Goal: Task Accomplishment & Management: Manage account settings

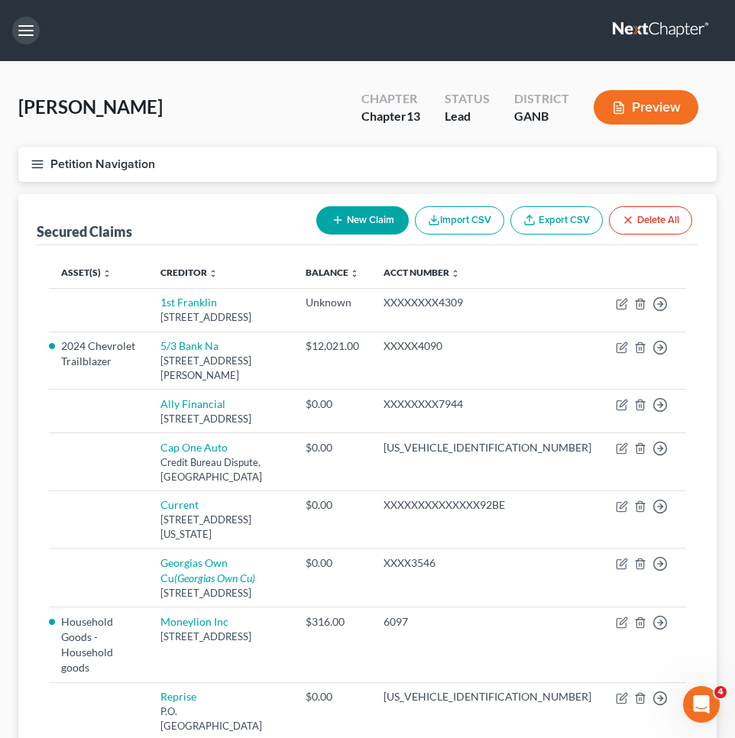
click at [24, 35] on button "button" at bounding box center [26, 31] width 28 height 28
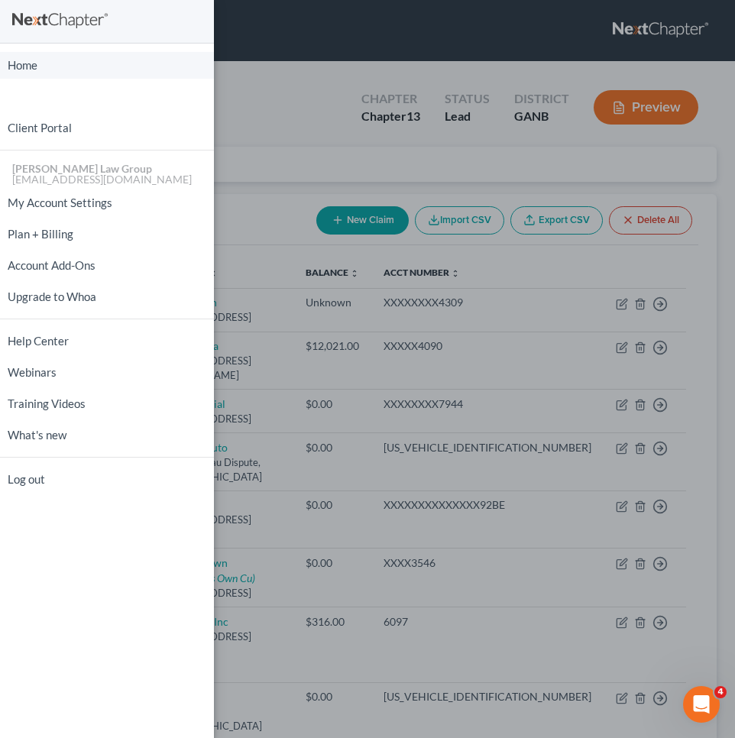
click at [47, 69] on link "Home" at bounding box center [107, 65] width 214 height 27
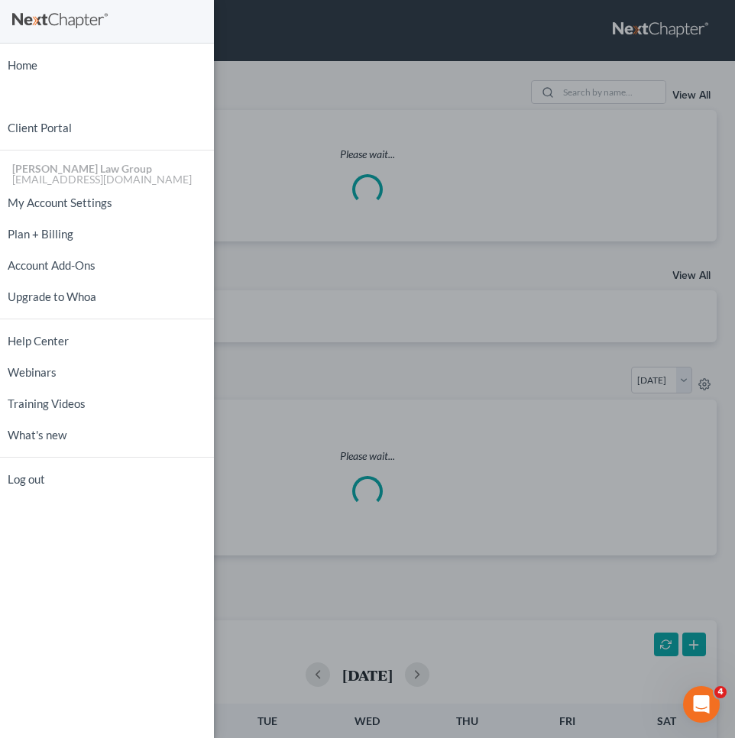
click at [280, 66] on div "Home New Case Client Portal [PERSON_NAME] Law Group [EMAIL_ADDRESS][DOMAIN_NAME…" at bounding box center [367, 369] width 735 height 738
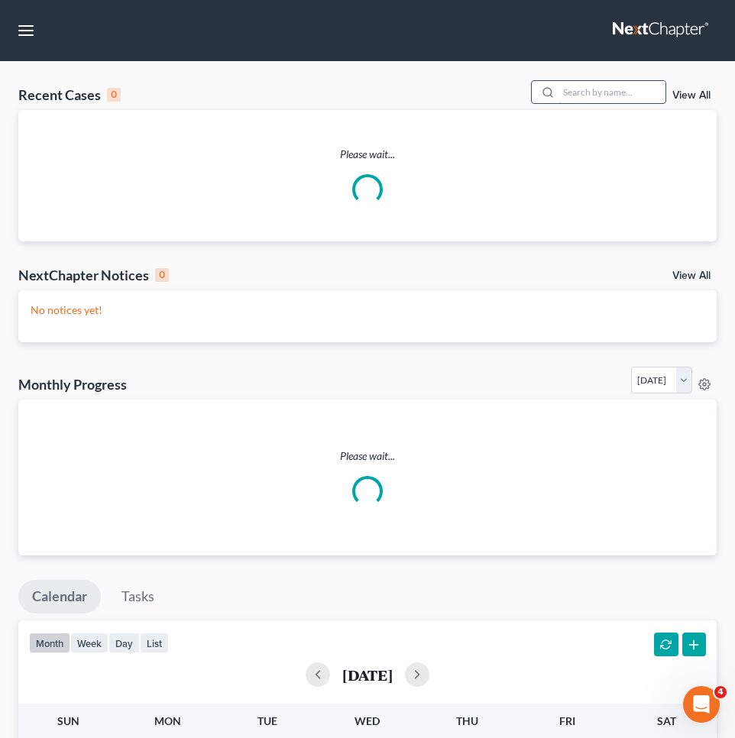
click at [617, 92] on input "search" at bounding box center [612, 92] width 107 height 22
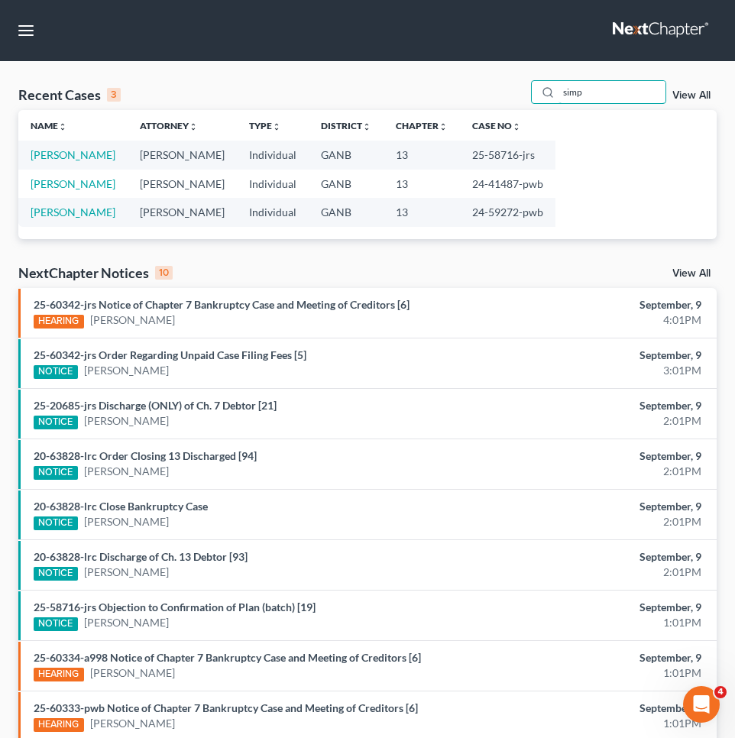
type input "simp"
click at [487, 153] on td "25-58716-jrs" at bounding box center [508, 155] width 96 height 28
copy td "58716"
click at [86, 145] on td "[PERSON_NAME]" at bounding box center [72, 155] width 109 height 28
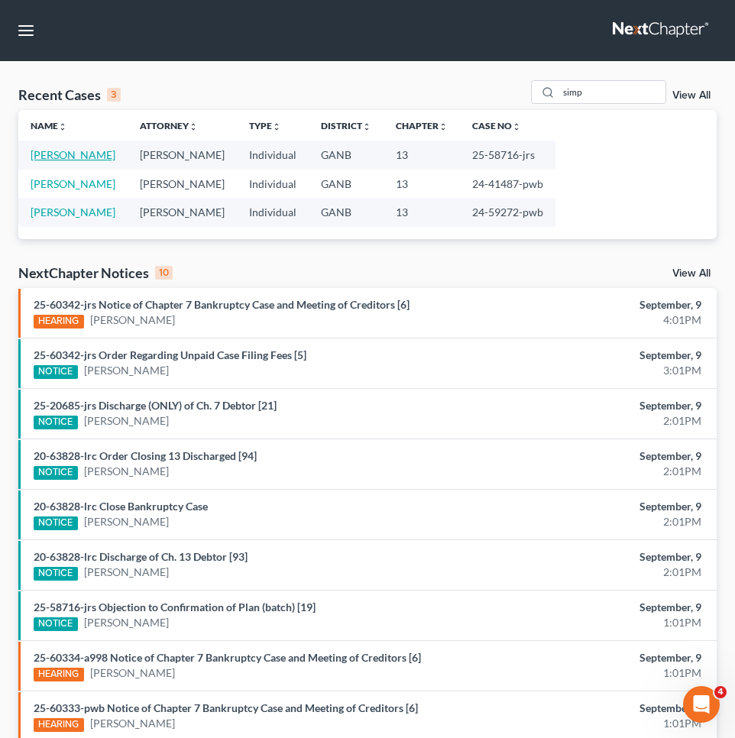
click at [86, 151] on link "[PERSON_NAME]" at bounding box center [73, 154] width 85 height 13
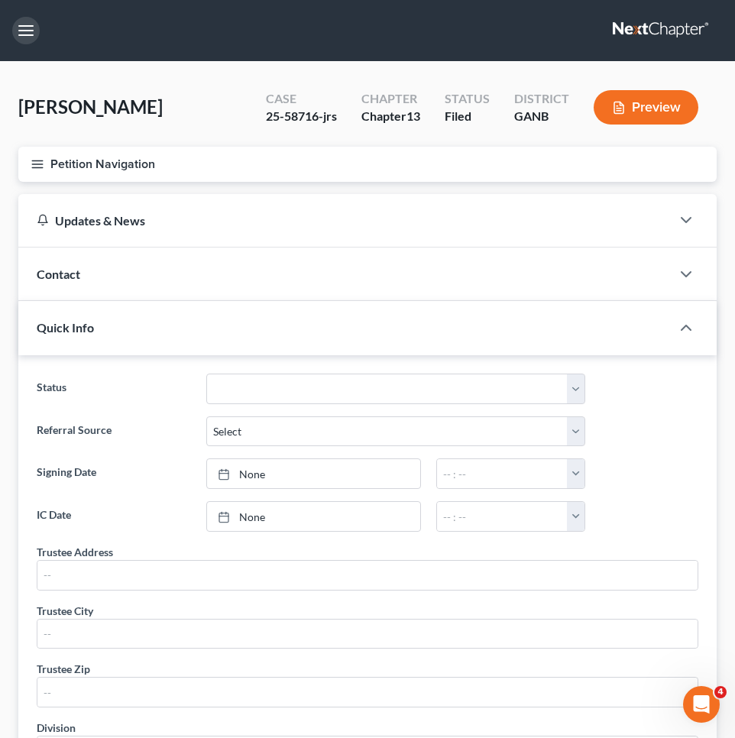
click at [33, 31] on button "button" at bounding box center [26, 31] width 28 height 28
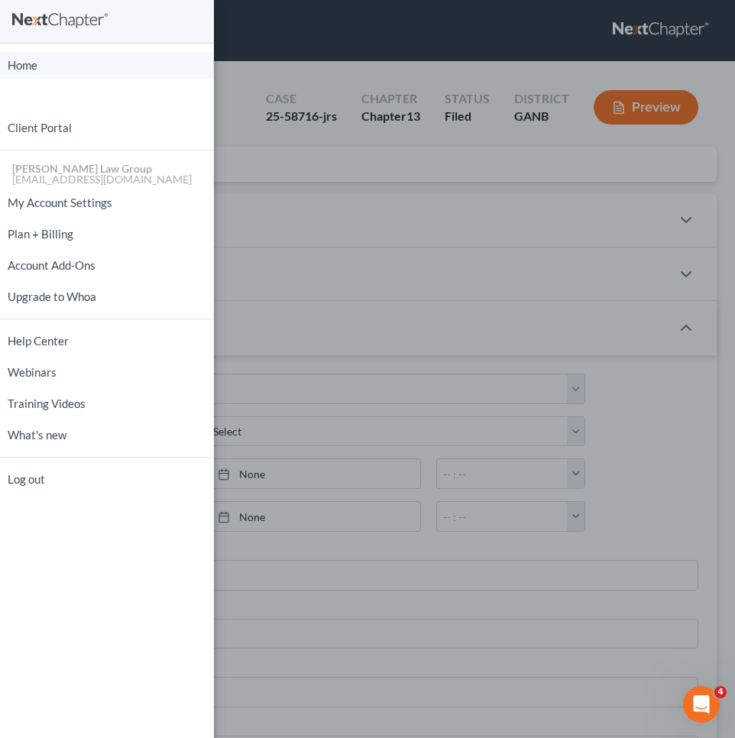
click at [23, 66] on link "Home" at bounding box center [107, 65] width 214 height 27
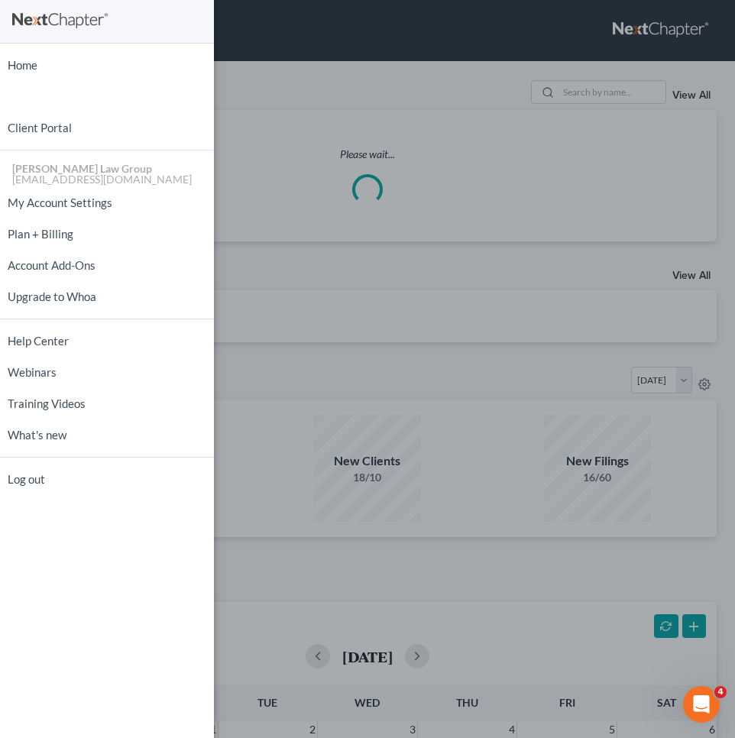
click at [279, 16] on div "Home New Case Client Portal [PERSON_NAME] Law Group [EMAIL_ADDRESS][DOMAIN_NAME…" at bounding box center [367, 369] width 735 height 738
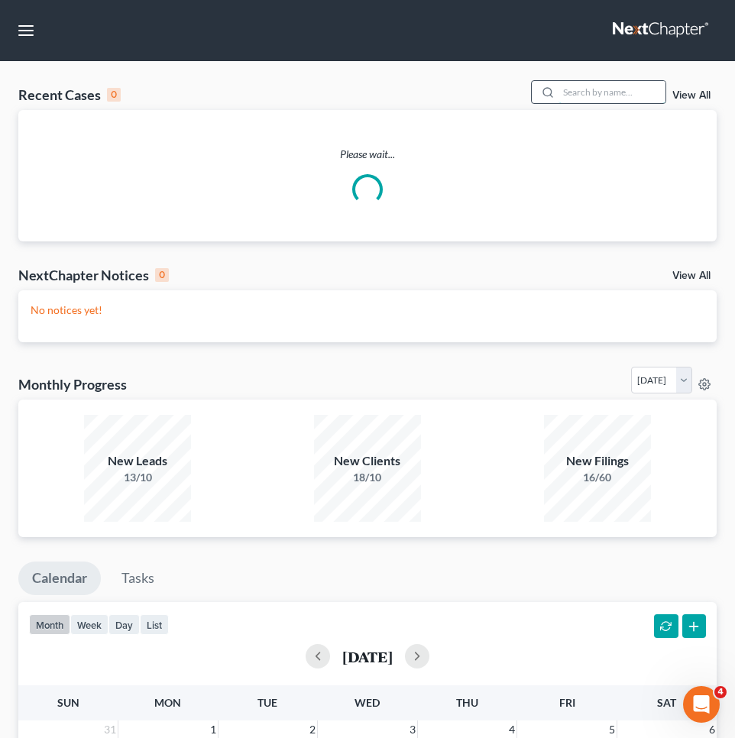
click at [614, 96] on input "search" at bounding box center [612, 92] width 107 height 22
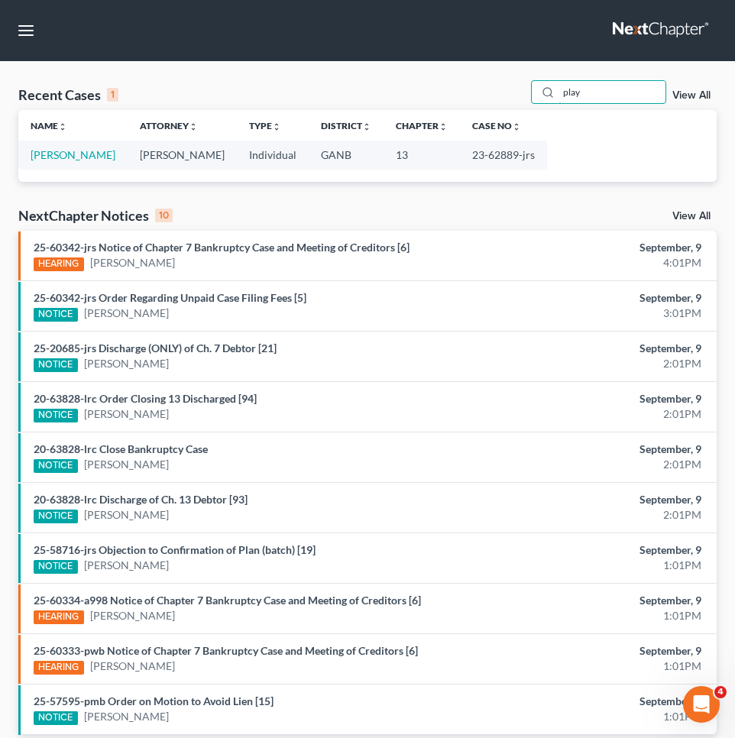
type input "play"
drag, startPoint x: 556, startPoint y: 105, endPoint x: 101, endPoint y: 154, distance: 457.3
click at [101, 154] on link "[PERSON_NAME]" at bounding box center [73, 154] width 85 height 13
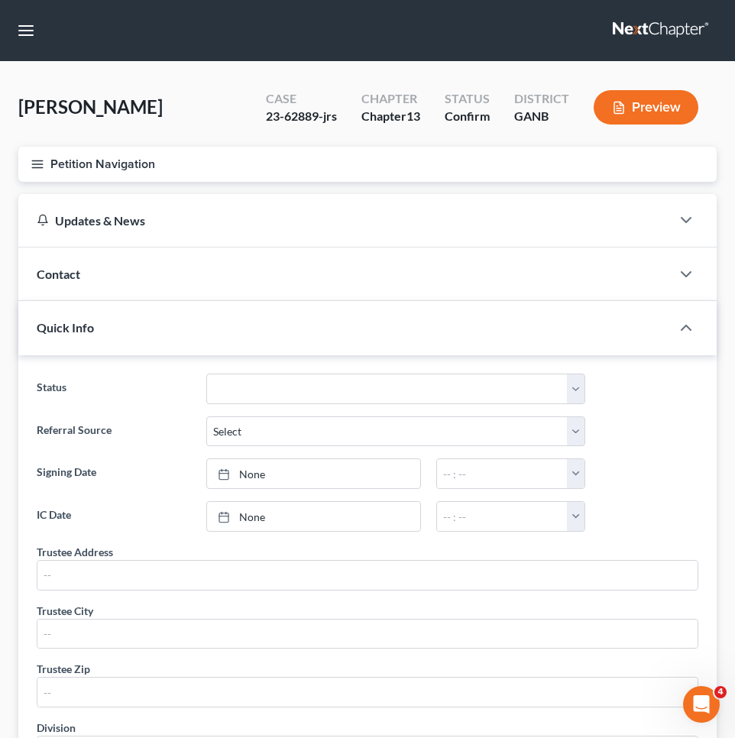
click at [86, 155] on button "Petition Navigation" at bounding box center [367, 164] width 698 height 35
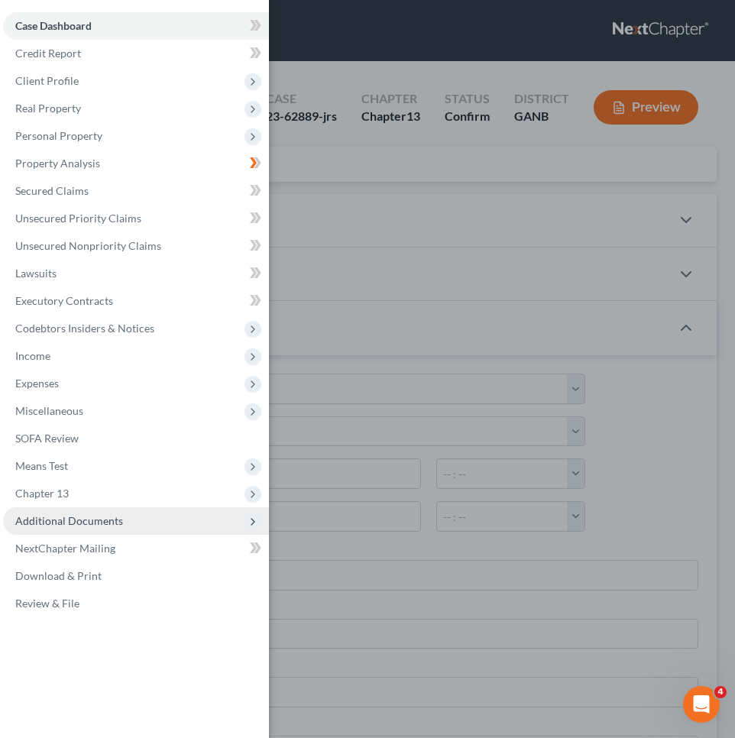
click at [74, 527] on span "Additional Documents" at bounding box center [136, 521] width 266 height 28
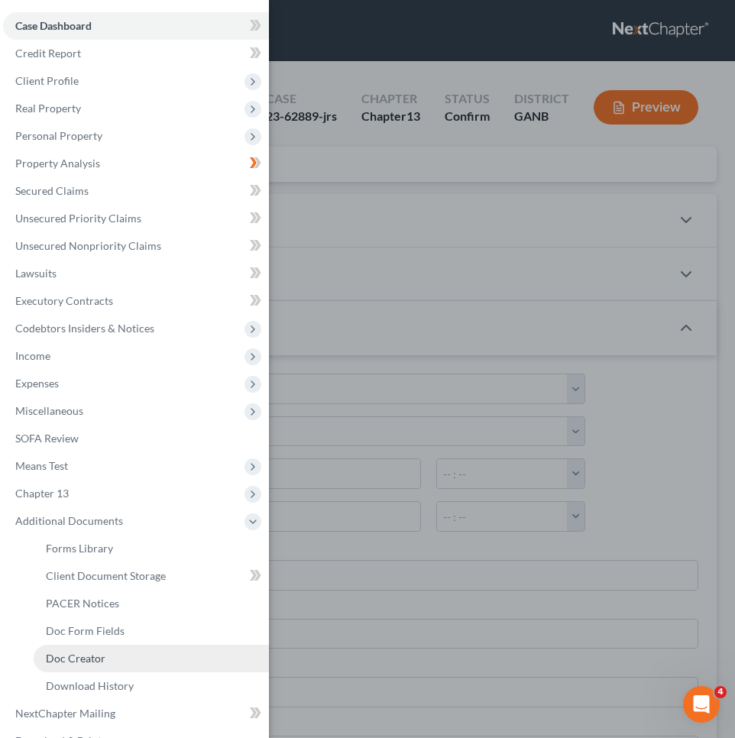
click at [96, 655] on span "Doc Creator" at bounding box center [76, 658] width 60 height 13
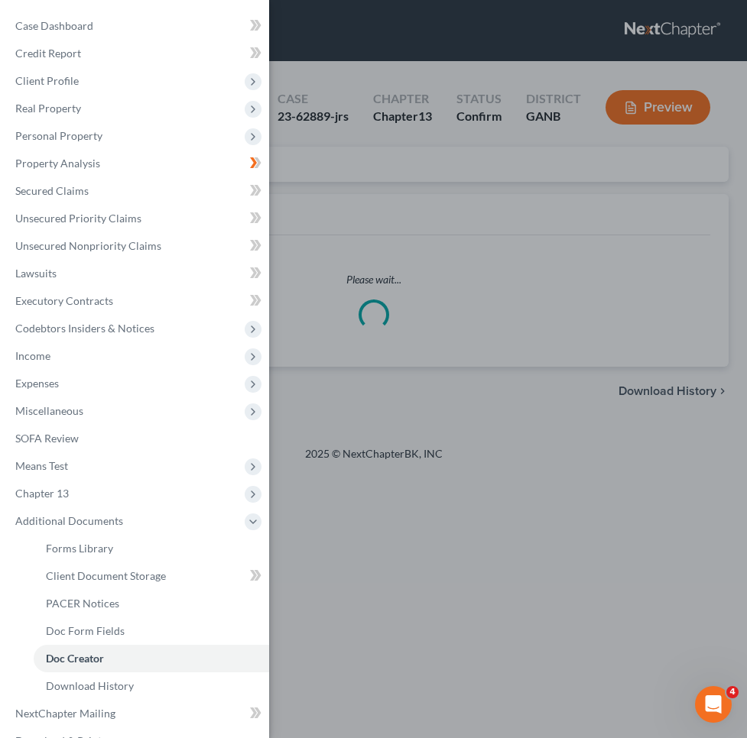
click at [429, 178] on div "Case Dashboard Payments Invoices Payments Payments Credit Report Client Profile" at bounding box center [373, 369] width 747 height 738
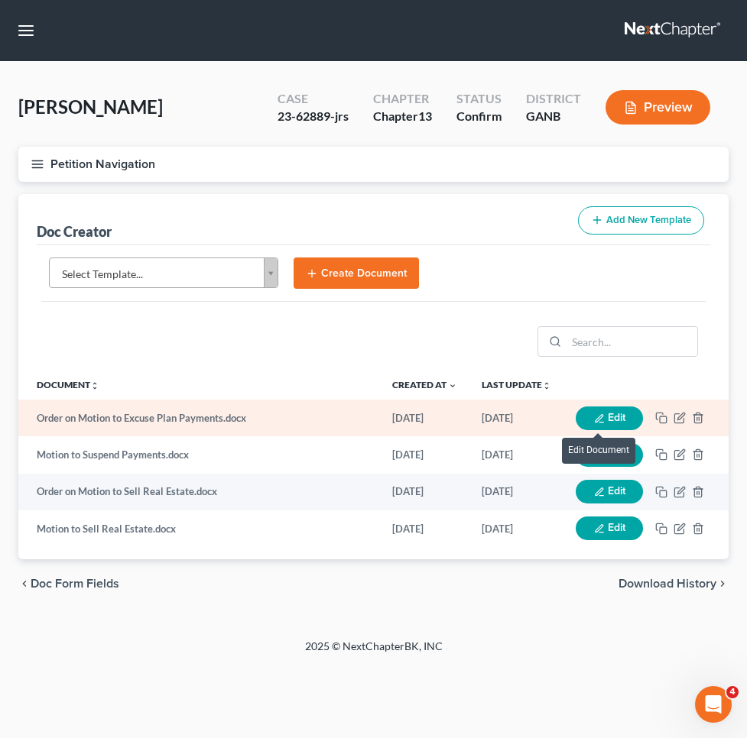
click at [623, 419] on button "Edit" at bounding box center [608, 419] width 67 height 24
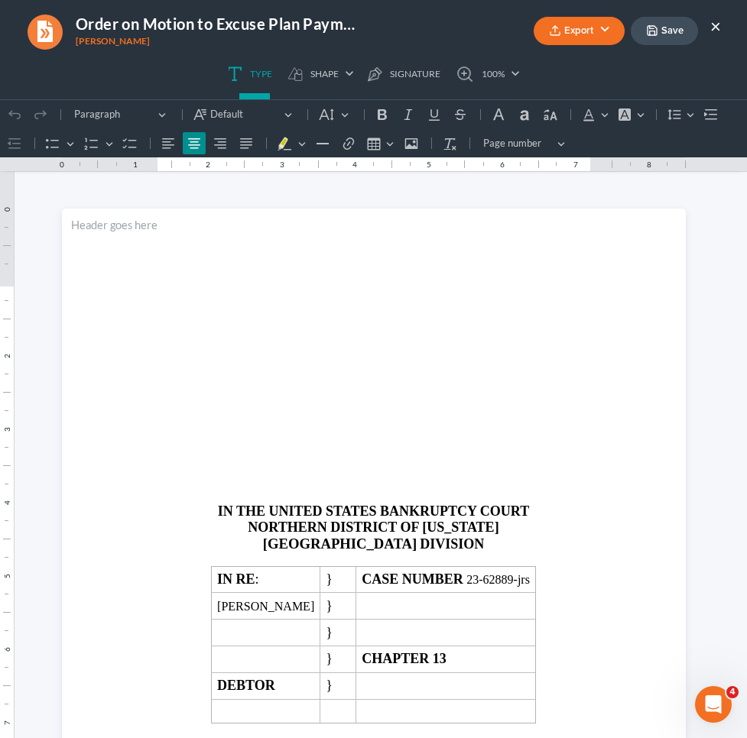
click at [600, 34] on button "Export" at bounding box center [578, 31] width 91 height 28
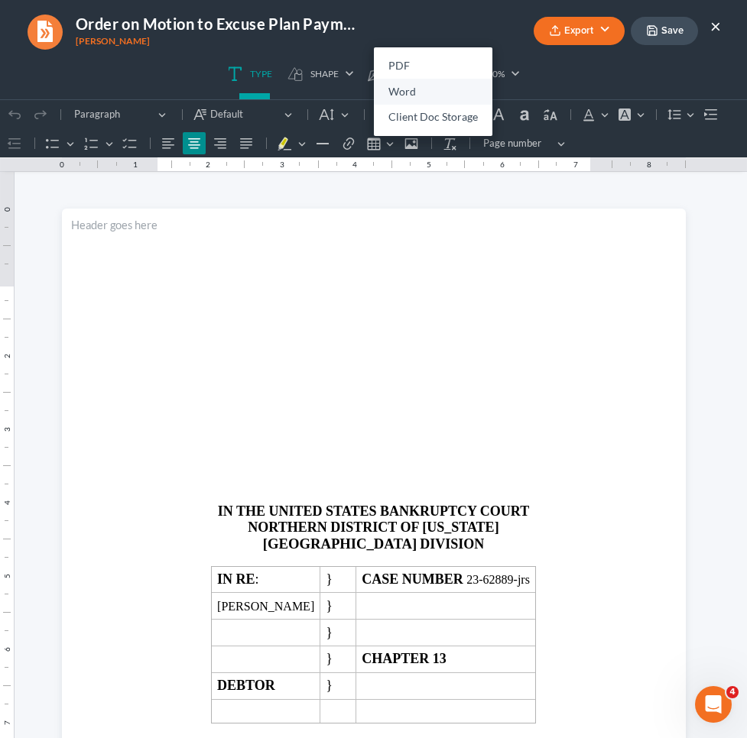
click at [427, 96] on link "Word" at bounding box center [433, 92] width 118 height 26
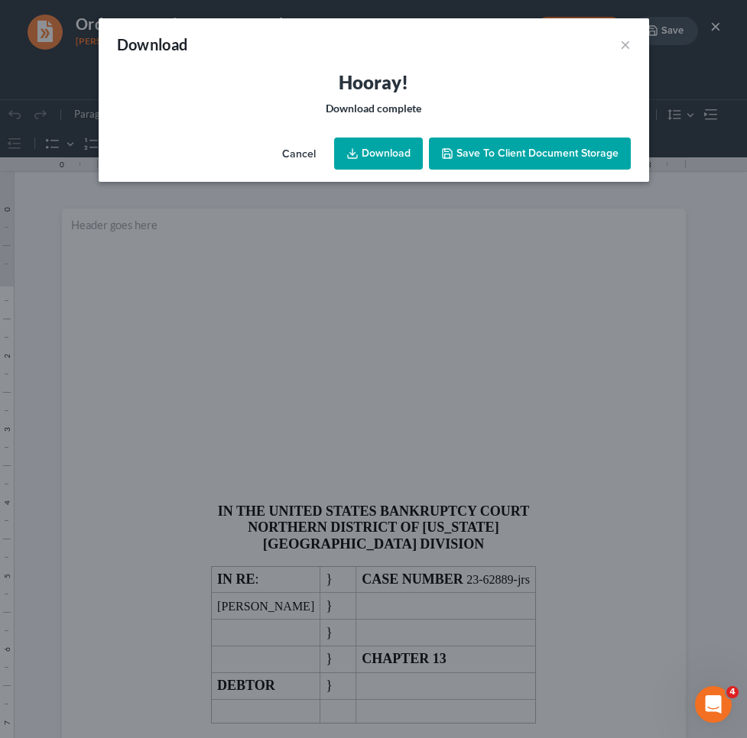
click at [385, 140] on link "Download" at bounding box center [378, 154] width 89 height 32
click at [300, 160] on button "Cancel" at bounding box center [299, 154] width 58 height 31
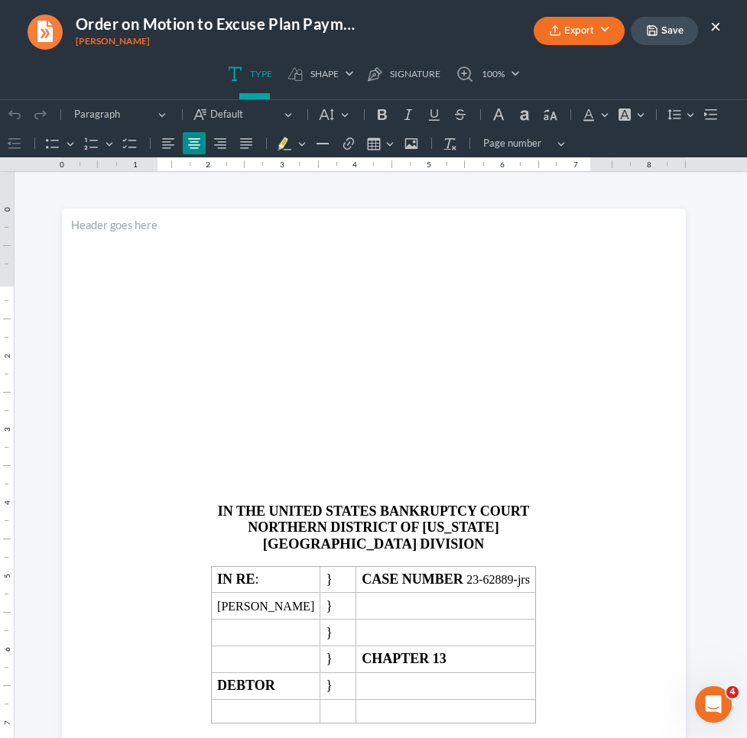
click at [714, 29] on button "×" at bounding box center [715, 26] width 11 height 18
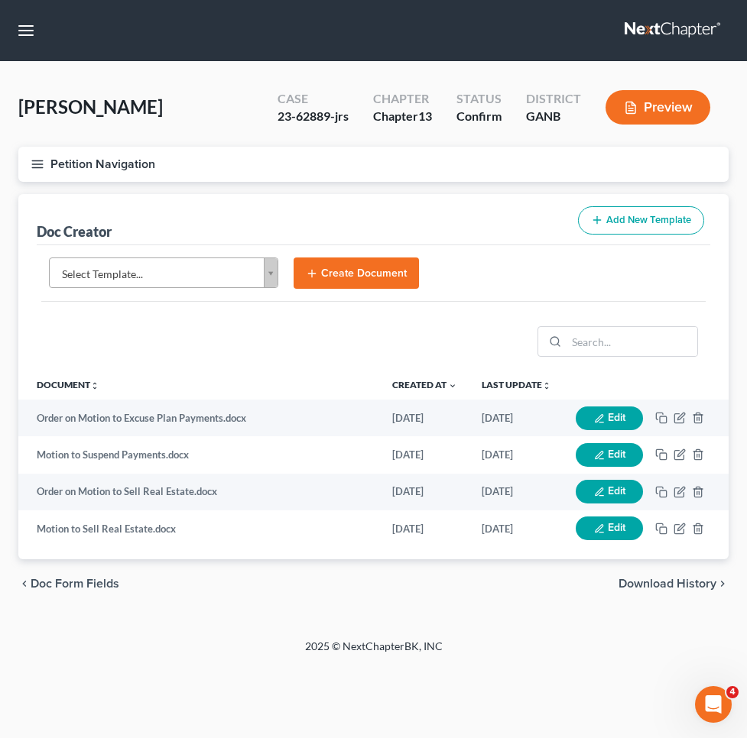
click at [28, 46] on nav "Home New Case Client Portal Saedi Law Group mmays@saedilawgroup.com My Account …" at bounding box center [373, 30] width 747 height 61
click at [21, 34] on button "button" at bounding box center [26, 31] width 28 height 28
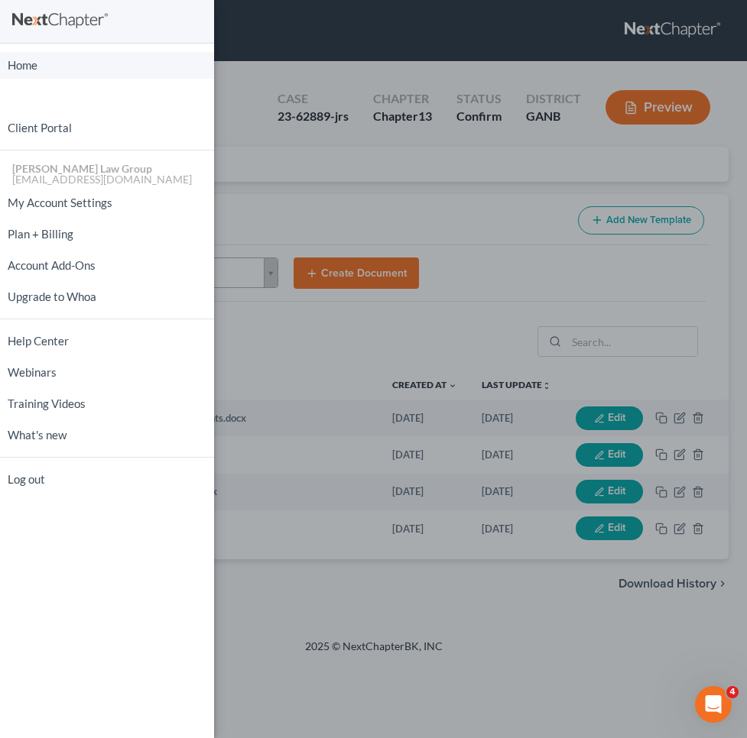
click at [20, 57] on link "Home" at bounding box center [107, 65] width 214 height 27
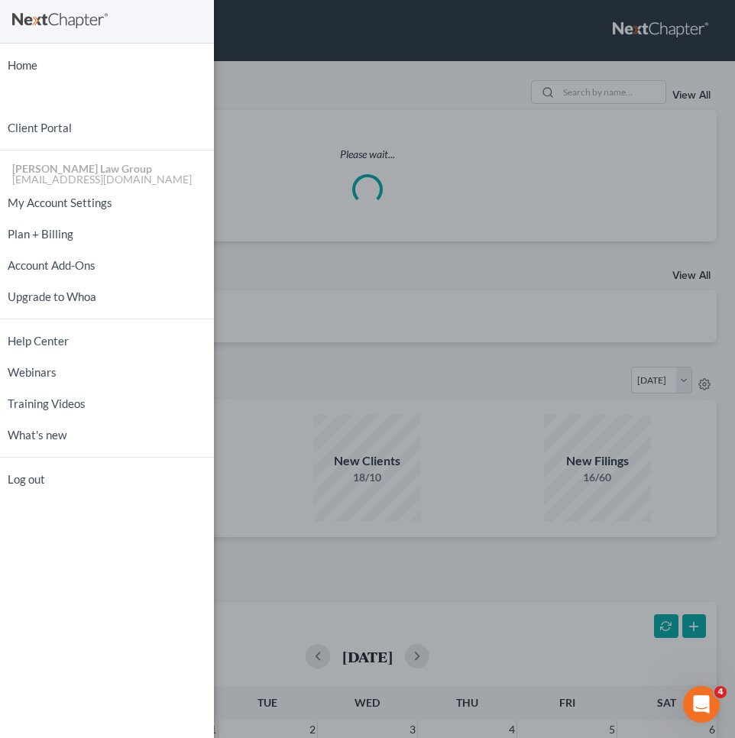
click at [364, 69] on div "Home New Case Client Portal [PERSON_NAME] Law Group [EMAIL_ADDRESS][DOMAIN_NAME…" at bounding box center [367, 369] width 735 height 738
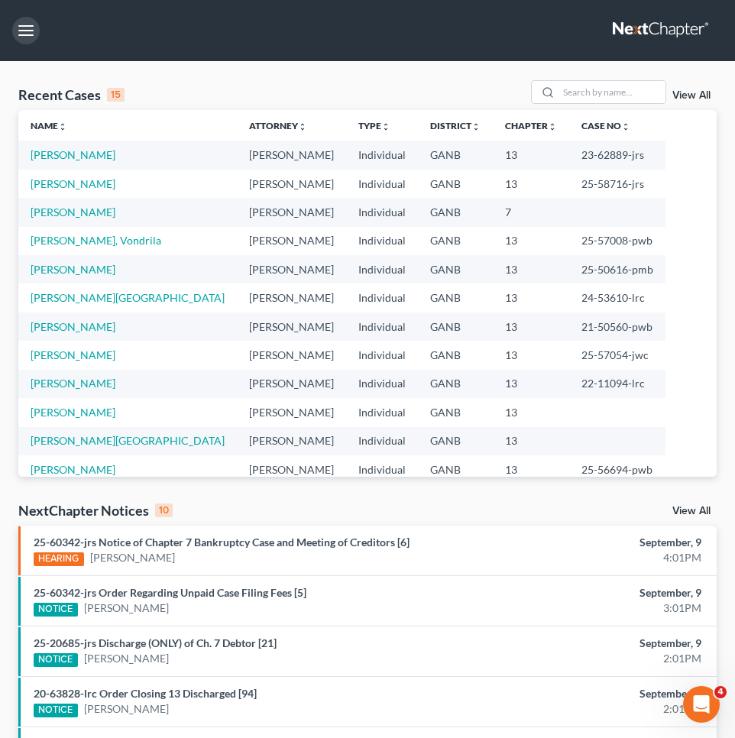
click at [26, 27] on button "button" at bounding box center [26, 31] width 28 height 28
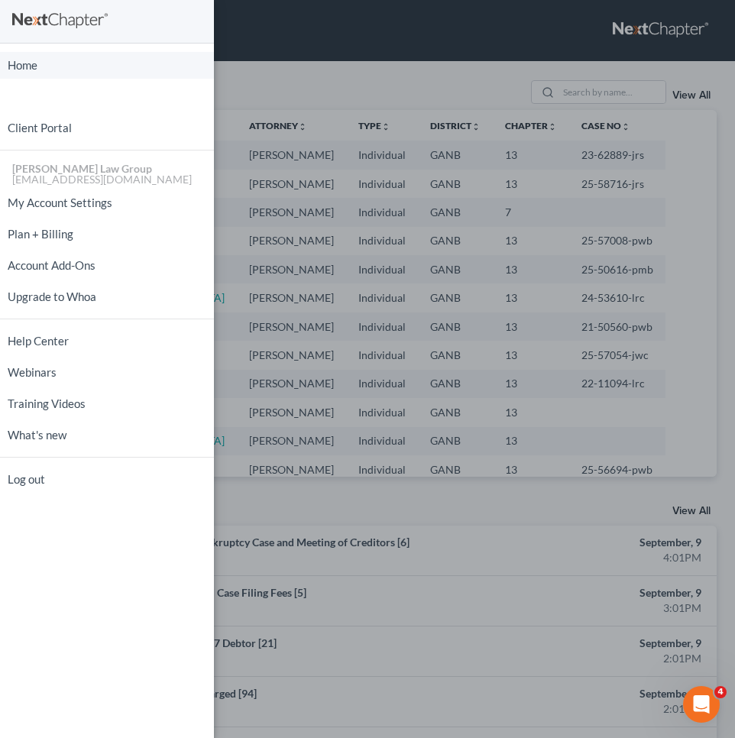
click at [36, 63] on link "Home" at bounding box center [107, 65] width 214 height 27
click at [595, 89] on div "Home New Case Client Portal [PERSON_NAME] Law Group [EMAIL_ADDRESS][DOMAIN_NAME…" at bounding box center [367, 369] width 735 height 738
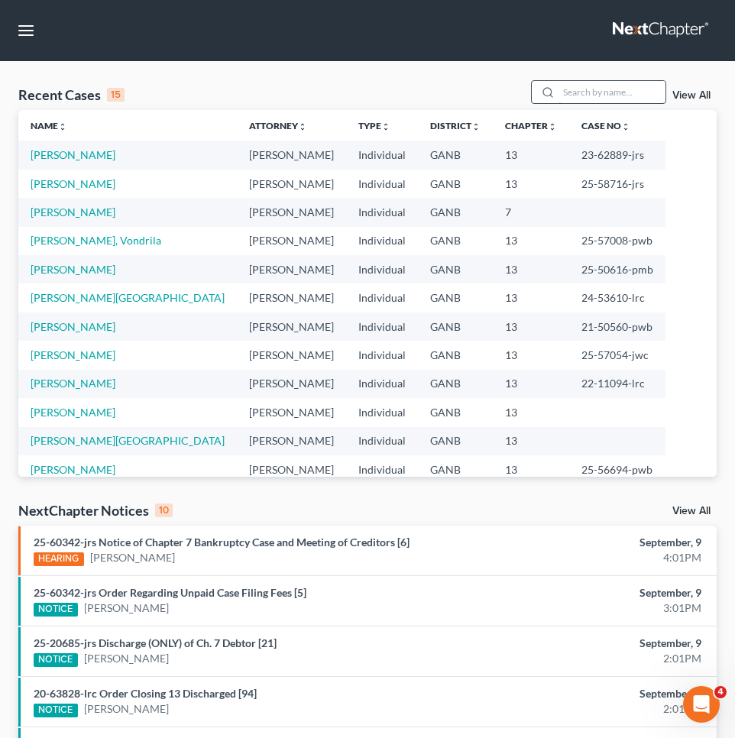
click at [593, 92] on input "search" at bounding box center [612, 92] width 107 height 22
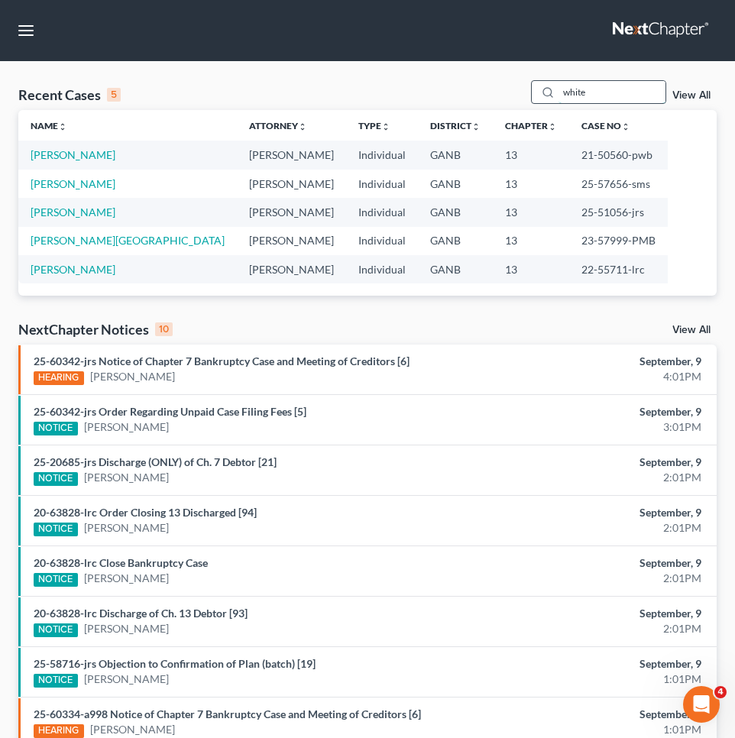
drag, startPoint x: 558, startPoint y: 105, endPoint x: 555, endPoint y: 85, distance: 20.9
click at [555, 85] on div "white" at bounding box center [599, 92] width 136 height 24
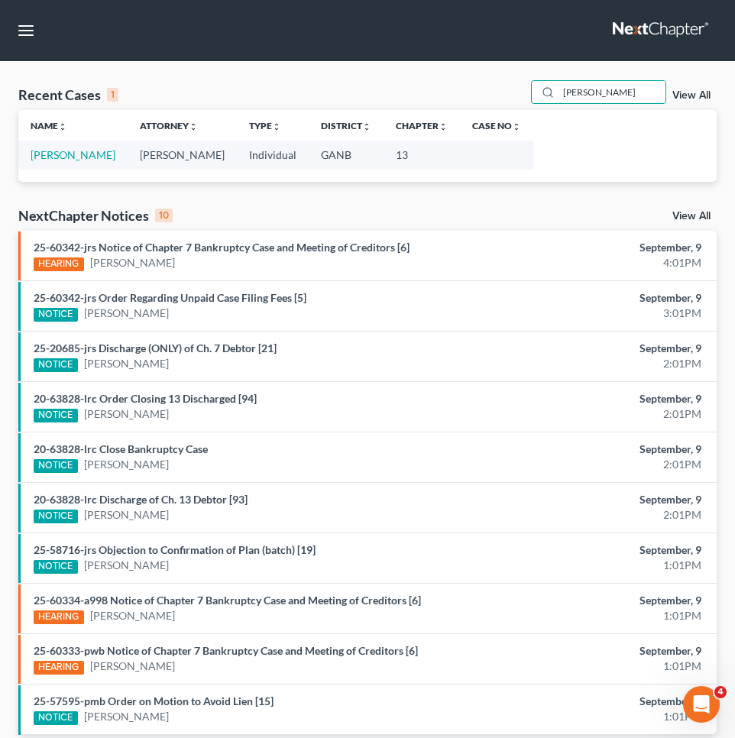
type input "PATTEN"
click at [60, 154] on link "[PERSON_NAME]" at bounding box center [73, 154] width 85 height 13
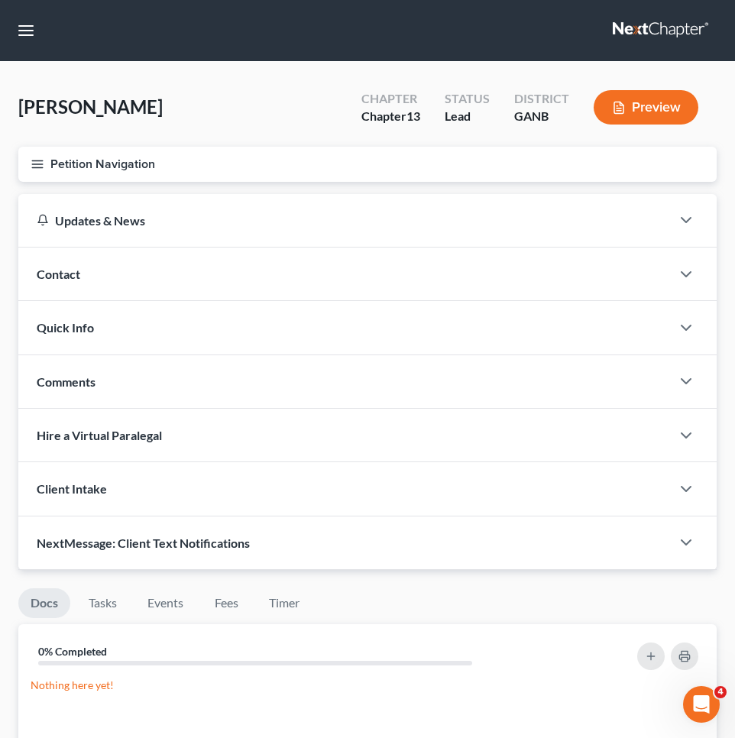
click at [38, 166] on icon "button" at bounding box center [38, 164] width 14 height 14
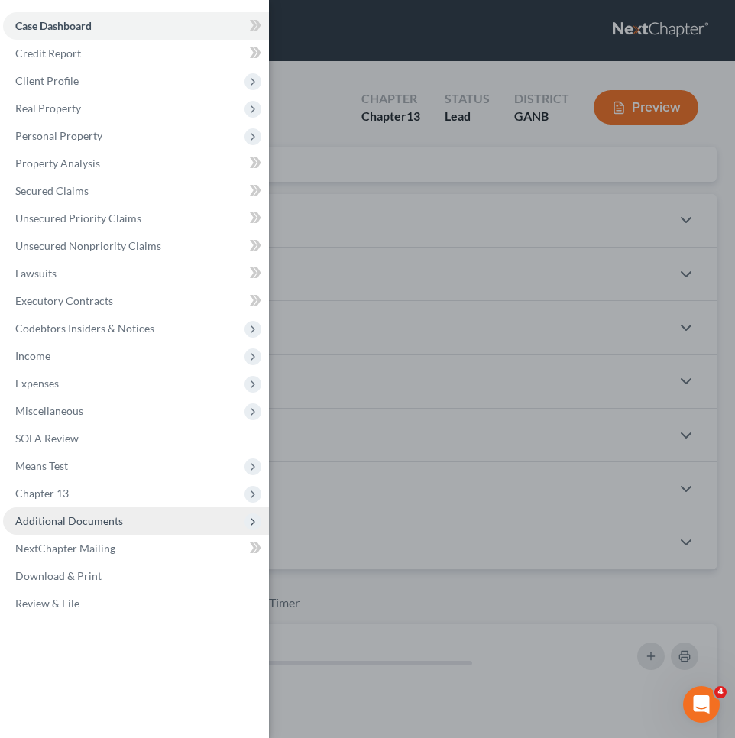
click at [80, 528] on span "Additional Documents" at bounding box center [136, 521] width 266 height 28
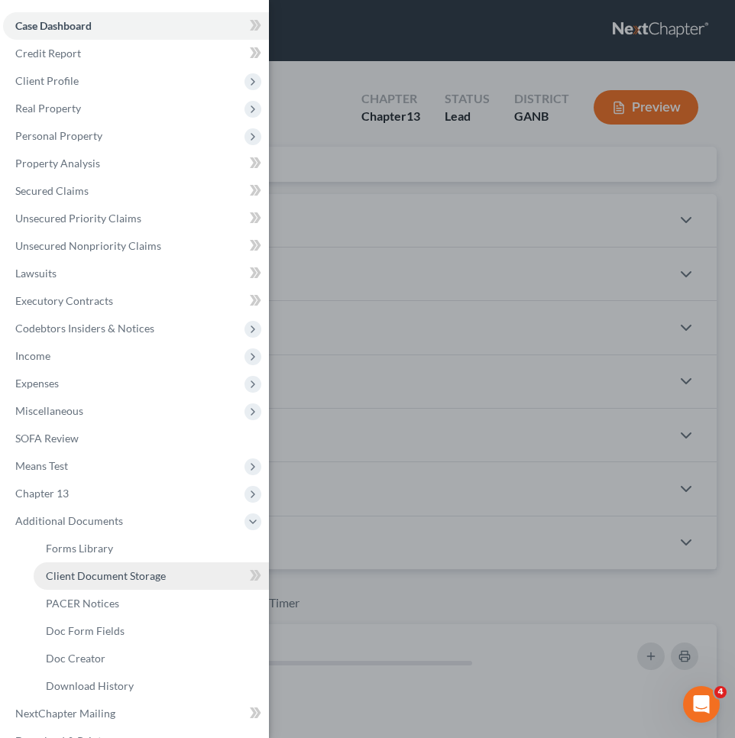
click at [79, 576] on span "Client Document Storage" at bounding box center [106, 575] width 120 height 13
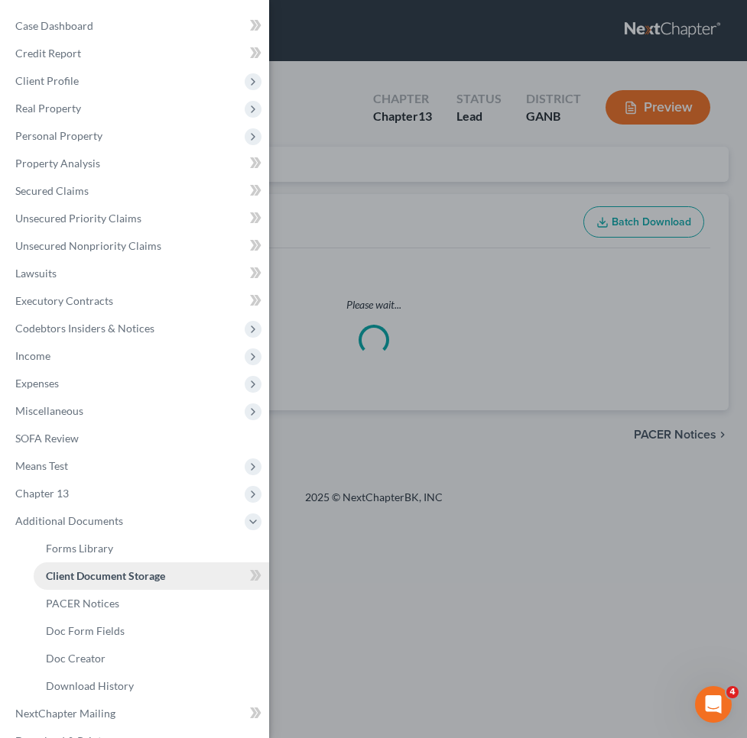
select select "35"
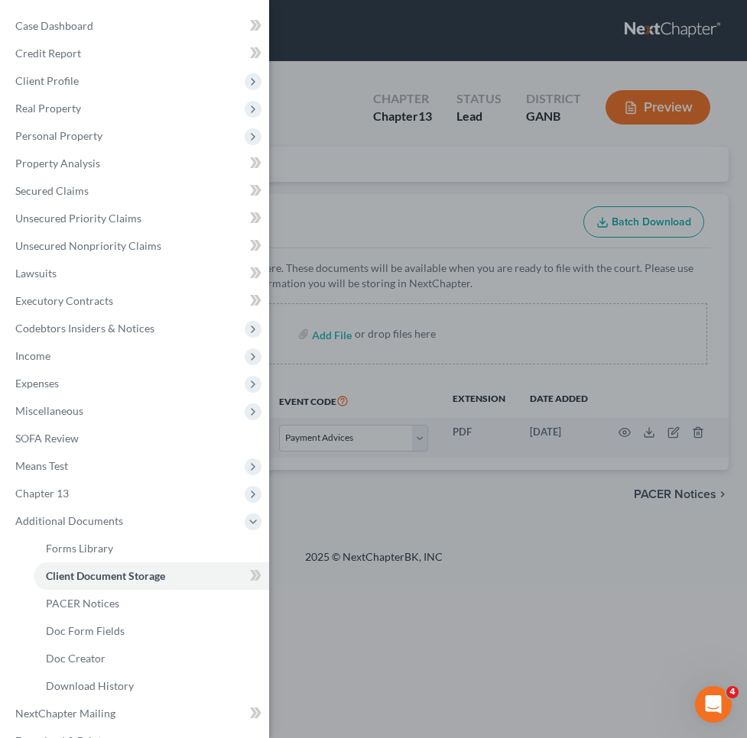
click at [341, 341] on div "Case Dashboard Payments Invoices Payments Payments Credit Report Client Profile" at bounding box center [373, 369] width 747 height 738
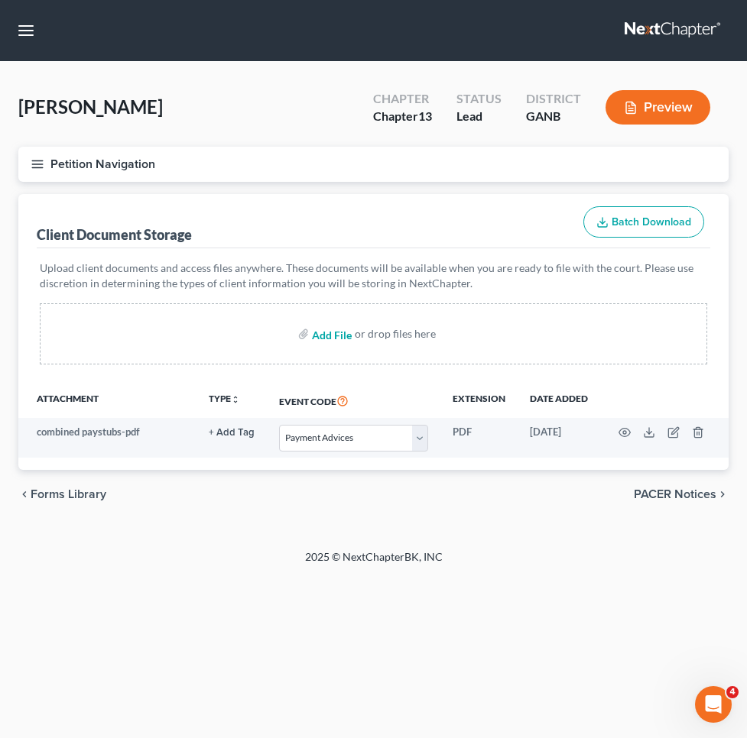
click at [335, 340] on input "file" at bounding box center [330, 334] width 37 height 28
click at [338, 330] on input "file" at bounding box center [330, 334] width 37 height 28
type input "C:\fakepath\ccc1.pdf"
select select "35"
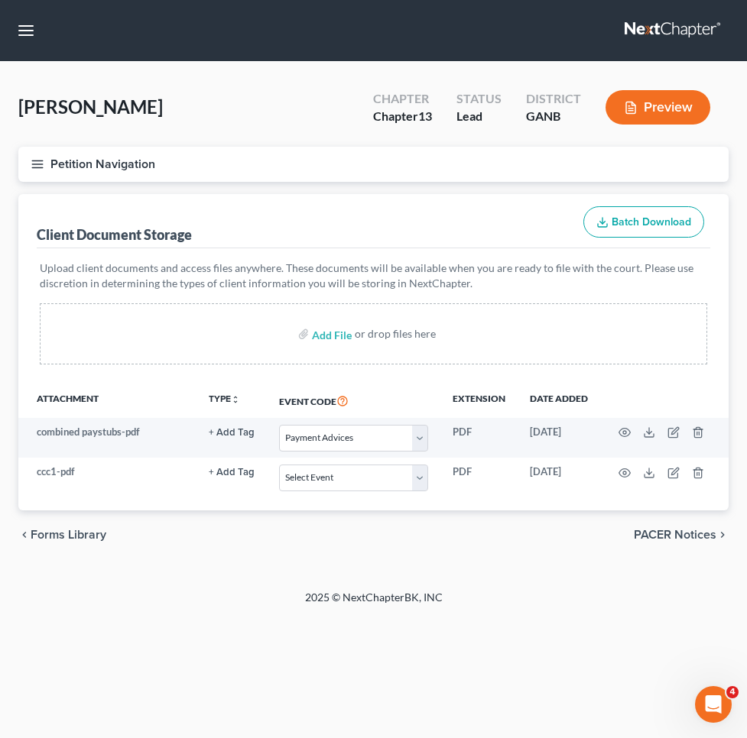
click at [81, 171] on button "Petition Navigation" at bounding box center [373, 164] width 710 height 35
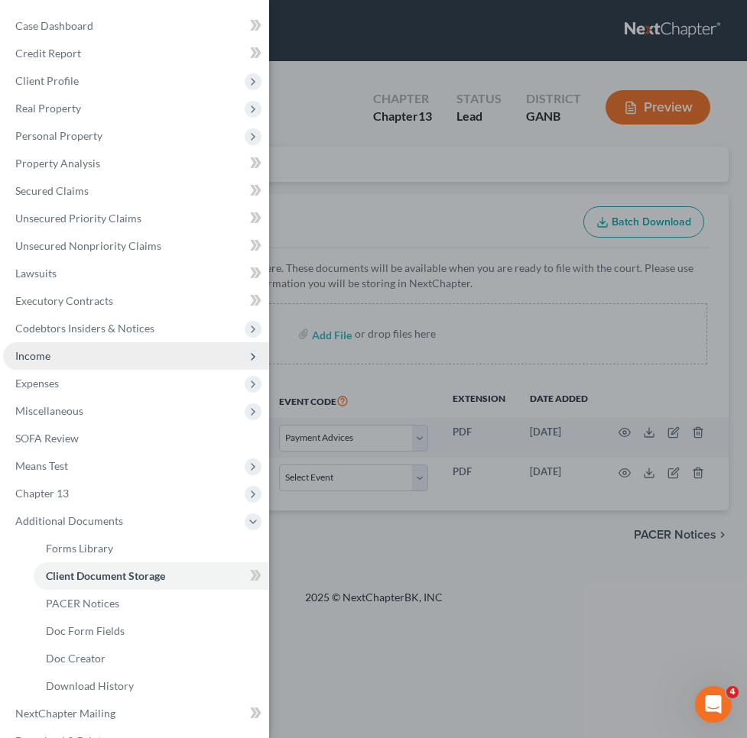
click at [44, 362] on span "Income" at bounding box center [136, 356] width 266 height 28
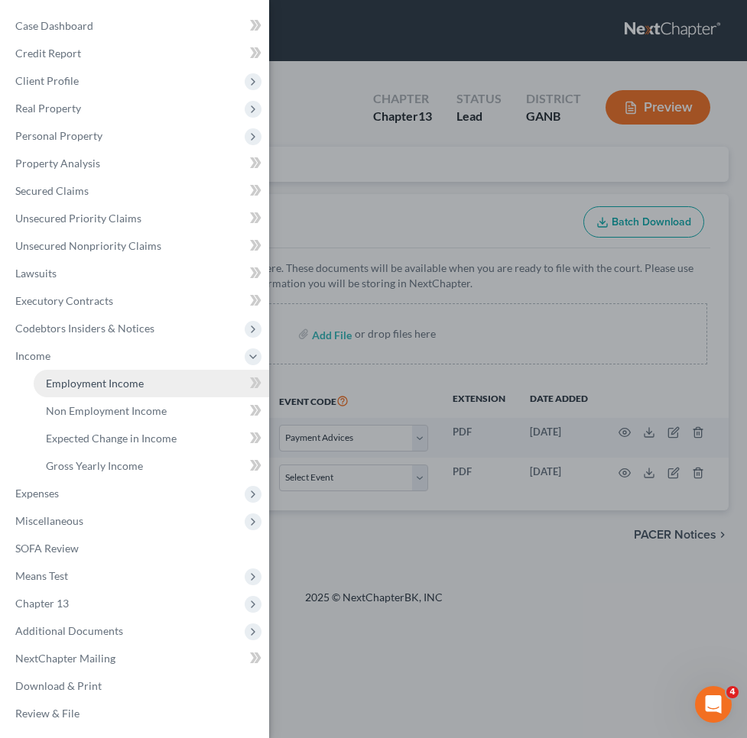
click at [67, 382] on span "Employment Income" at bounding box center [95, 383] width 98 height 13
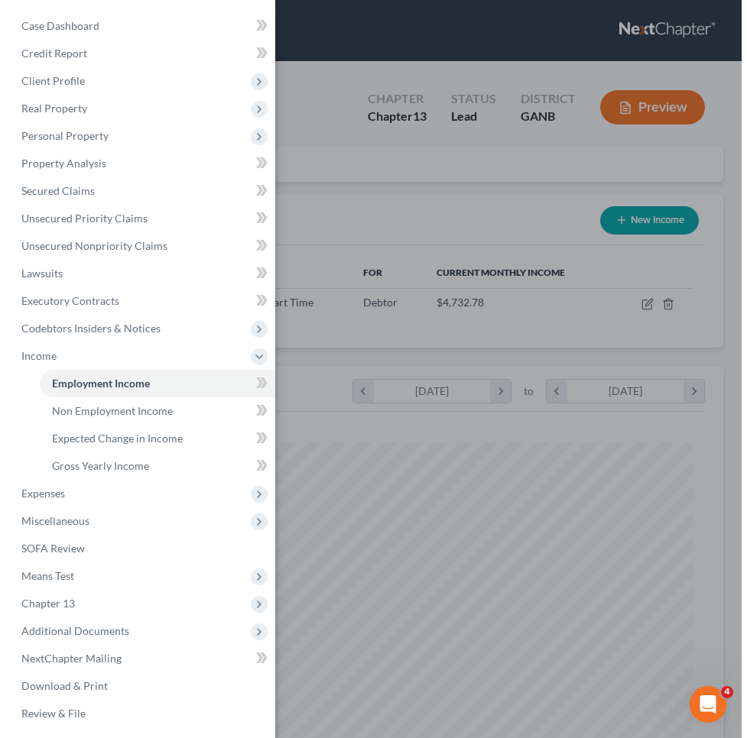
scroll to position [319, 668]
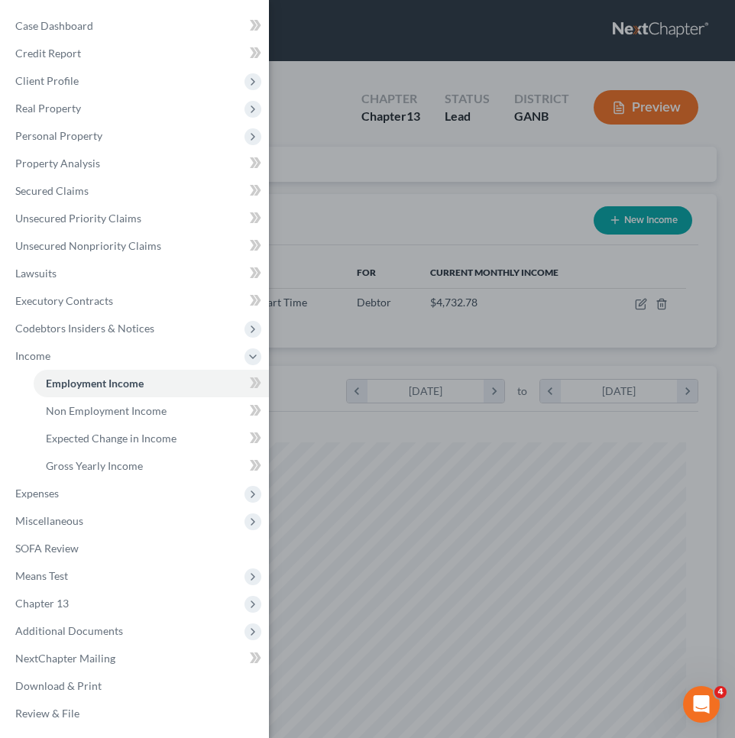
click at [384, 177] on div "Case Dashboard Payments Invoices Payments Payments Credit Report Client Profile" at bounding box center [367, 369] width 735 height 738
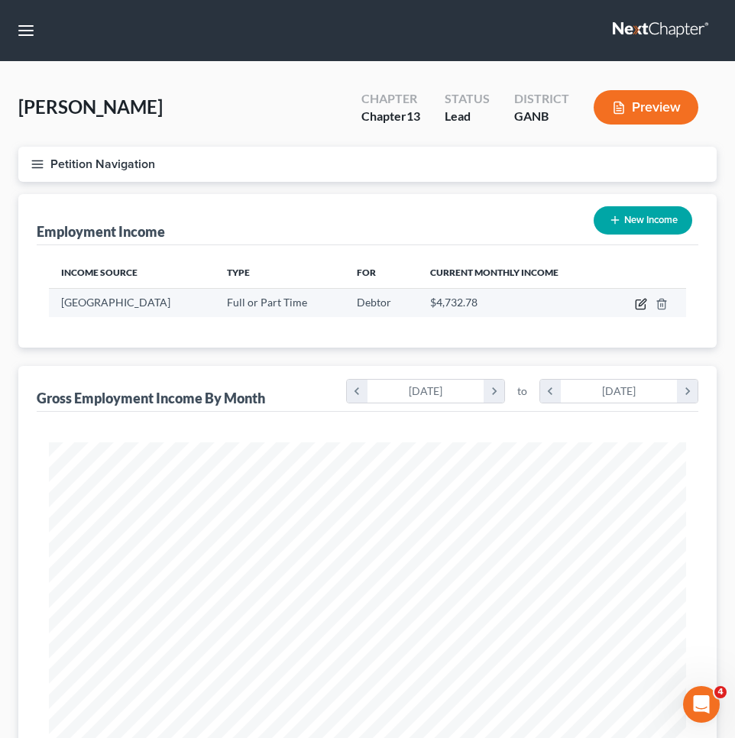
click at [637, 306] on icon "button" at bounding box center [641, 304] width 12 height 12
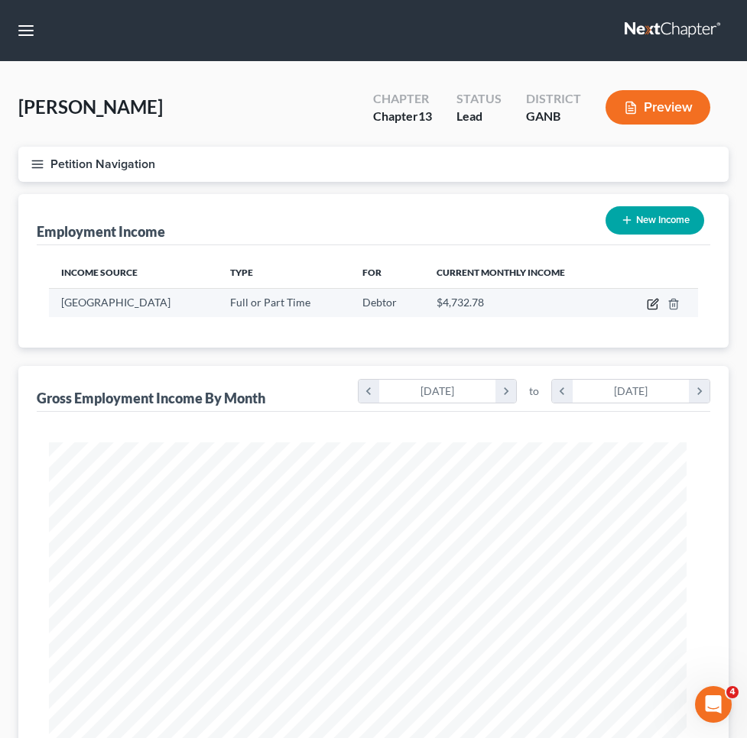
scroll to position [324, 679]
select select "0"
select select "10"
select select "1"
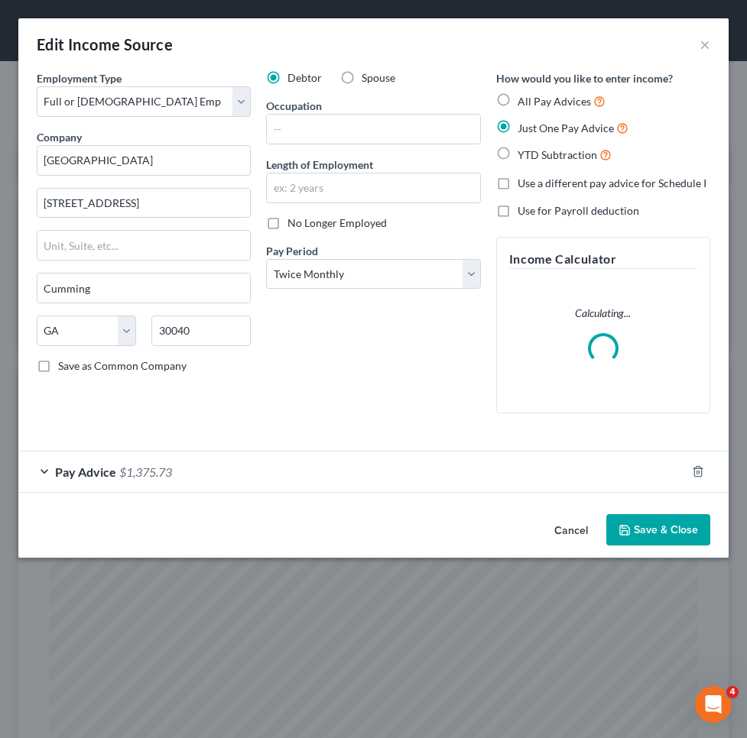
click at [526, 480] on div "Pay Advice $1,375.73" at bounding box center [351, 472] width 667 height 40
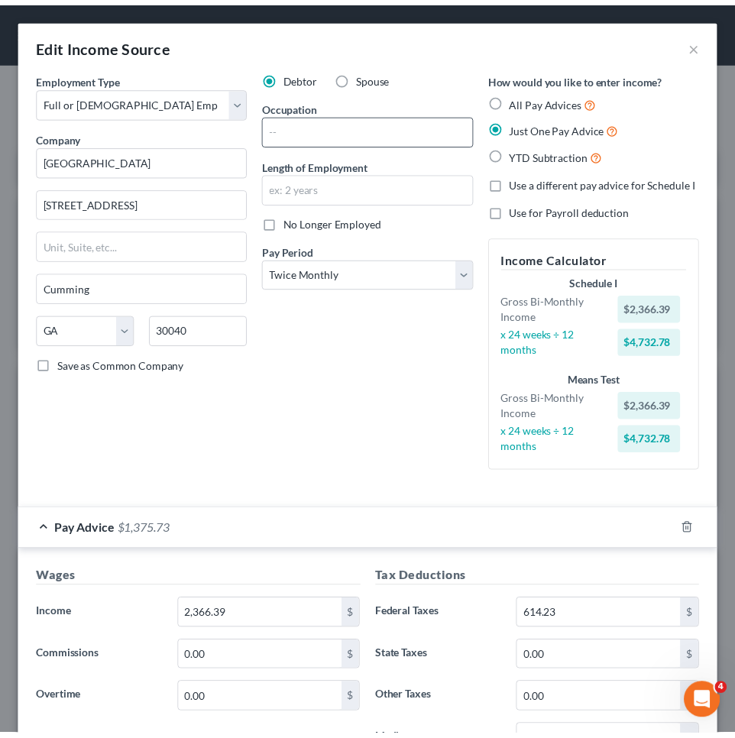
scroll to position [0, 0]
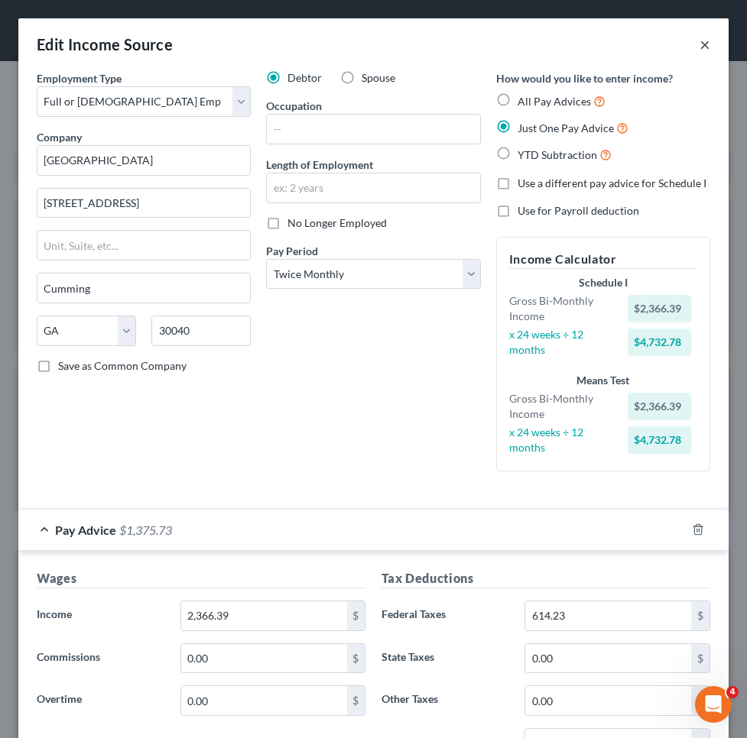
click at [699, 44] on button "×" at bounding box center [704, 44] width 11 height 18
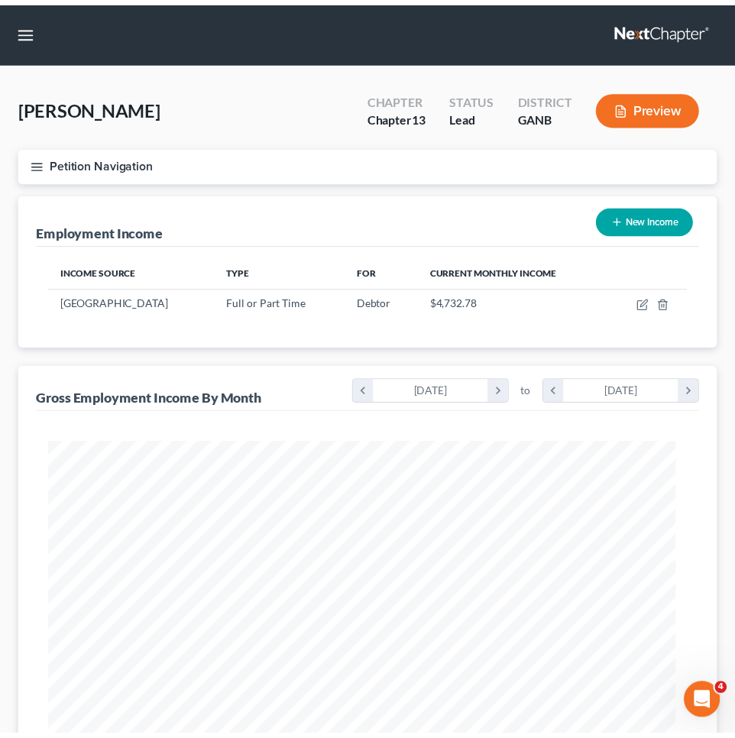
scroll to position [763820, 763471]
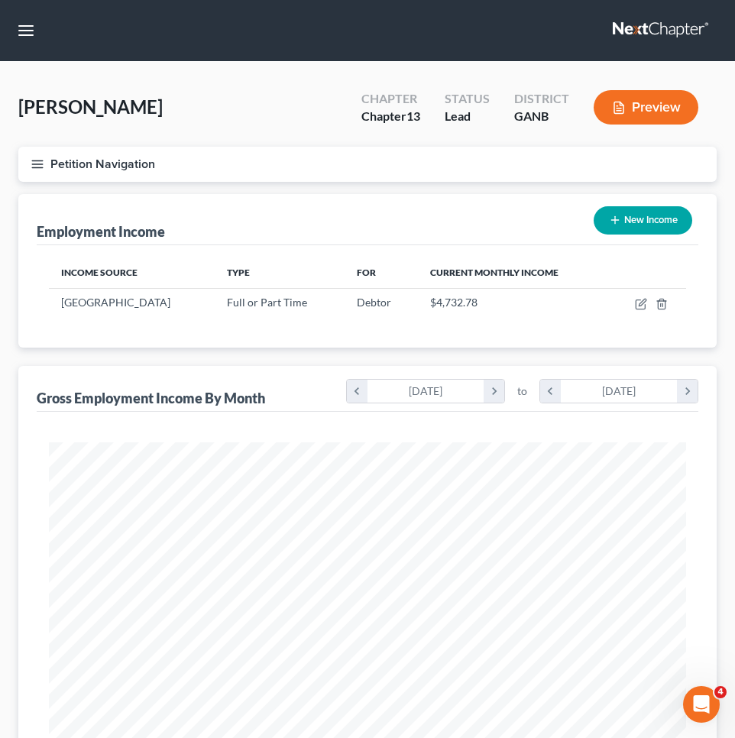
click at [135, 166] on button "Petition Navigation" at bounding box center [367, 164] width 698 height 35
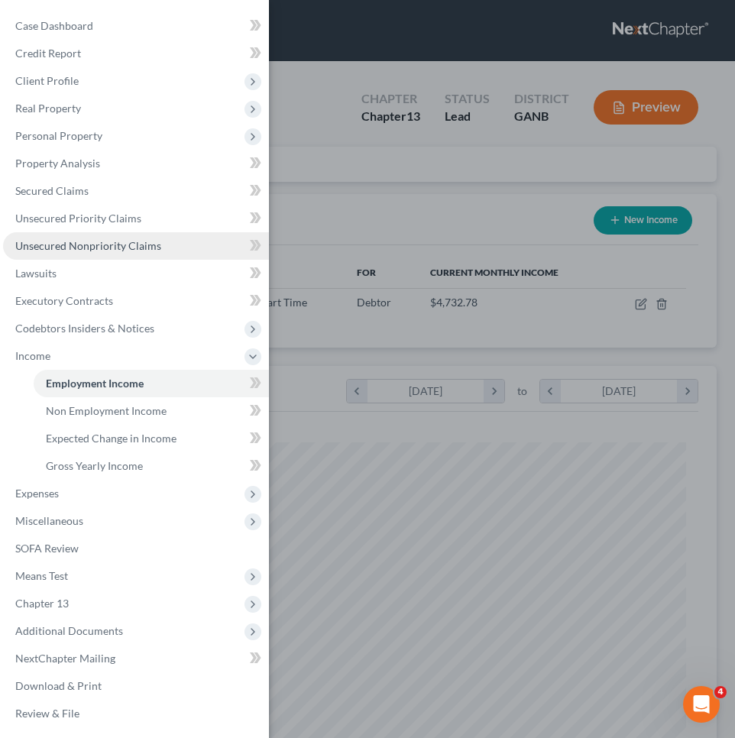
click at [83, 245] on span "Unsecured Nonpriority Claims" at bounding box center [88, 245] width 146 height 13
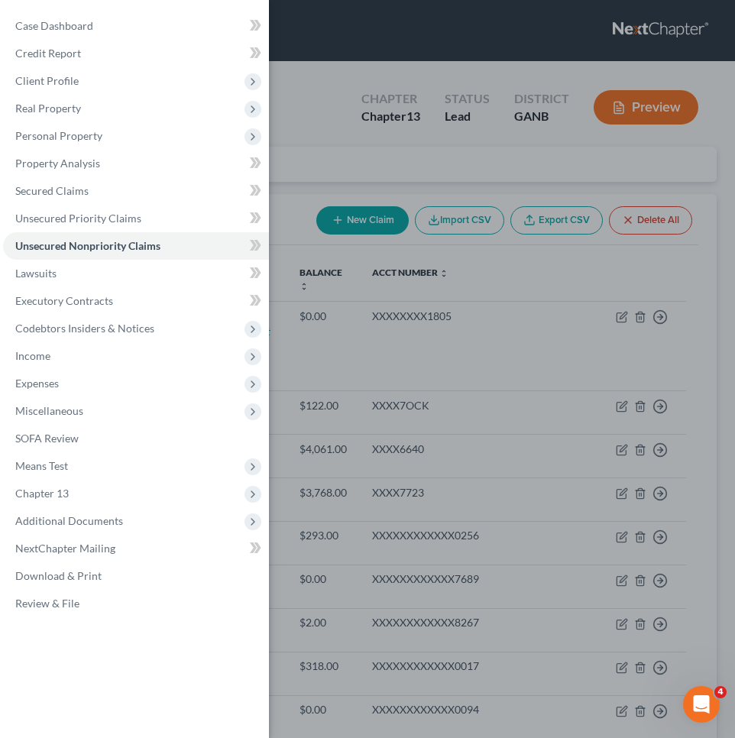
click at [314, 150] on div "Case Dashboard Payments Invoices Payments Payments Credit Report Client Profile" at bounding box center [367, 369] width 735 height 738
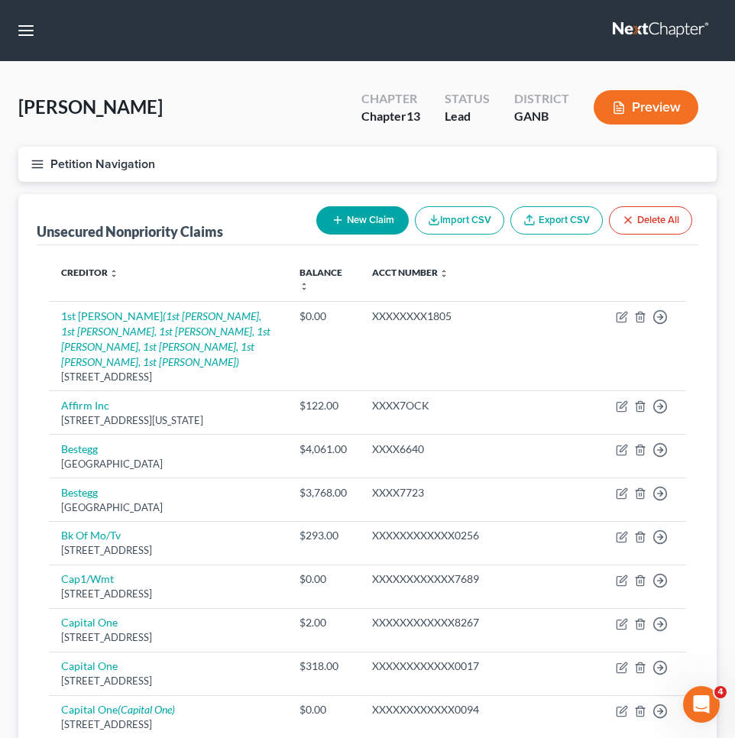
click at [354, 223] on button "New Claim" at bounding box center [362, 220] width 92 height 28
select select "0"
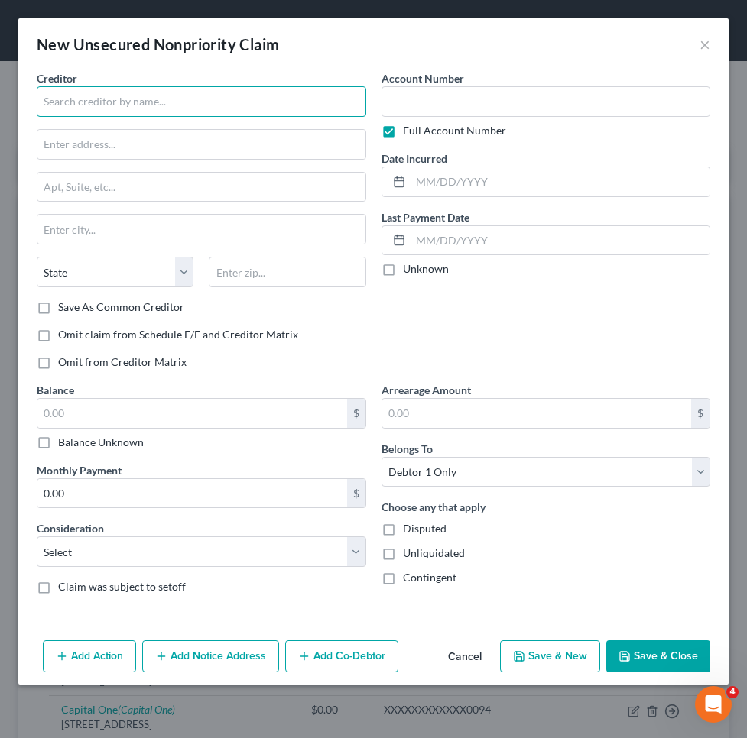
click at [203, 108] on input "text" at bounding box center [201, 101] width 329 height 31
type input "Crane Finance"
type input "PO Box 477"
type input "54135"
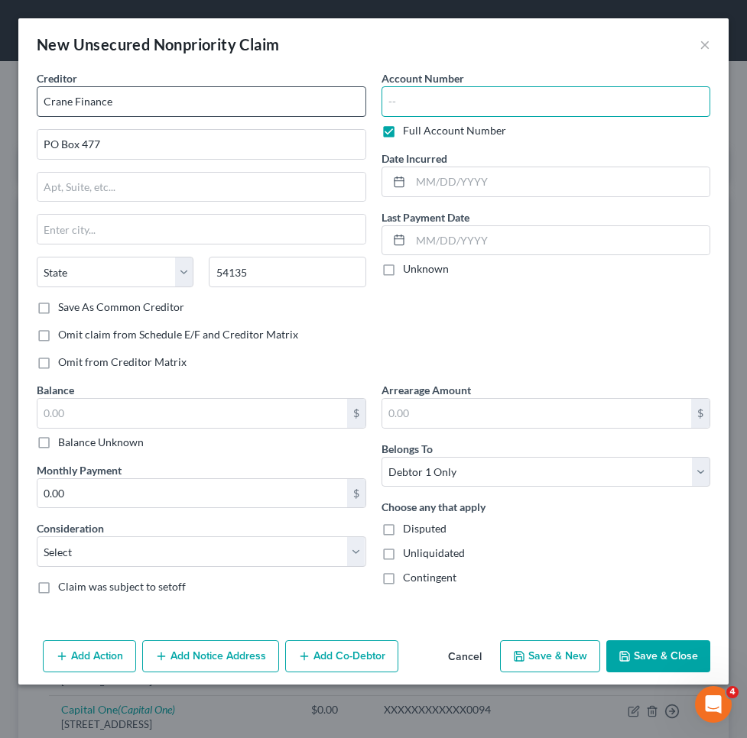
type input "Keshena"
select select "52"
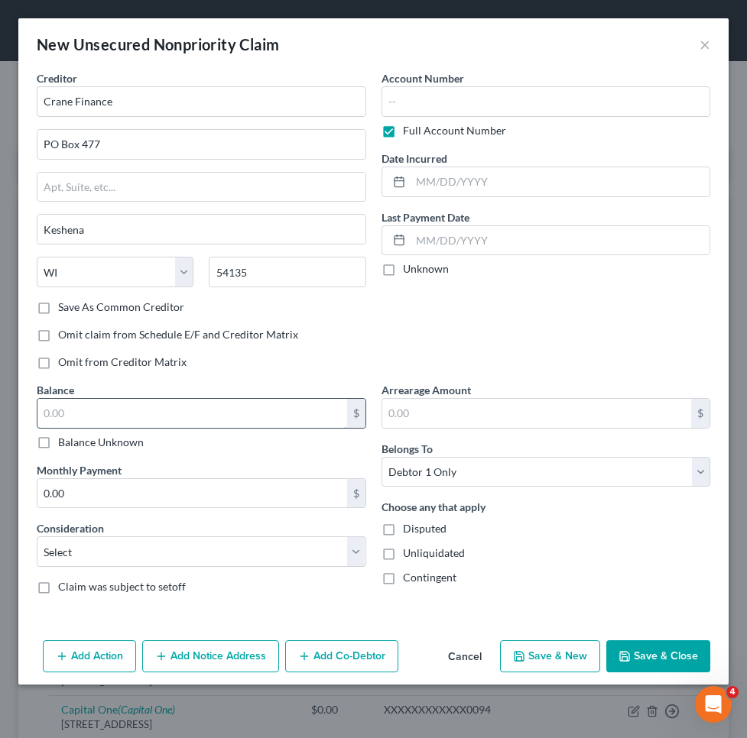
click at [194, 419] on input "text" at bounding box center [191, 413] width 309 height 29
type input "1,500"
click at [646, 658] on button "Save & Close" at bounding box center [658, 656] width 104 height 32
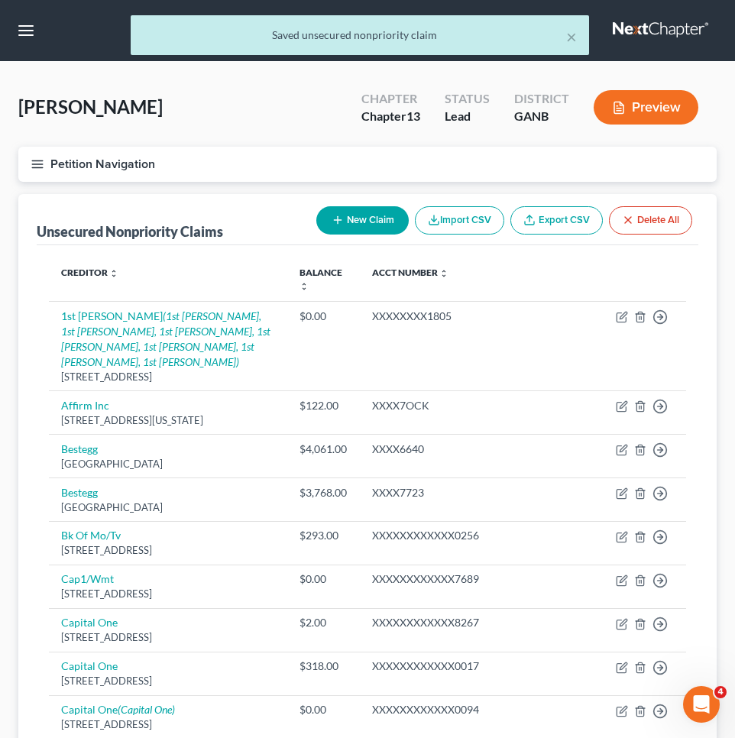
click at [339, 222] on icon "button" at bounding box center [338, 220] width 12 height 12
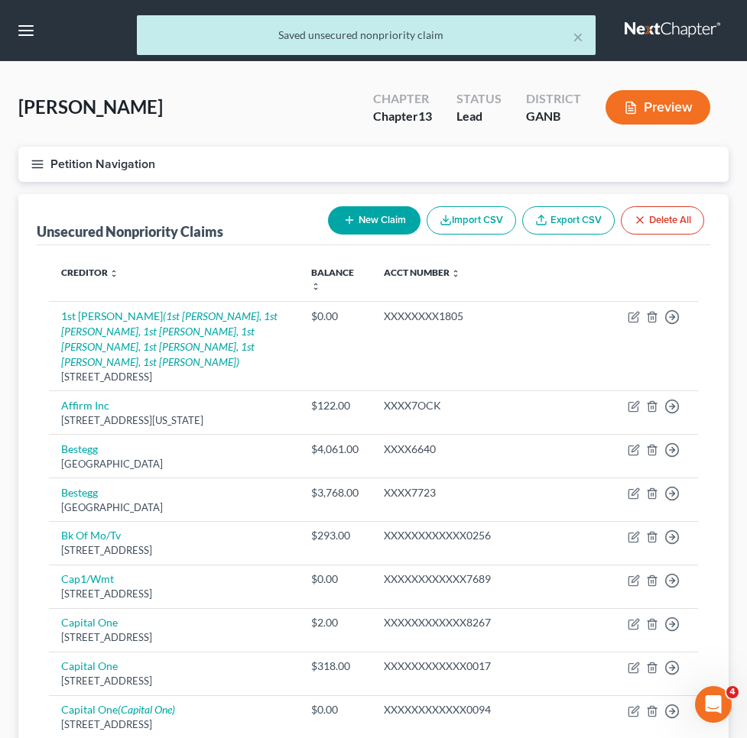
select select "0"
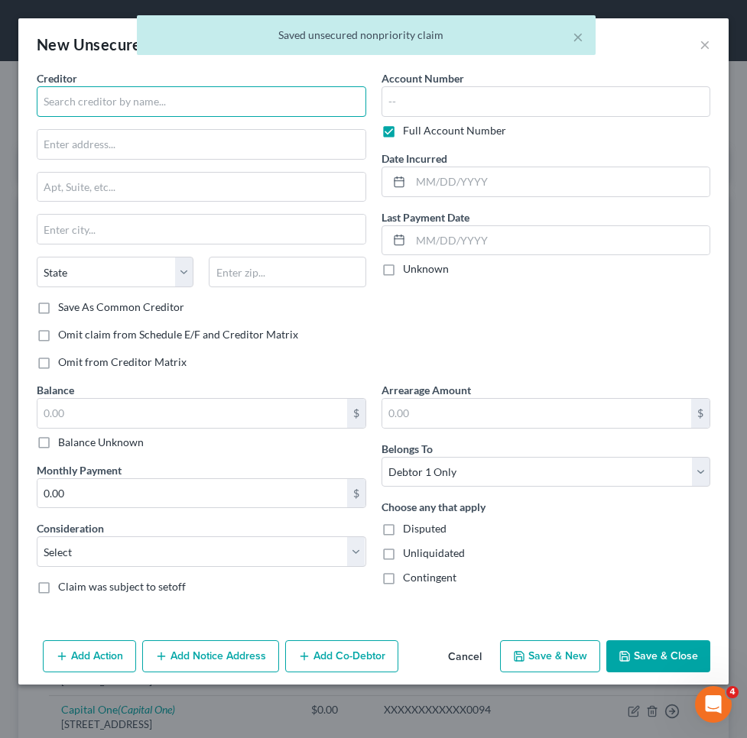
click at [277, 91] on input "text" at bounding box center [201, 101] width 329 height 31
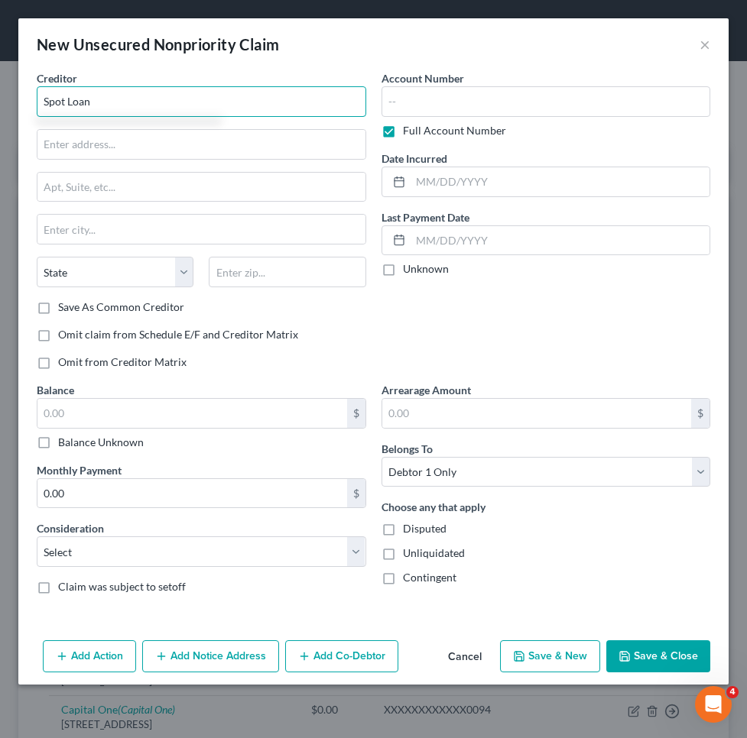
type input "Spot Loan"
type input "PO Box 720"
type input "58316"
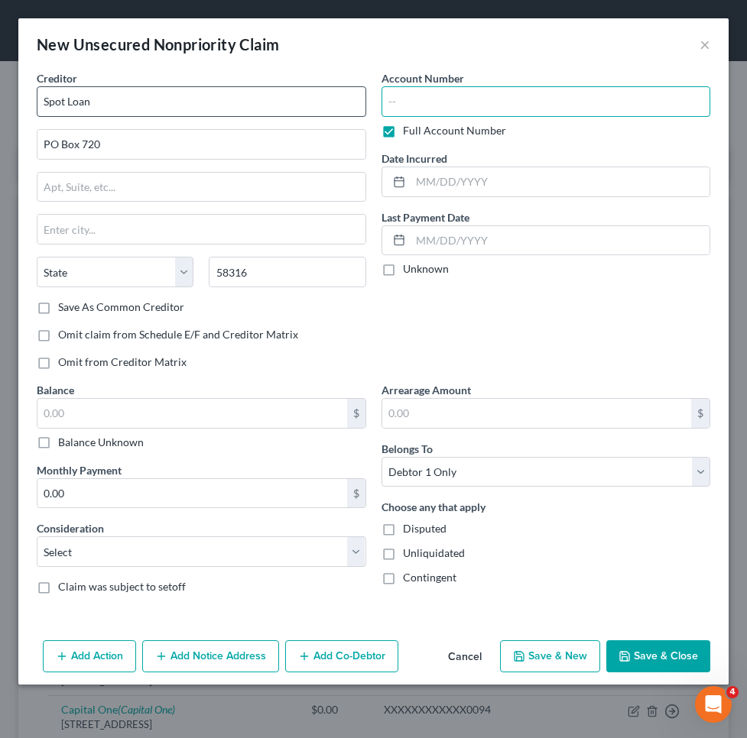
type input "Belcourt"
select select "29"
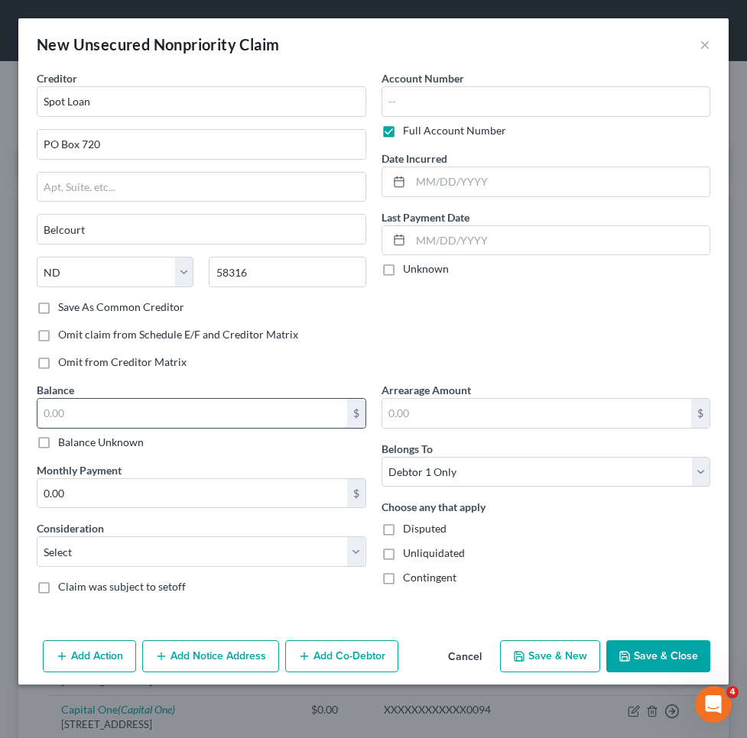
click at [156, 419] on input "text" at bounding box center [191, 413] width 309 height 29
type input "3,400"
click at [646, 663] on button "Save & Close" at bounding box center [658, 656] width 104 height 32
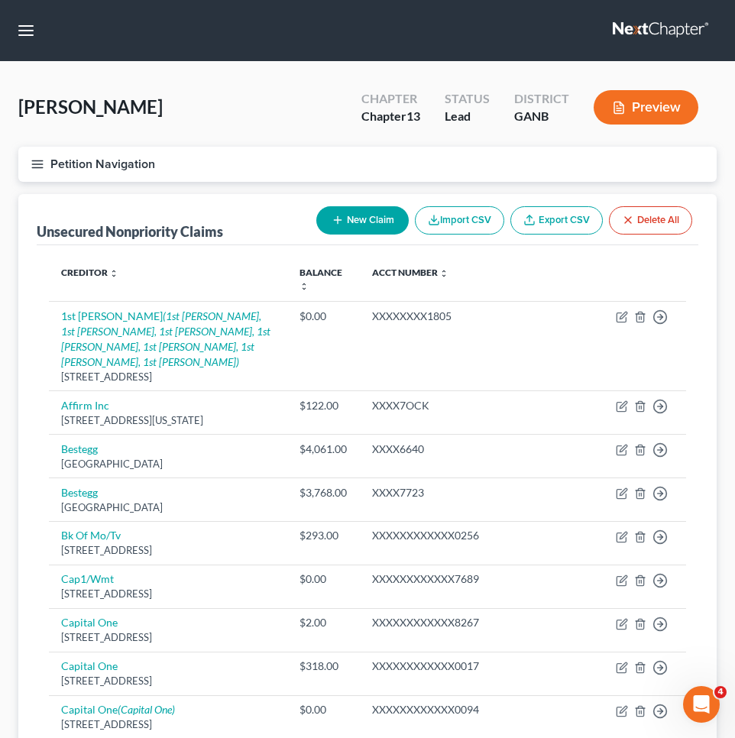
click at [79, 167] on button "Petition Navigation" at bounding box center [367, 164] width 698 height 35
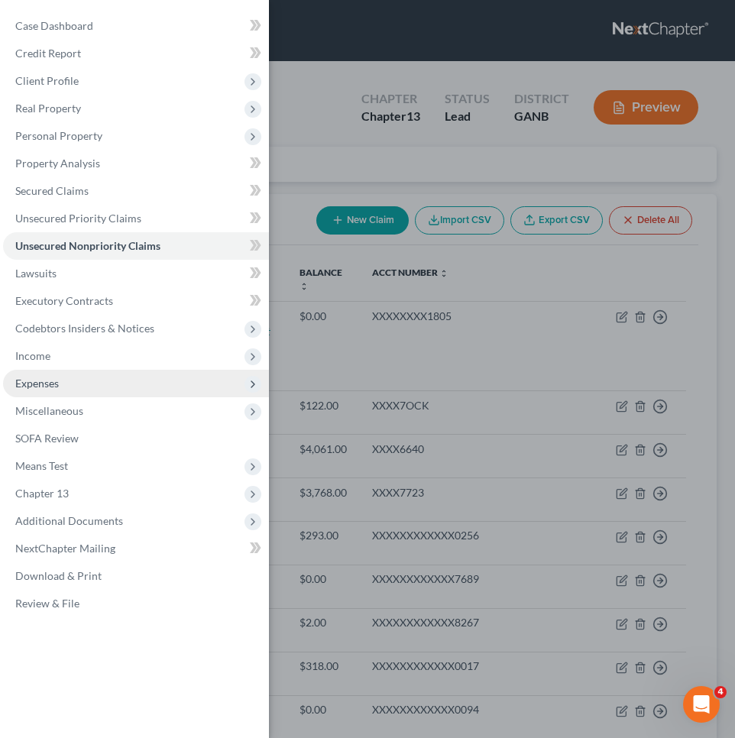
click at [60, 382] on span "Expenses" at bounding box center [136, 384] width 266 height 28
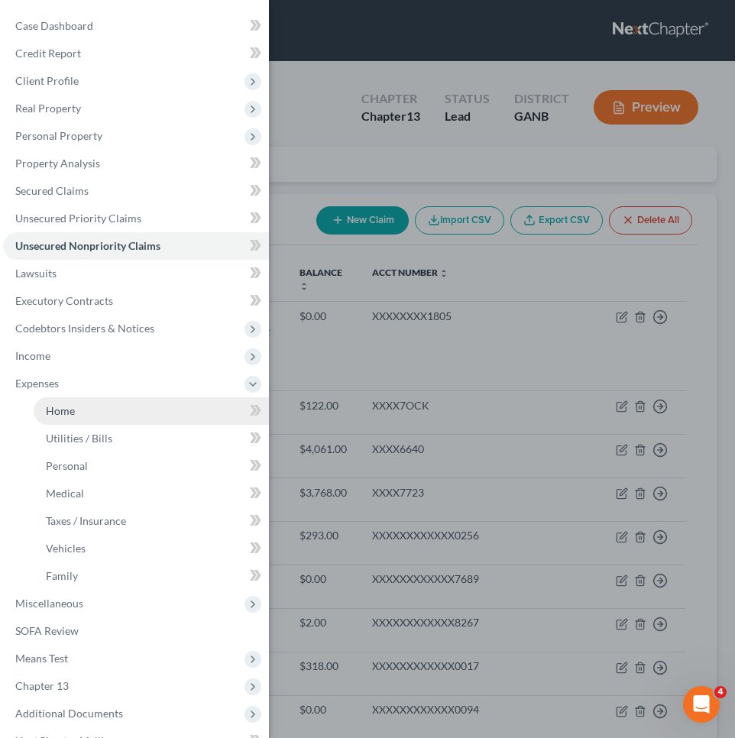
click at [77, 408] on link "Home" at bounding box center [151, 411] width 235 height 28
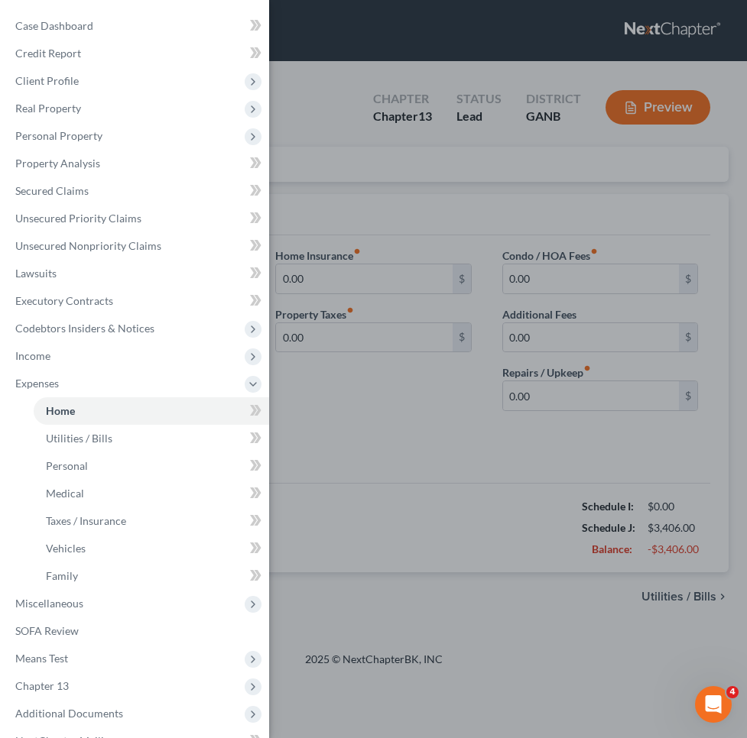
click at [293, 161] on div "Case Dashboard Payments Invoices Payments Payments Credit Report Client Profile" at bounding box center [373, 369] width 747 height 738
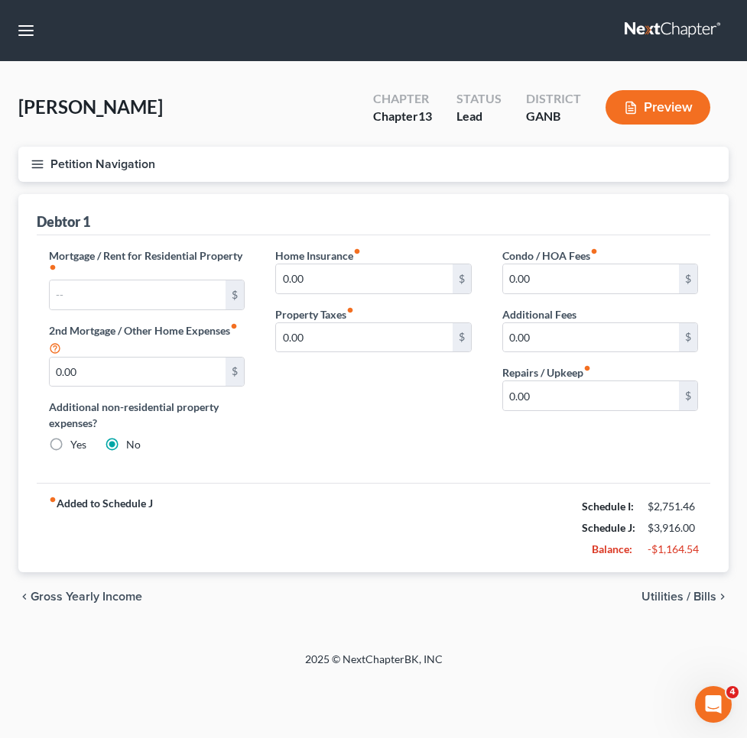
click at [103, 164] on button "Petition Navigation" at bounding box center [373, 164] width 710 height 35
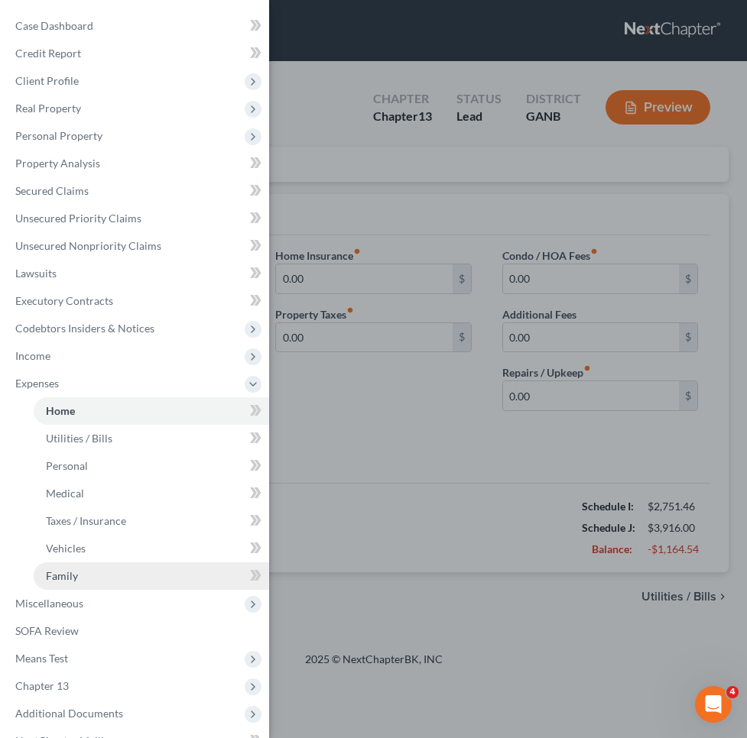
click at [123, 571] on link "Family" at bounding box center [151, 576] width 235 height 28
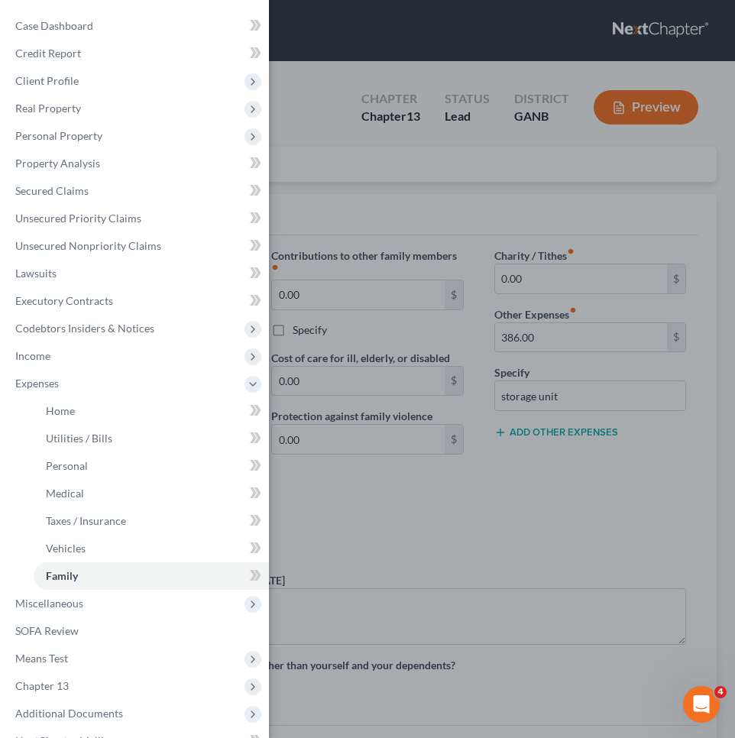
click at [455, 410] on div "Case Dashboard Payments Invoices Payments Payments Credit Report Client Profile" at bounding box center [367, 369] width 735 height 738
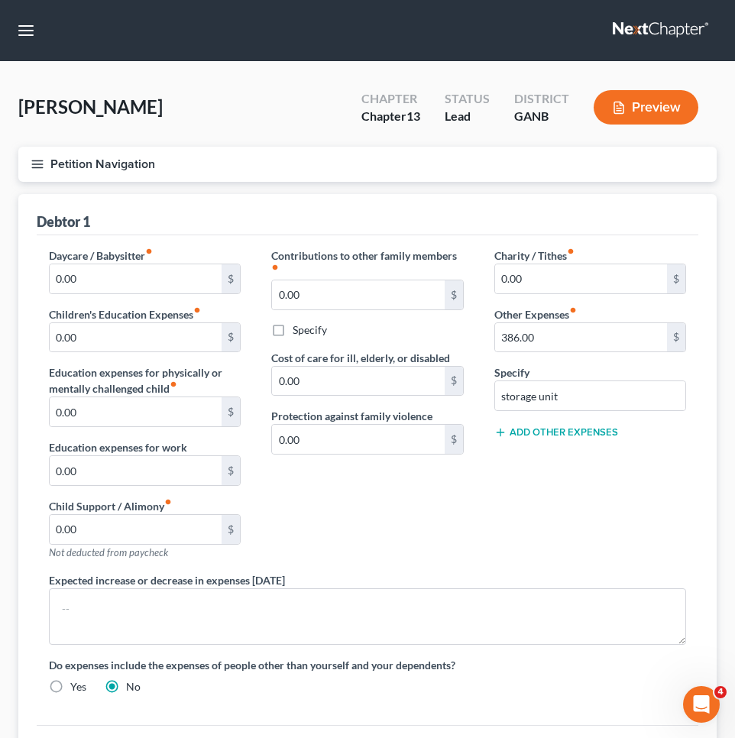
click at [554, 427] on button "Add Other Expenses" at bounding box center [556, 432] width 124 height 12
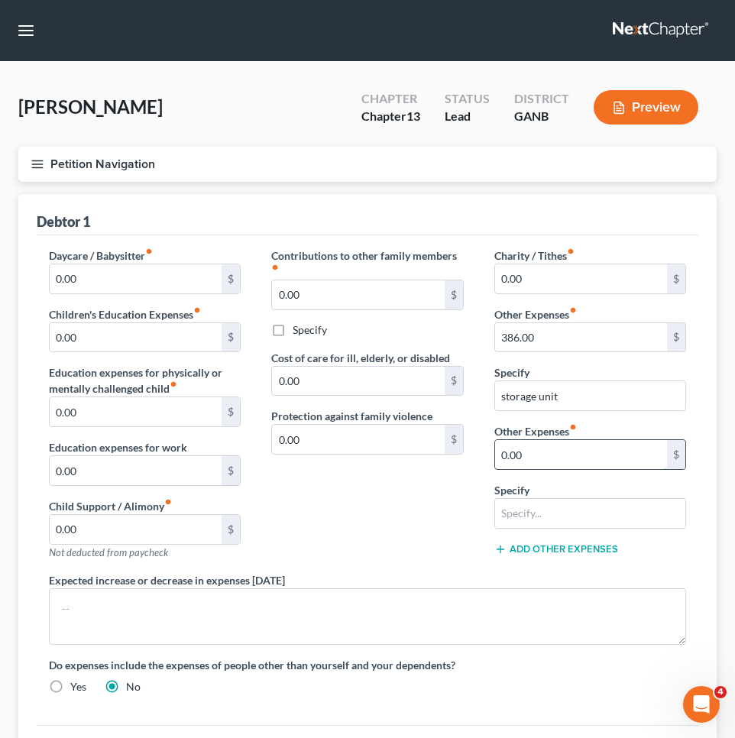
click at [542, 455] on input "0.00" at bounding box center [581, 454] width 172 height 29
type input "500."
click at [594, 521] on input "text" at bounding box center [590, 513] width 190 height 29
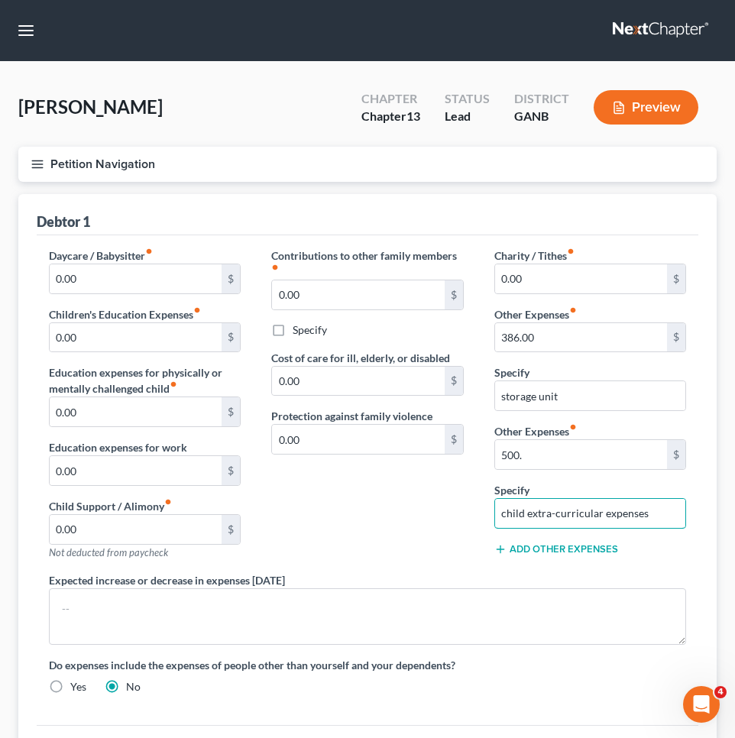
type input "child extra-curricular expenses"
click at [81, 177] on button "Petition Navigation" at bounding box center [367, 164] width 698 height 35
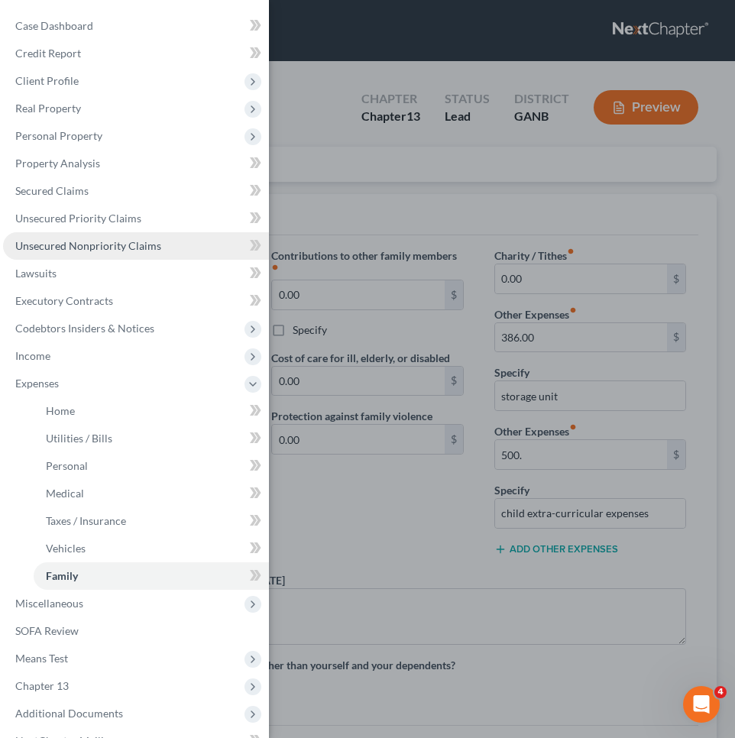
click at [86, 257] on link "Unsecured Nonpriority Claims" at bounding box center [136, 246] width 266 height 28
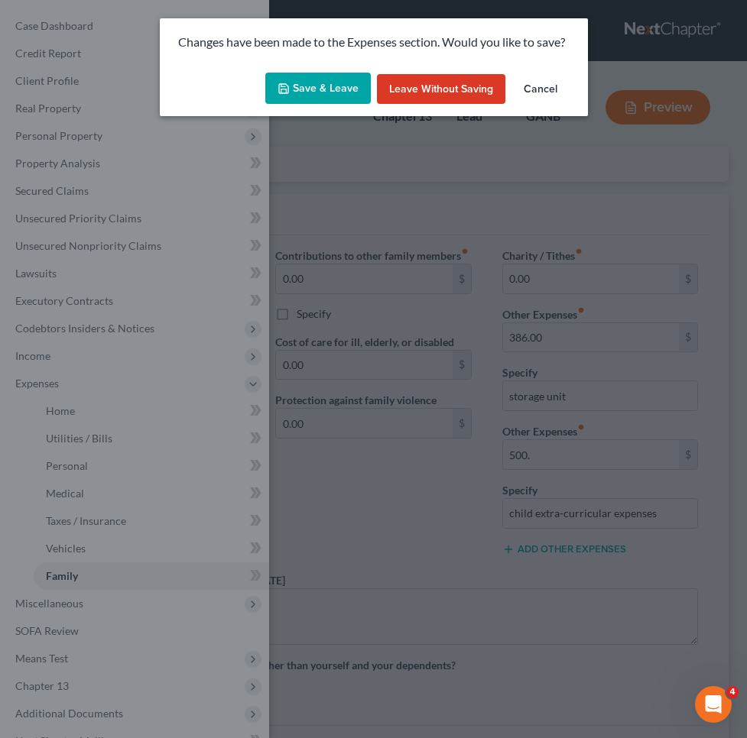
click at [296, 101] on button "Save & Leave" at bounding box center [317, 89] width 105 height 32
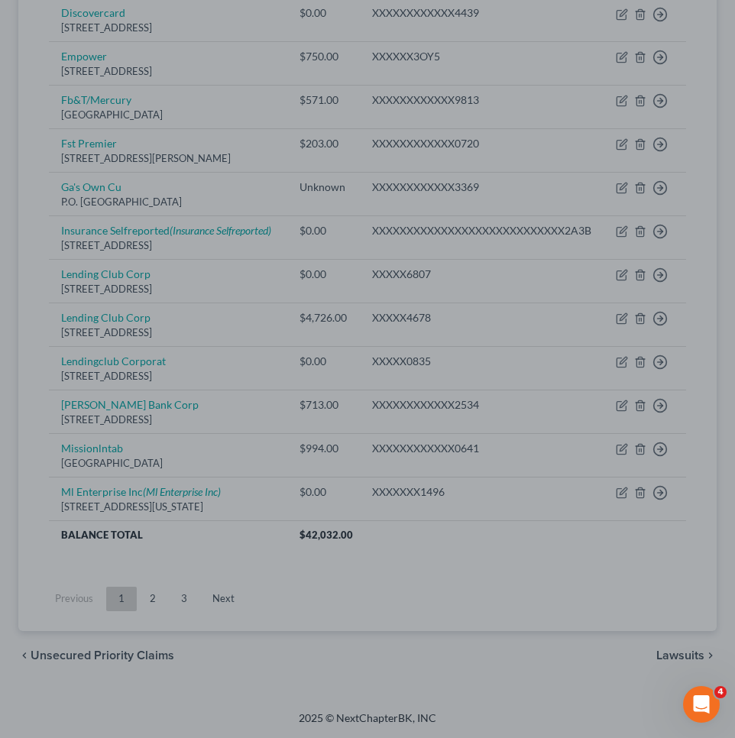
scroll to position [1161, 0]
click at [151, 599] on div at bounding box center [367, 369] width 735 height 738
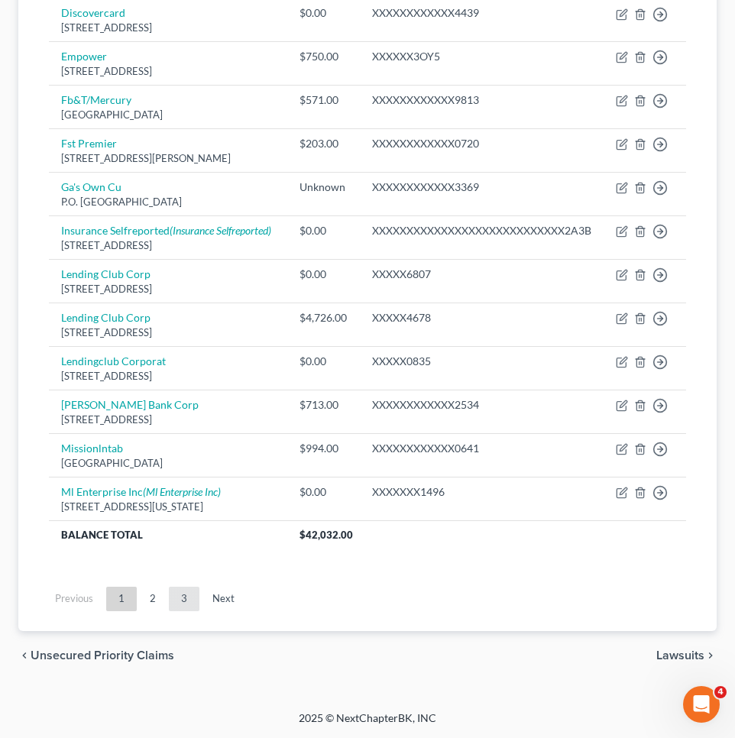
scroll to position [1161, 0]
click at [154, 603] on link "2" at bounding box center [153, 599] width 31 height 24
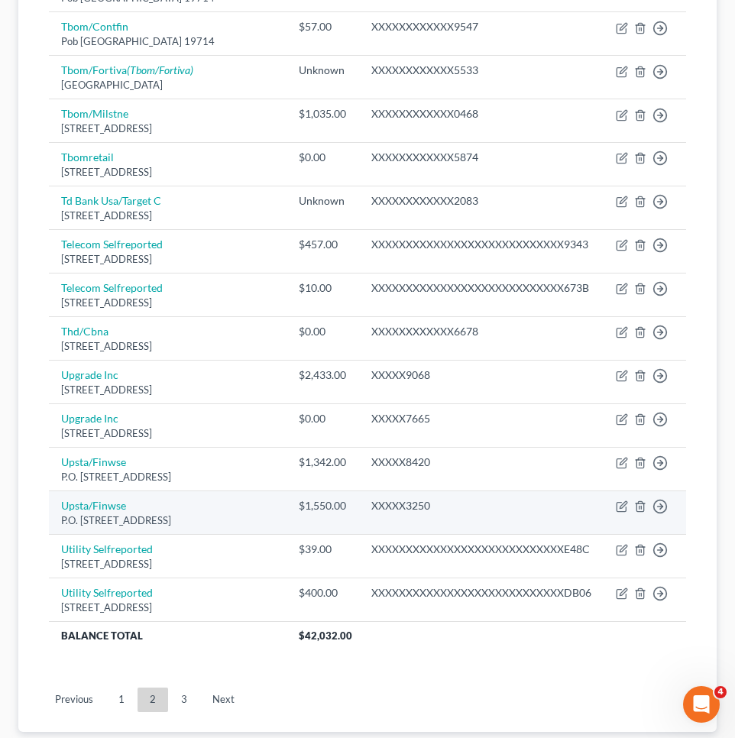
scroll to position [1027, 0]
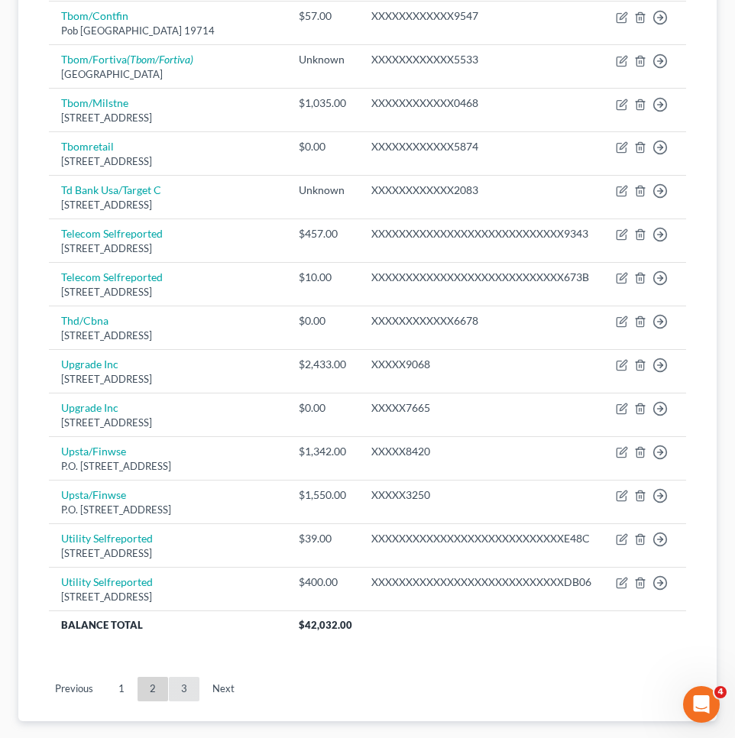
click at [183, 701] on link "3" at bounding box center [184, 689] width 31 height 24
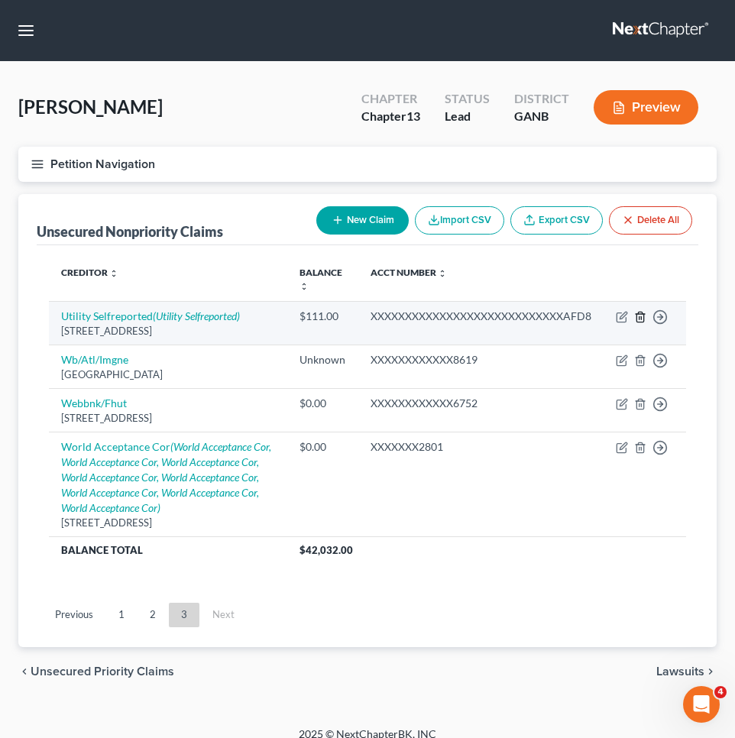
click at [639, 319] on icon "button" at bounding box center [640, 317] width 12 height 12
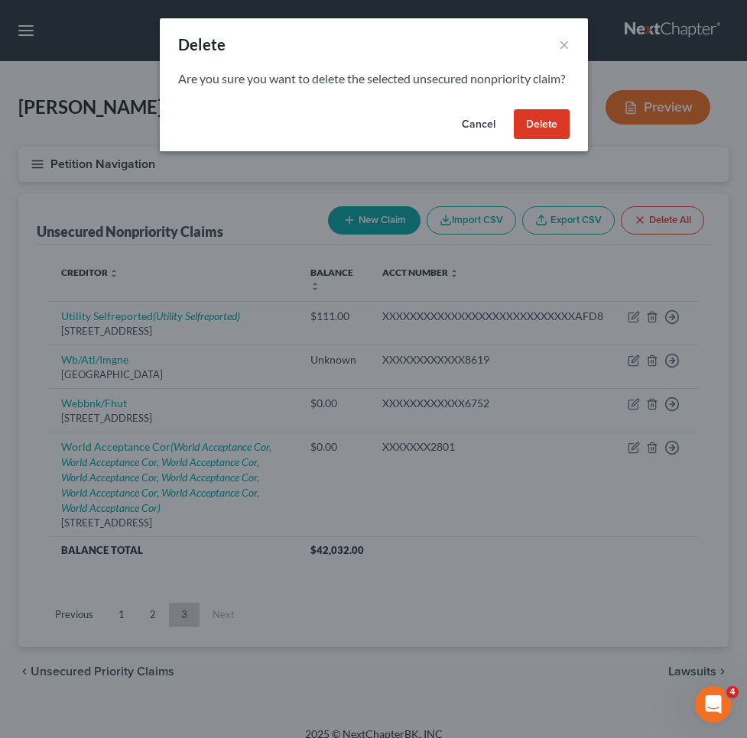
click at [536, 140] on button "Delete" at bounding box center [542, 124] width 56 height 31
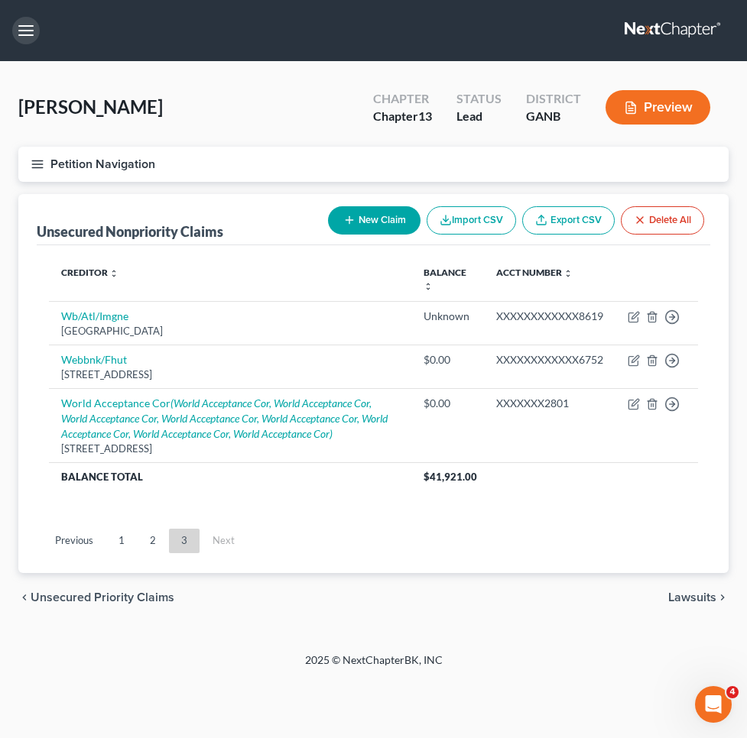
click at [26, 36] on button "button" at bounding box center [26, 31] width 28 height 28
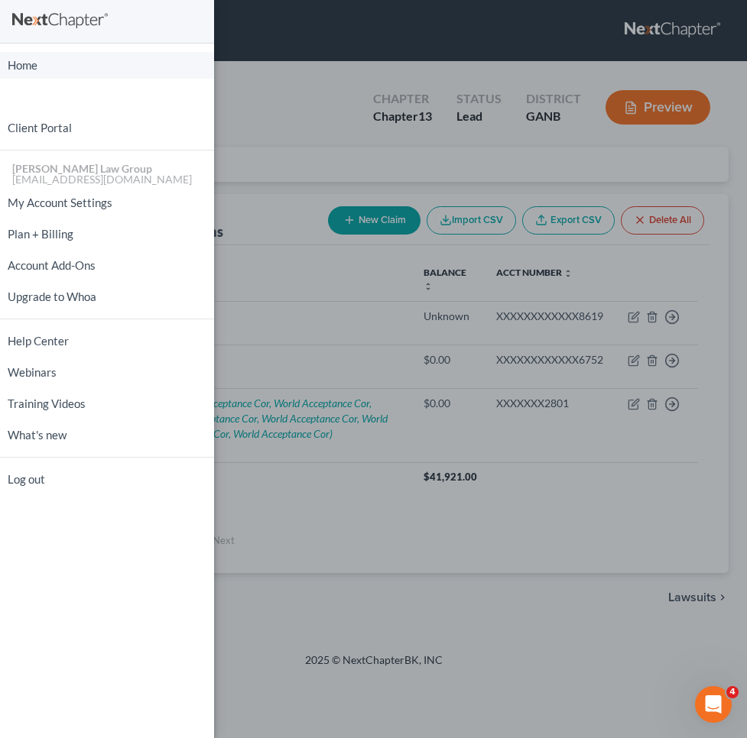
click at [27, 60] on link "Home" at bounding box center [107, 65] width 214 height 27
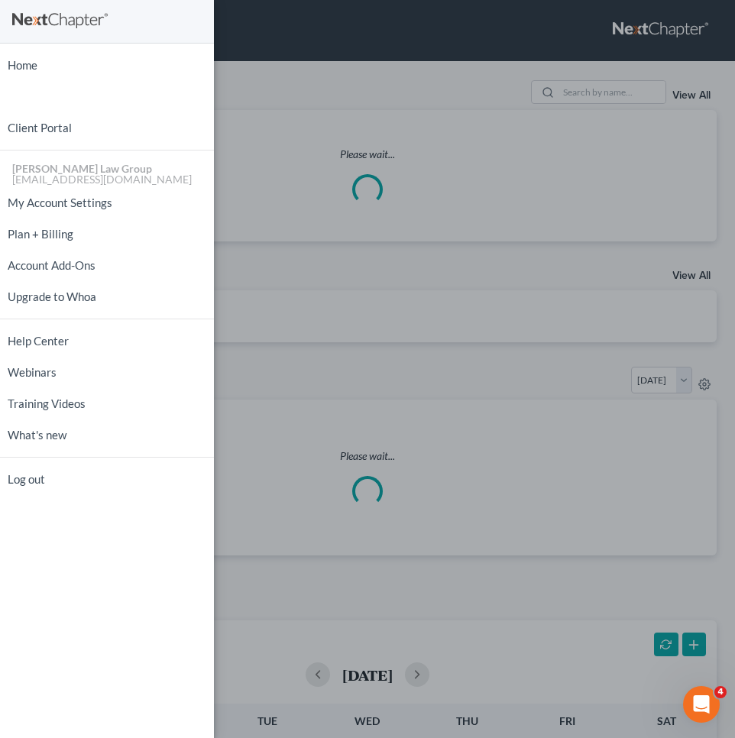
click at [290, 50] on div "Home New Case Client Portal [PERSON_NAME] Law Group [EMAIL_ADDRESS][DOMAIN_NAME…" at bounding box center [367, 369] width 735 height 738
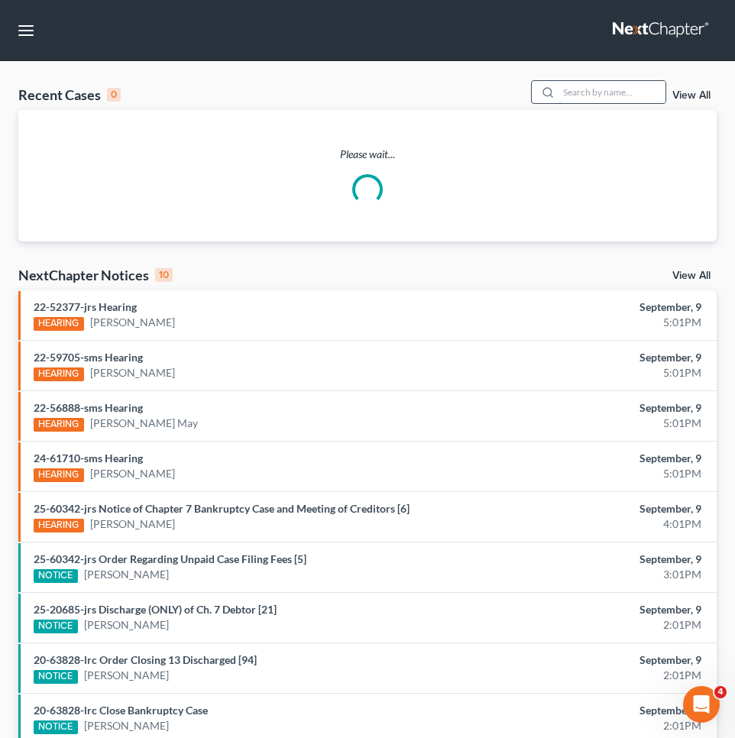
click at [597, 87] on input "search" at bounding box center [612, 92] width 107 height 22
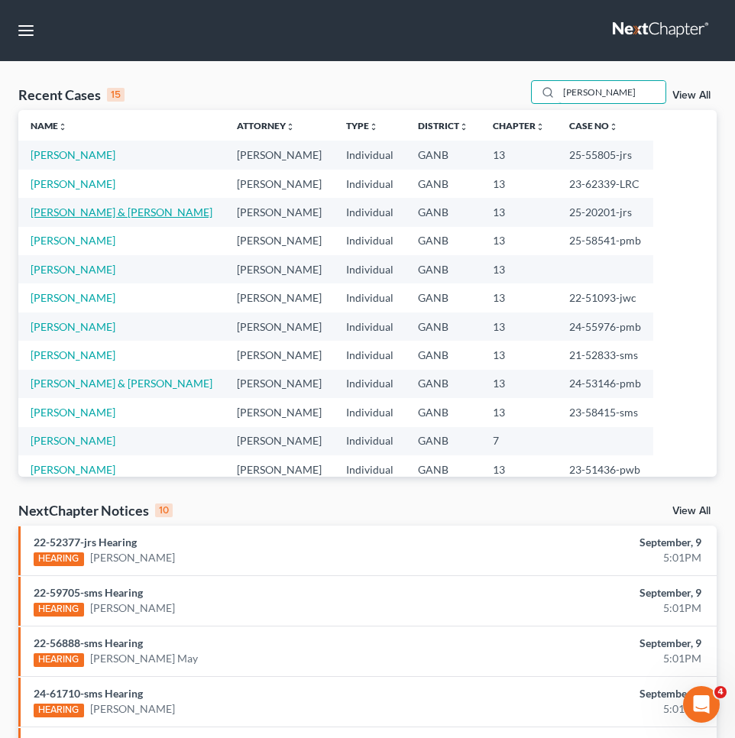
type input "[PERSON_NAME]"
click at [109, 212] on link "[PERSON_NAME] & [PERSON_NAME]" at bounding box center [122, 212] width 182 height 13
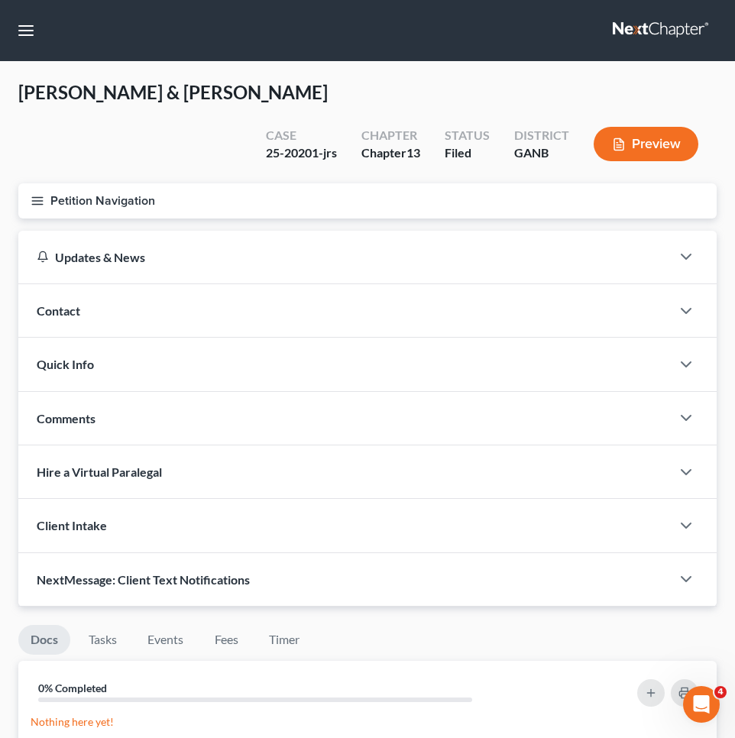
click at [92, 183] on button "Petition Navigation" at bounding box center [367, 200] width 698 height 35
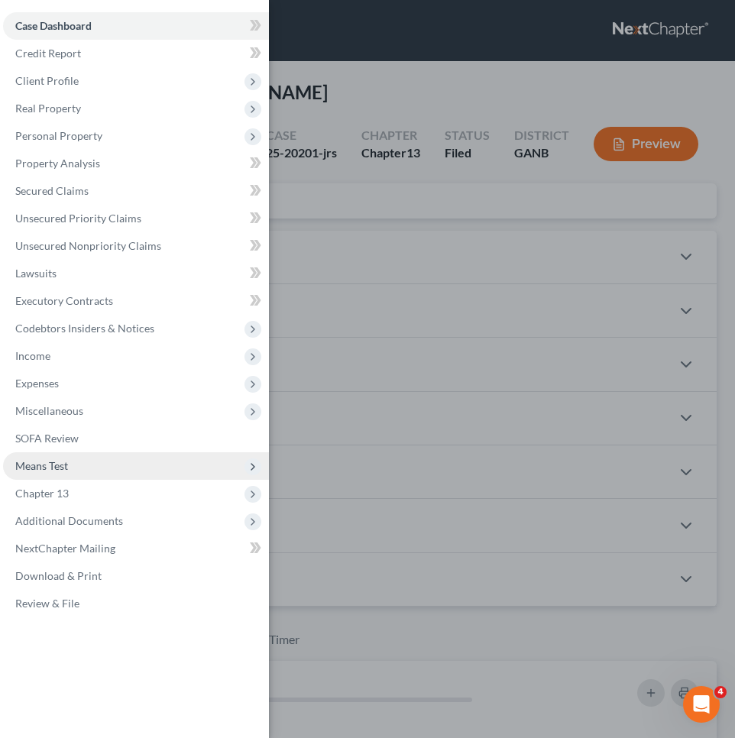
click at [83, 463] on span "Means Test" at bounding box center [136, 466] width 266 height 28
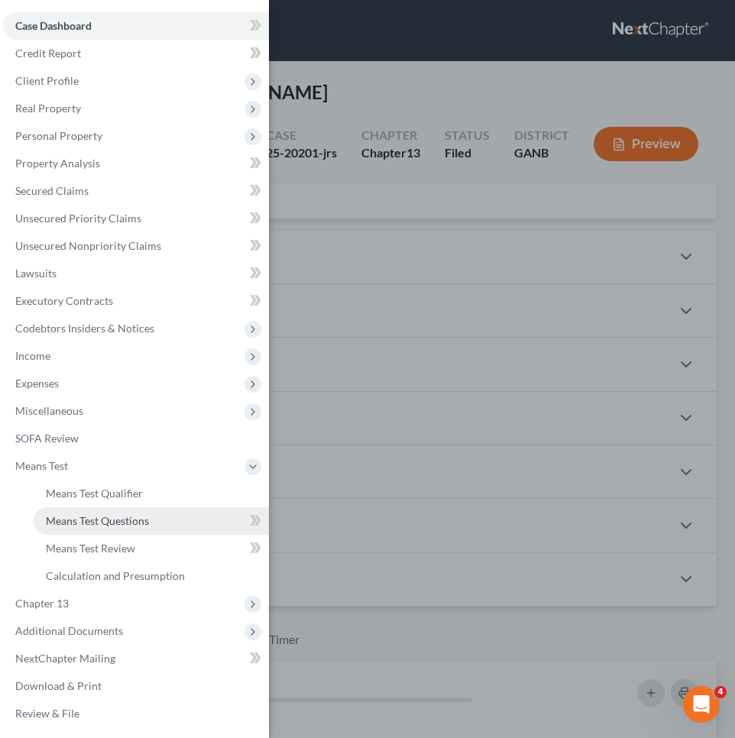
click at [89, 518] on span "Means Test Questions" at bounding box center [97, 520] width 103 height 13
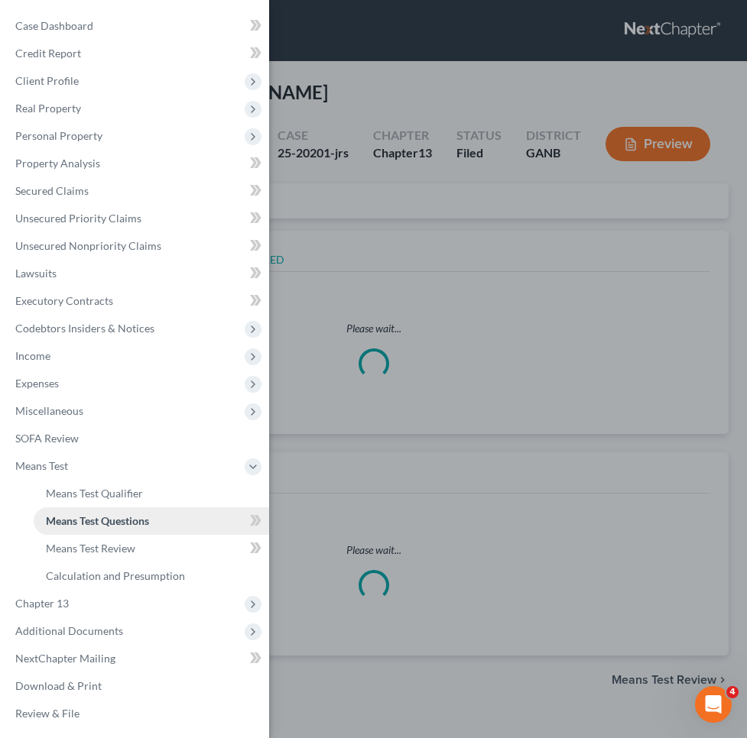
select select "0"
select select "60"
select select "1"
select select "60"
select select "1"
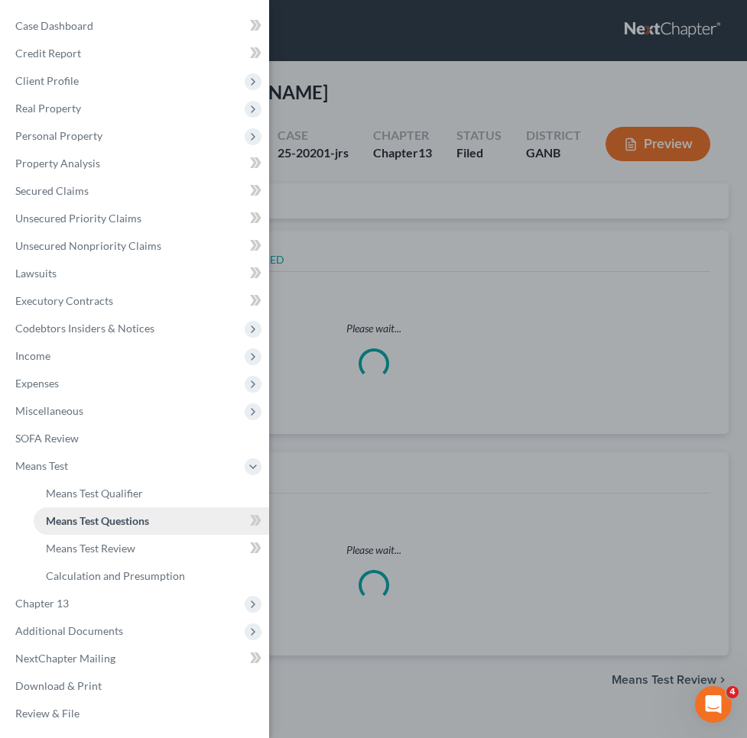
select select "60"
select select "0"
select select "60"
select select "0"
select select "60"
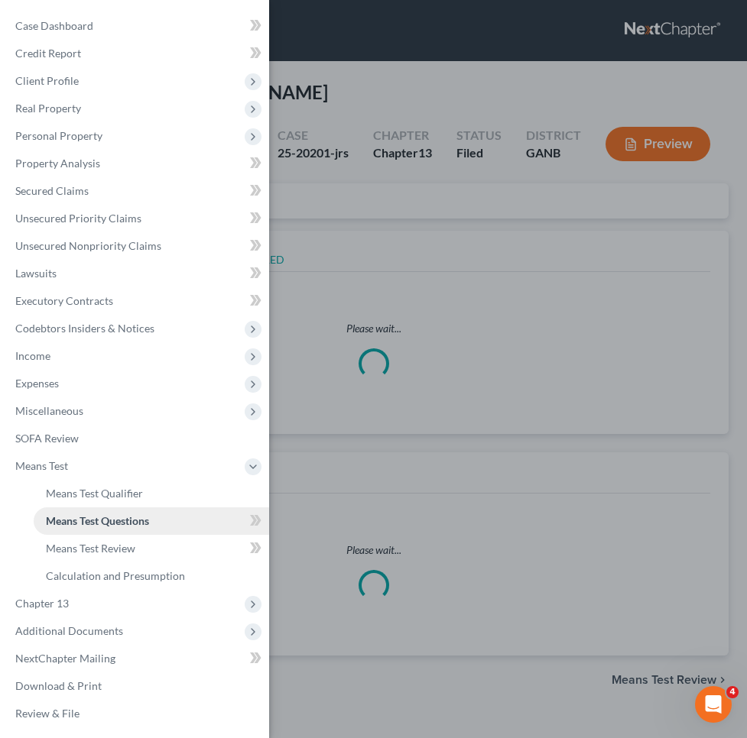
select select "2"
select select "10"
select select "0"
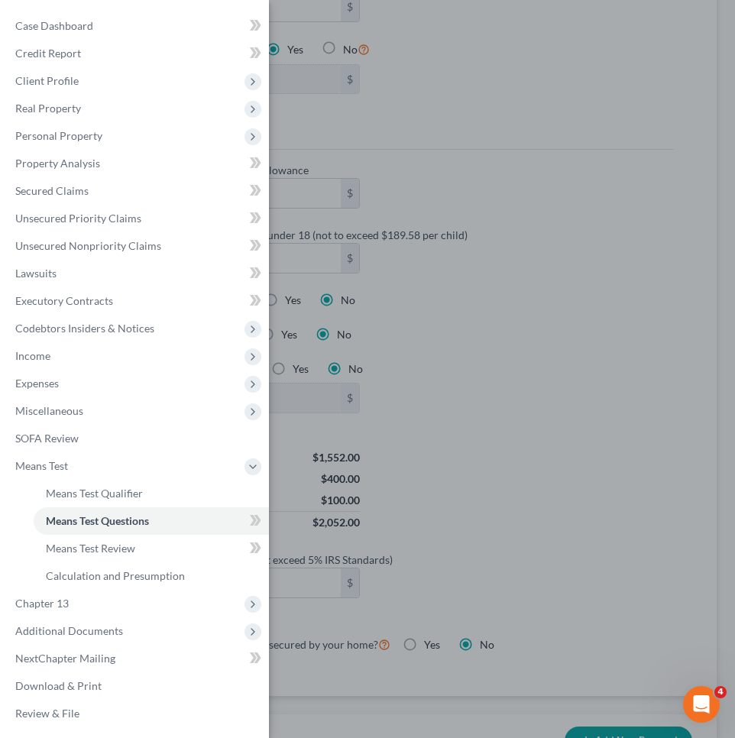
scroll to position [1122, 0]
click at [475, 449] on div "Case Dashboard Payments Invoices Payments Payments Credit Report Client Profile" at bounding box center [367, 369] width 735 height 738
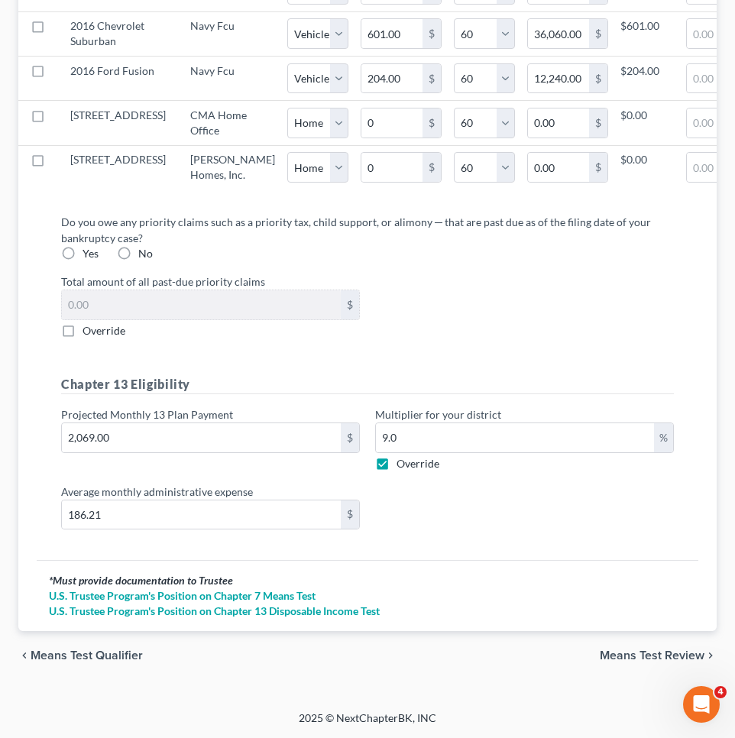
scroll to position [2032, 0]
click at [95, 659] on span "Means Test Qualifier" at bounding box center [87, 656] width 112 height 12
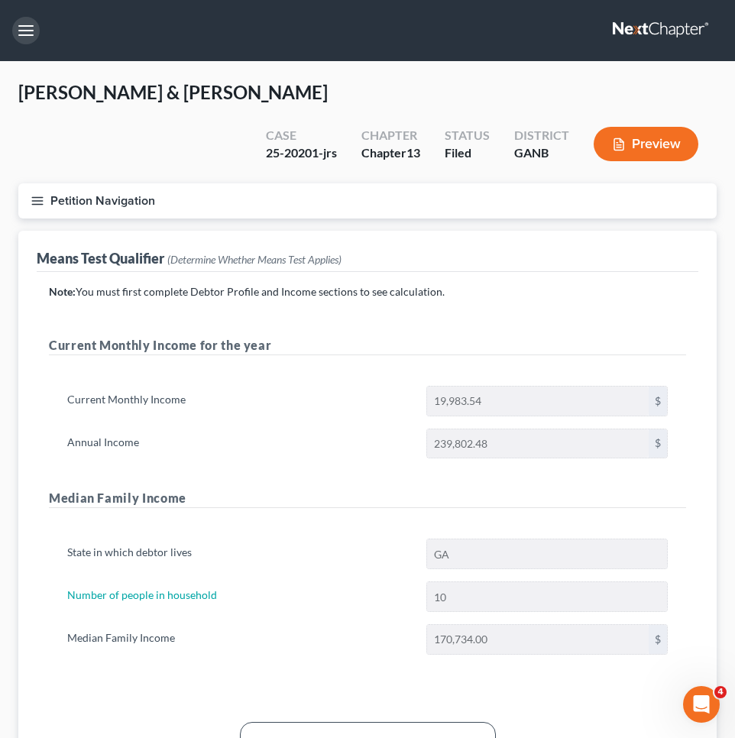
click at [31, 33] on button "button" at bounding box center [26, 31] width 28 height 28
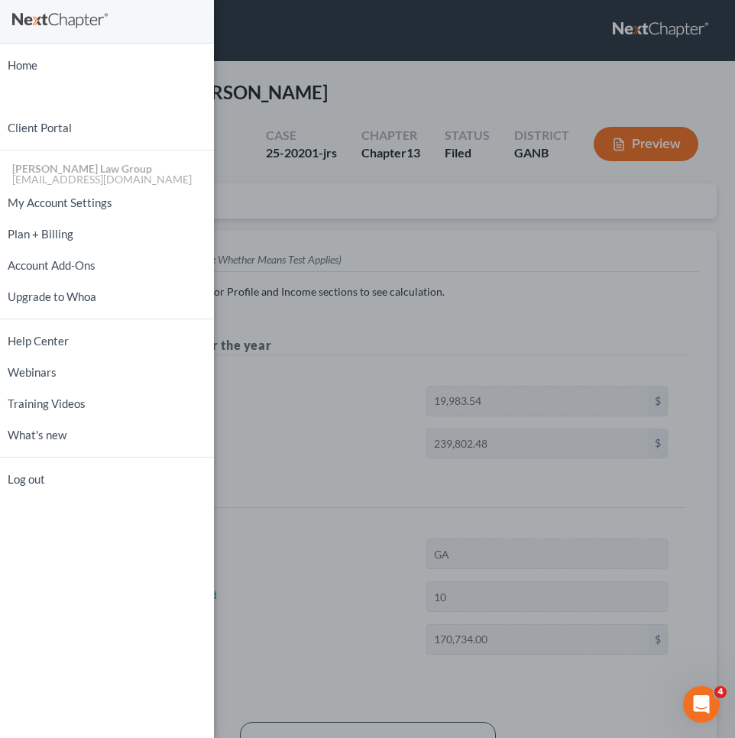
click at [348, 167] on div "Home New Case Client Portal [PERSON_NAME] Law Group [EMAIL_ADDRESS][DOMAIN_NAME…" at bounding box center [367, 369] width 735 height 738
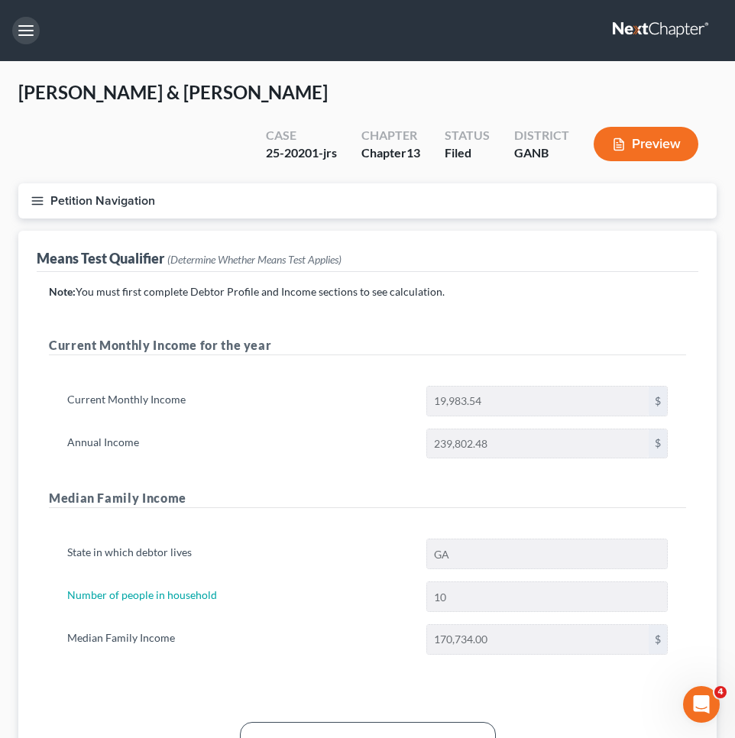
click at [32, 33] on button "button" at bounding box center [26, 31] width 28 height 28
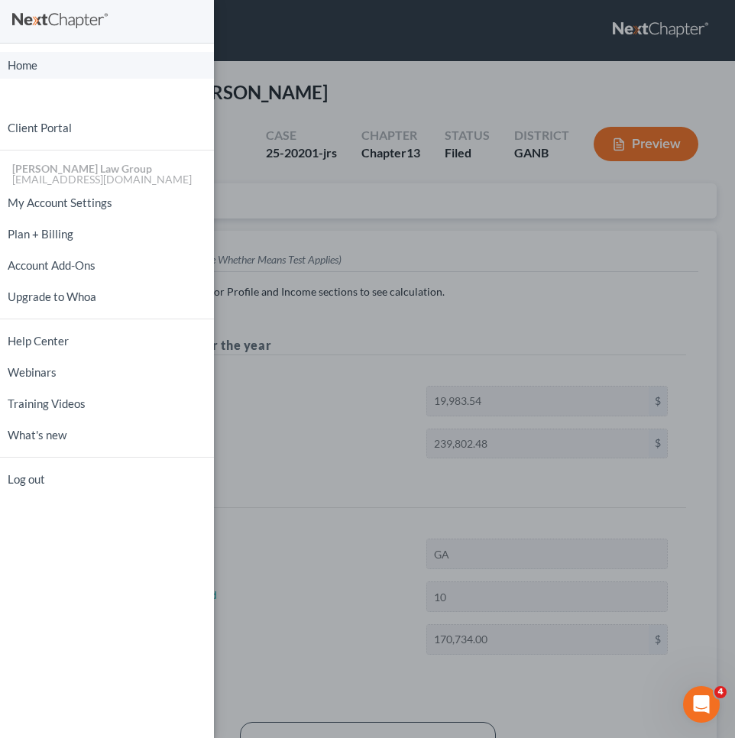
click at [37, 64] on link "Home" at bounding box center [107, 65] width 214 height 27
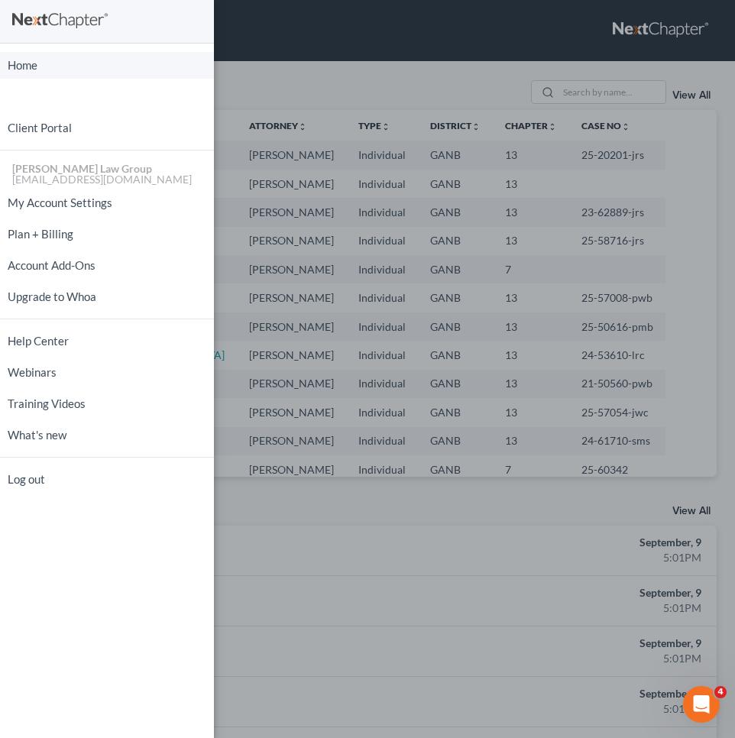
click at [30, 63] on link "Home" at bounding box center [107, 65] width 214 height 27
click at [313, 60] on div "Home New Case Client Portal [PERSON_NAME] Law Group [EMAIL_ADDRESS][DOMAIN_NAME…" at bounding box center [367, 369] width 735 height 738
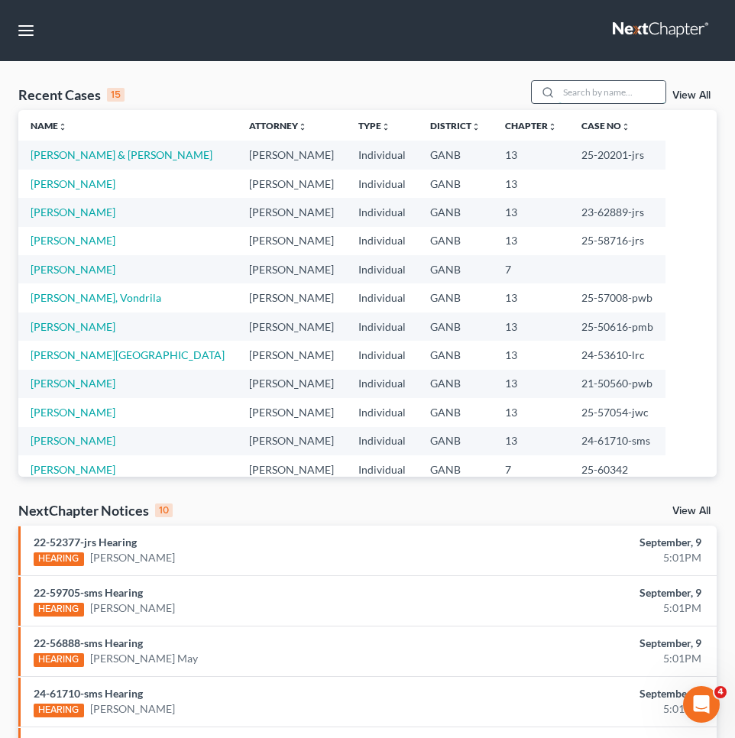
click at [592, 92] on input "search" at bounding box center [612, 92] width 107 height 22
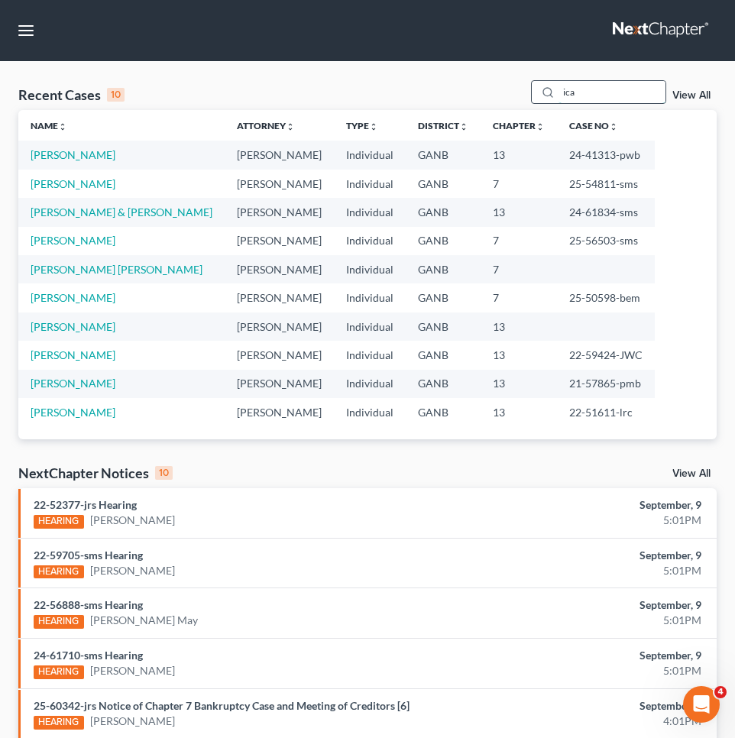
drag, startPoint x: 581, startPoint y: 88, endPoint x: 553, endPoint y: 84, distance: 27.8
click at [553, 87] on div "ica" at bounding box center [599, 92] width 136 height 24
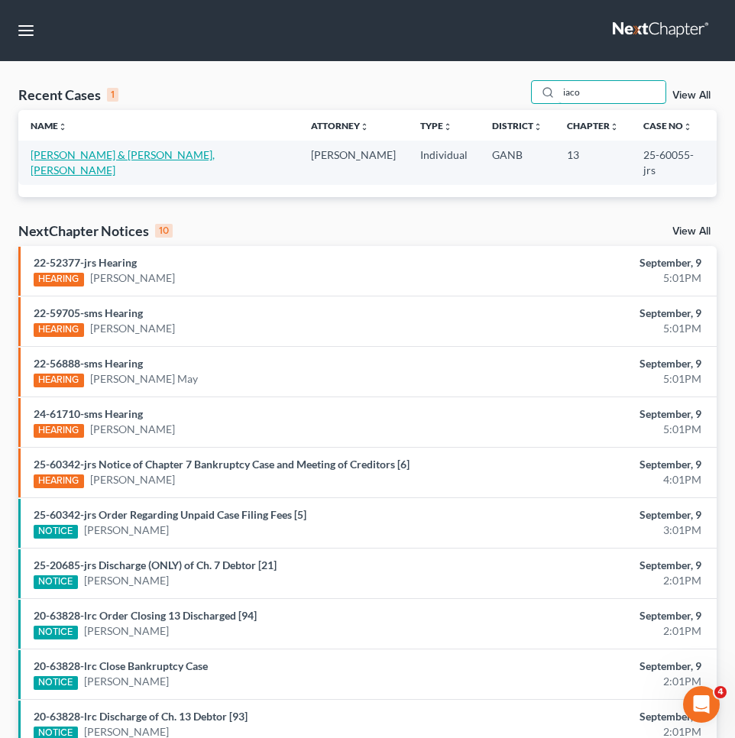
type input "iaco"
click at [151, 150] on link "[PERSON_NAME] & [PERSON_NAME], [PERSON_NAME]" at bounding box center [123, 162] width 184 height 28
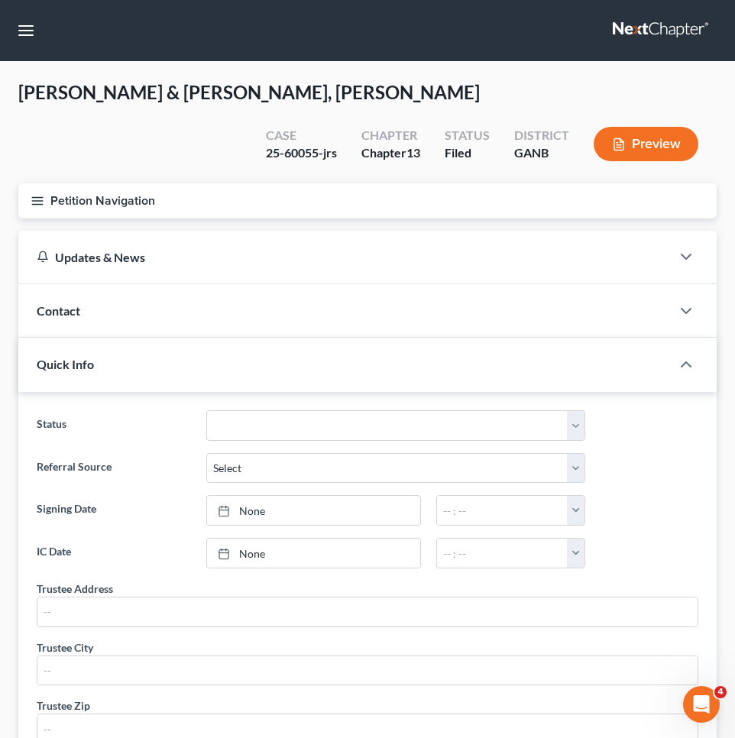
click at [76, 203] on button "Petition Navigation" at bounding box center [367, 200] width 698 height 35
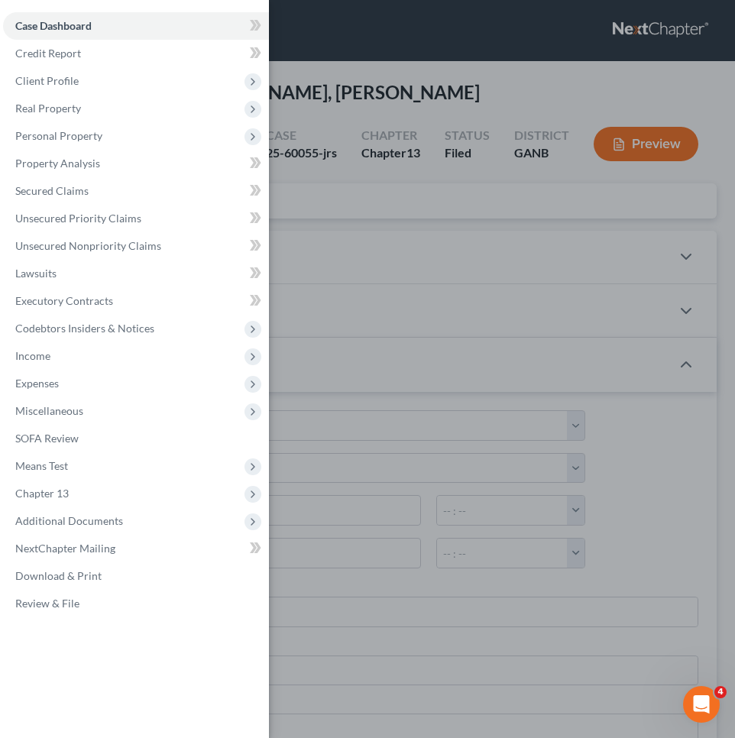
click at [518, 70] on div "Case Dashboard Payments Invoices Payments Payments Credit Report Client Profile" at bounding box center [367, 369] width 735 height 738
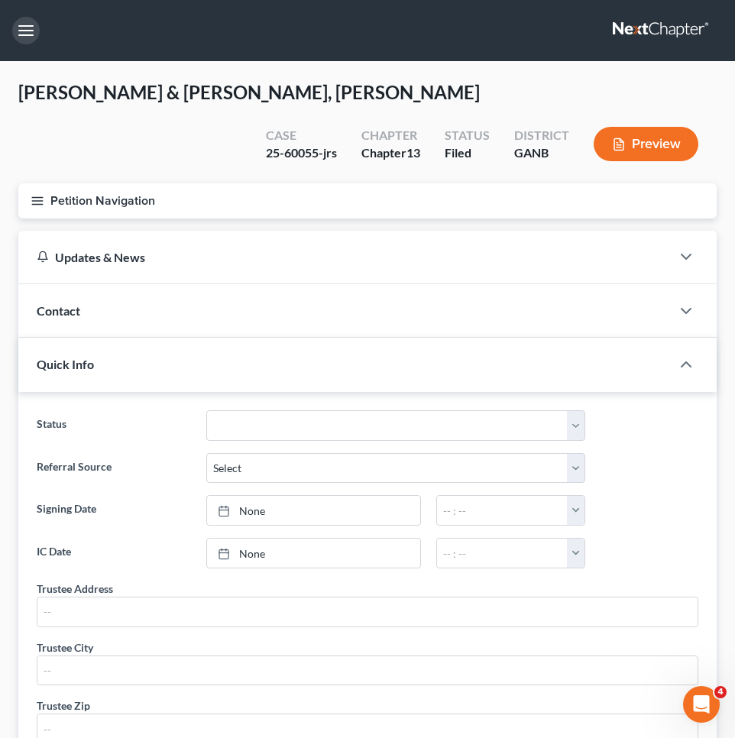
click at [22, 29] on button "button" at bounding box center [26, 31] width 28 height 28
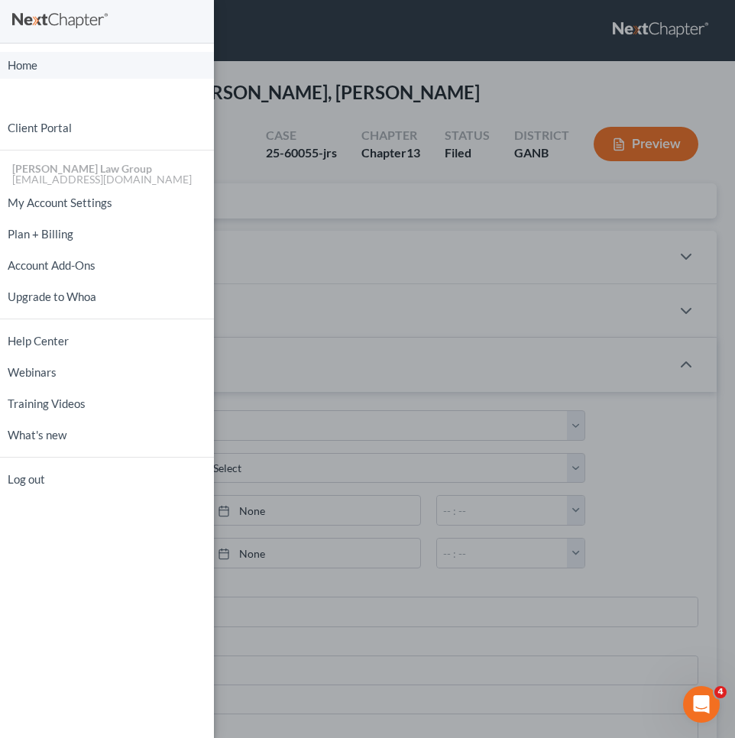
click at [47, 70] on link "Home" at bounding box center [107, 65] width 214 height 27
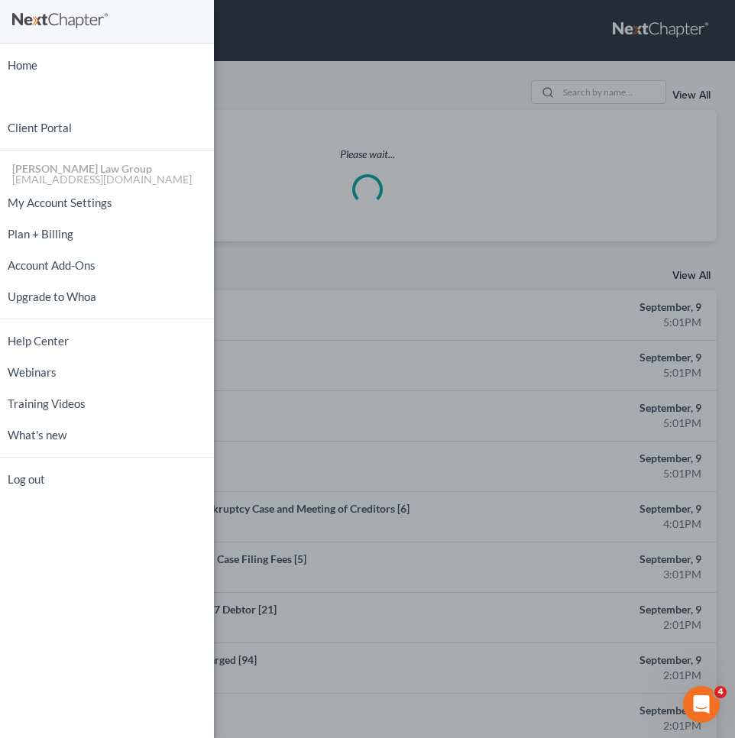
click at [503, 89] on div "Home New Case Client Portal [PERSON_NAME] Law Group [EMAIL_ADDRESS][DOMAIN_NAME…" at bounding box center [367, 369] width 735 height 738
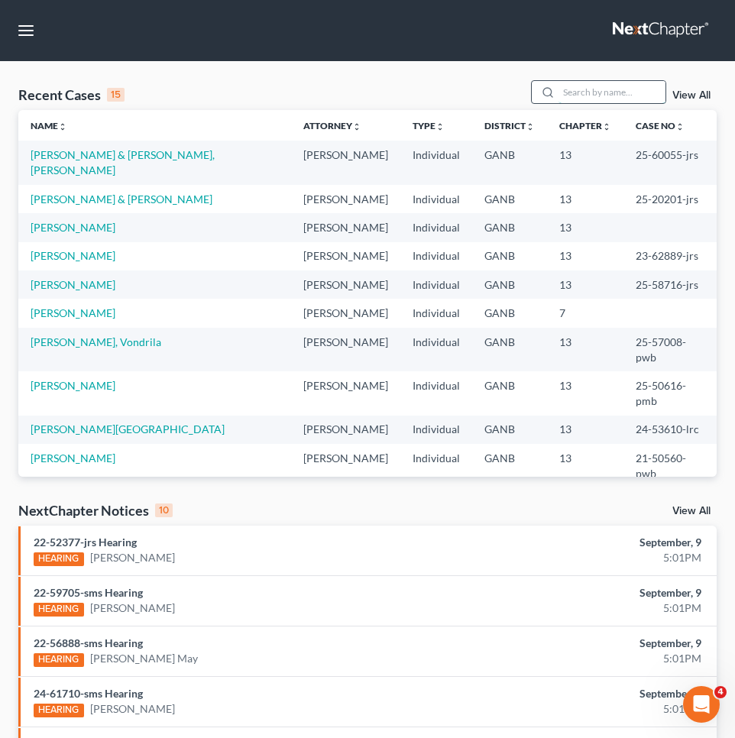
click at [568, 89] on input "search" at bounding box center [612, 92] width 107 height 22
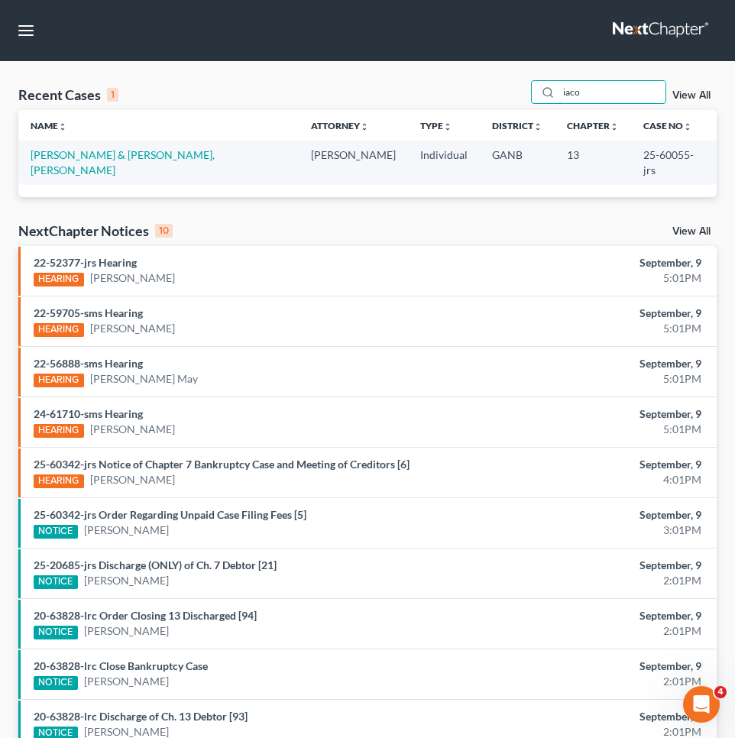
type input "iaco"
click at [690, 93] on link "View All" at bounding box center [691, 95] width 38 height 11
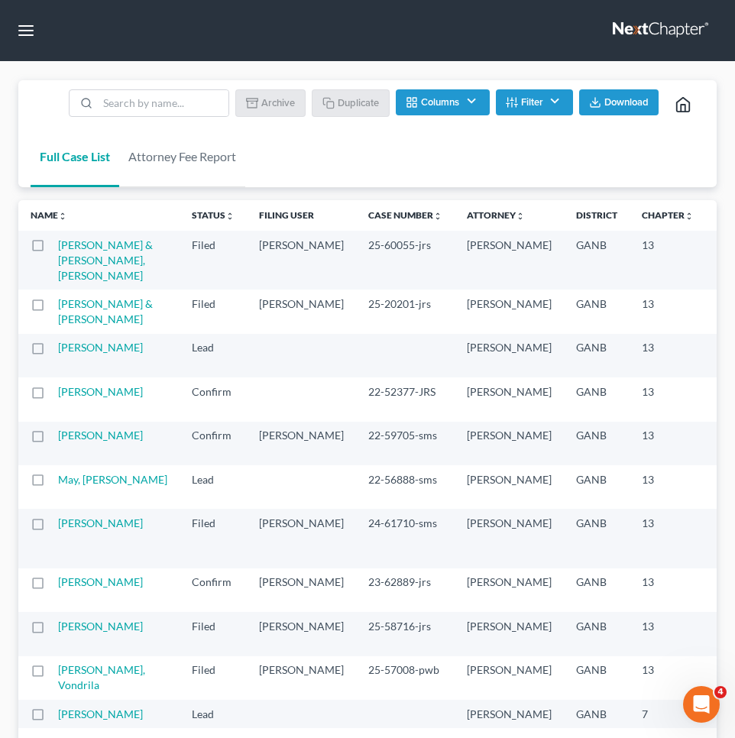
click at [545, 96] on button "Filter" at bounding box center [534, 102] width 77 height 26
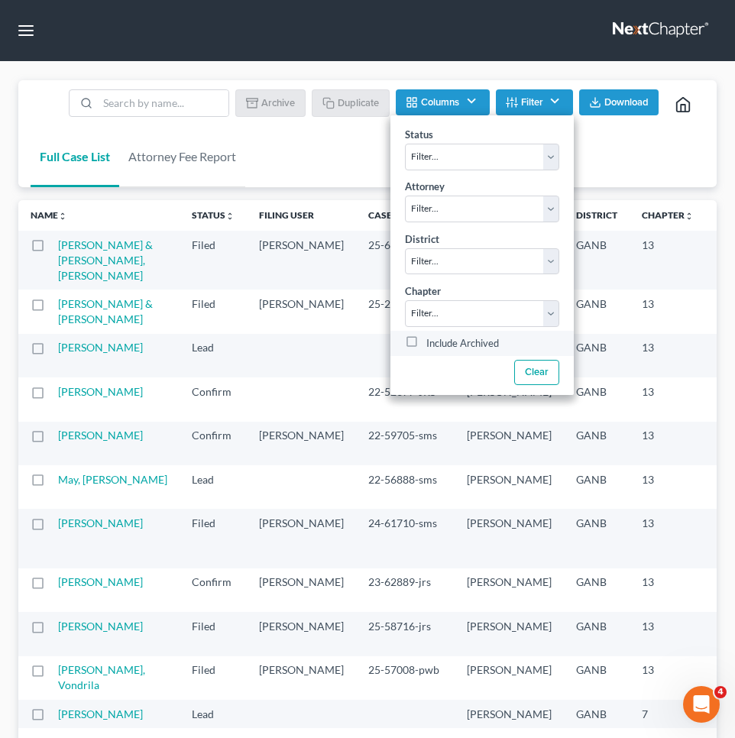
click at [486, 341] on label "Include Archived" at bounding box center [462, 343] width 73 height 18
click at [442, 341] on input "Include Archived" at bounding box center [438, 339] width 10 height 10
checkbox input "true"
click at [76, 266] on link "[PERSON_NAME] & [PERSON_NAME], [PERSON_NAME]" at bounding box center [105, 260] width 95 height 44
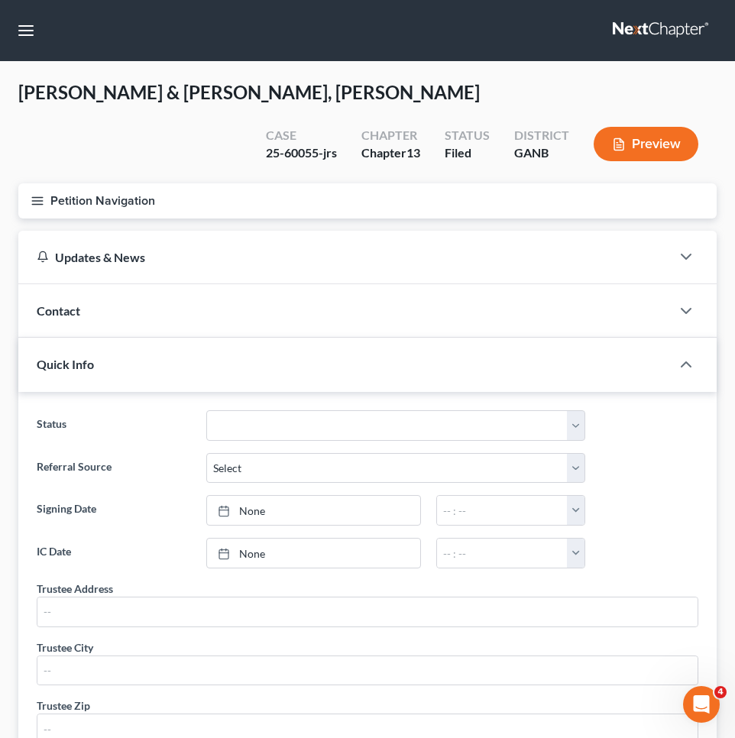
scroll to position [2, 0]
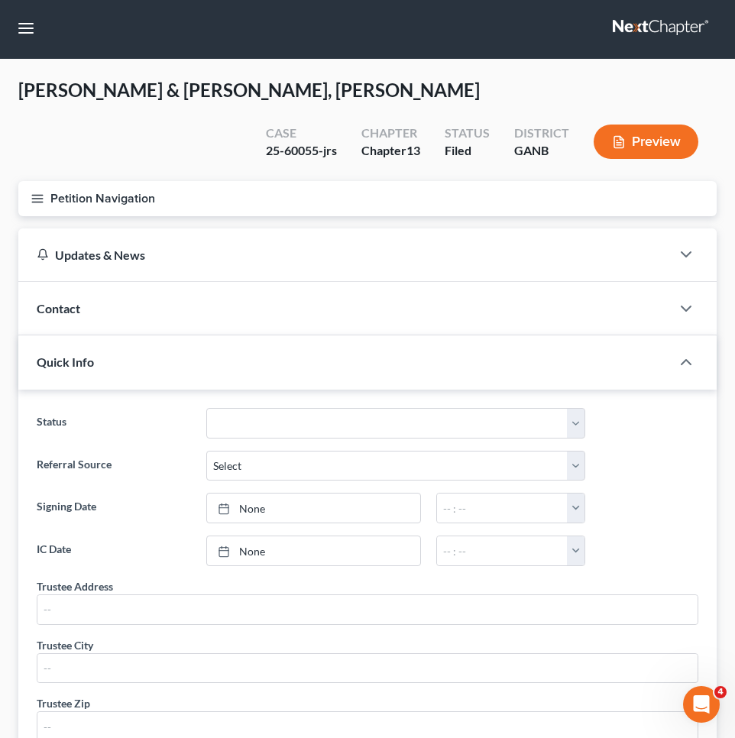
click at [66, 201] on button "Petition Navigation" at bounding box center [367, 198] width 698 height 35
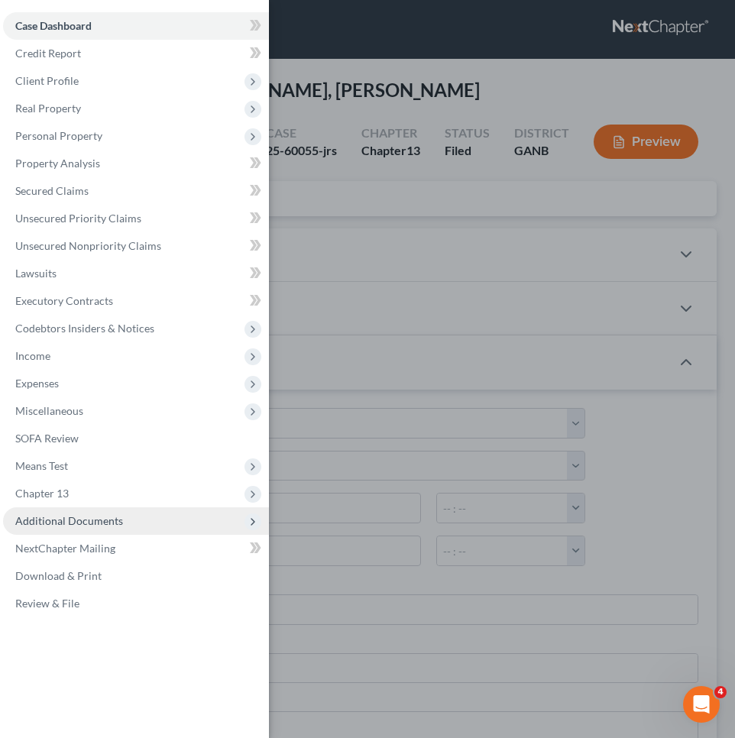
click at [50, 525] on span "Additional Documents" at bounding box center [69, 520] width 108 height 13
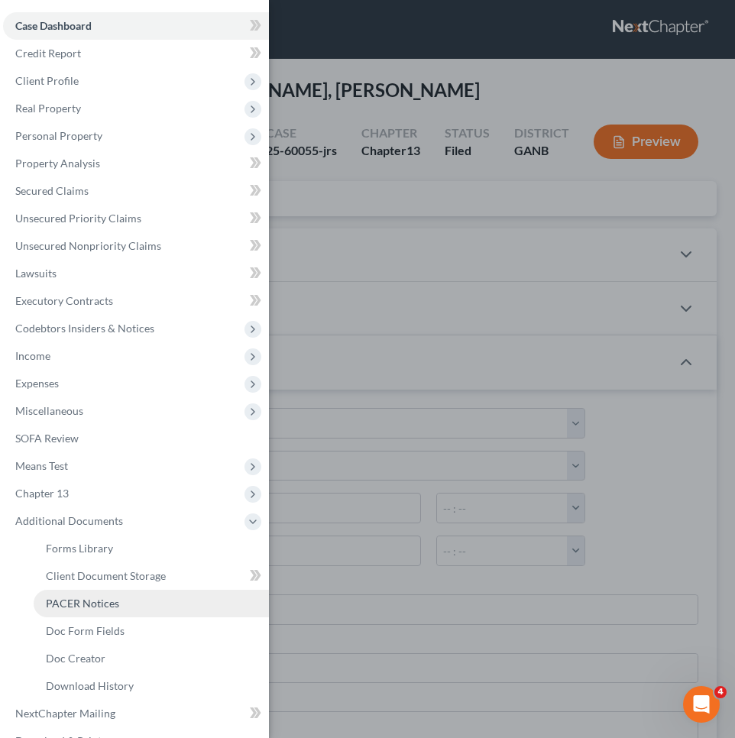
click at [77, 611] on link "PACER Notices" at bounding box center [151, 604] width 235 height 28
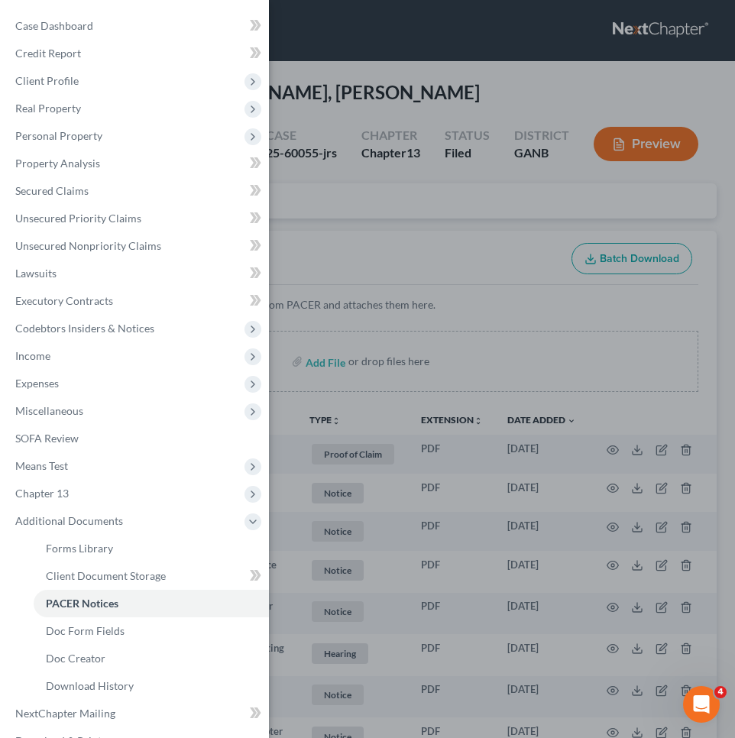
click at [393, 283] on div "Case Dashboard Payments Invoices Payments Payments Credit Report Client Profile" at bounding box center [367, 369] width 735 height 738
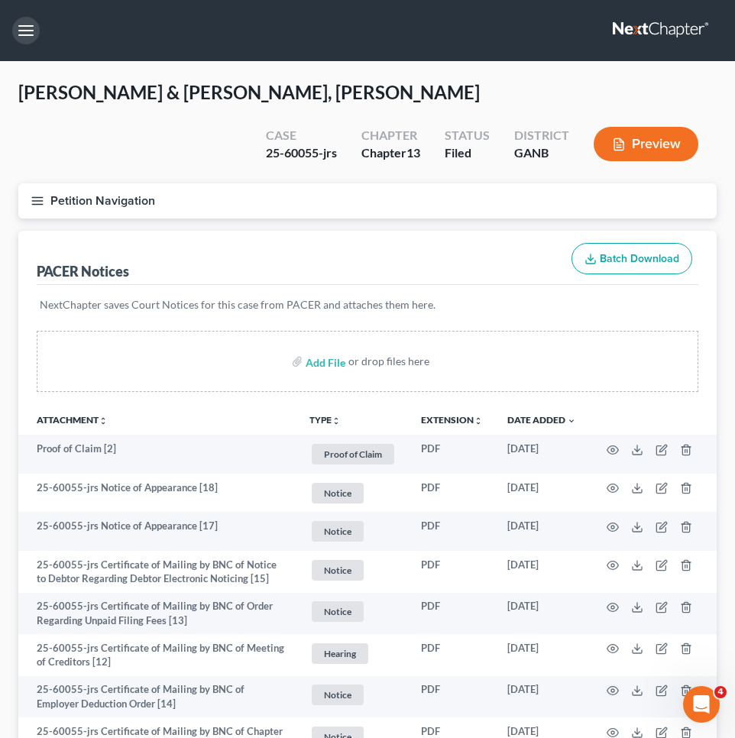
click at [28, 29] on button "button" at bounding box center [26, 31] width 28 height 28
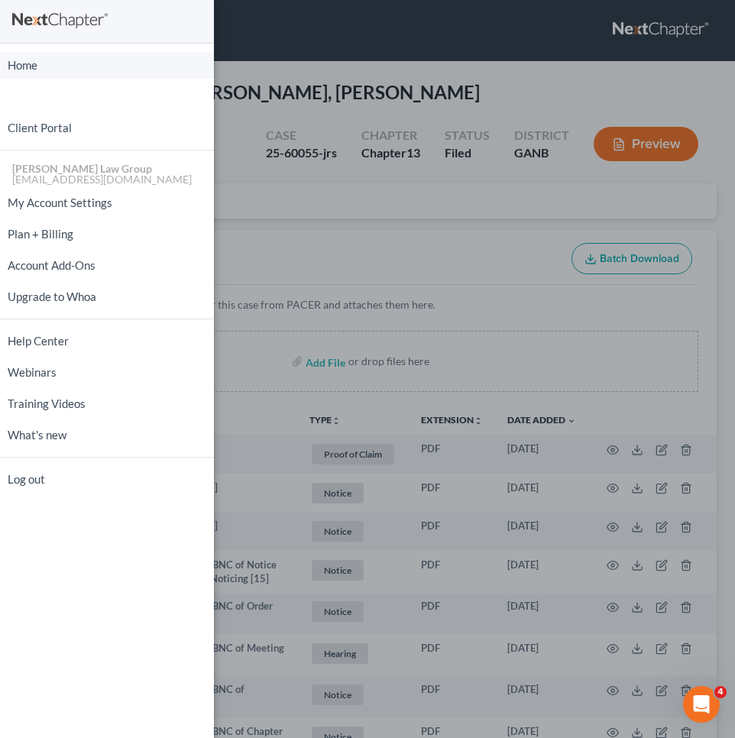
click at [58, 69] on link "Home" at bounding box center [107, 65] width 214 height 27
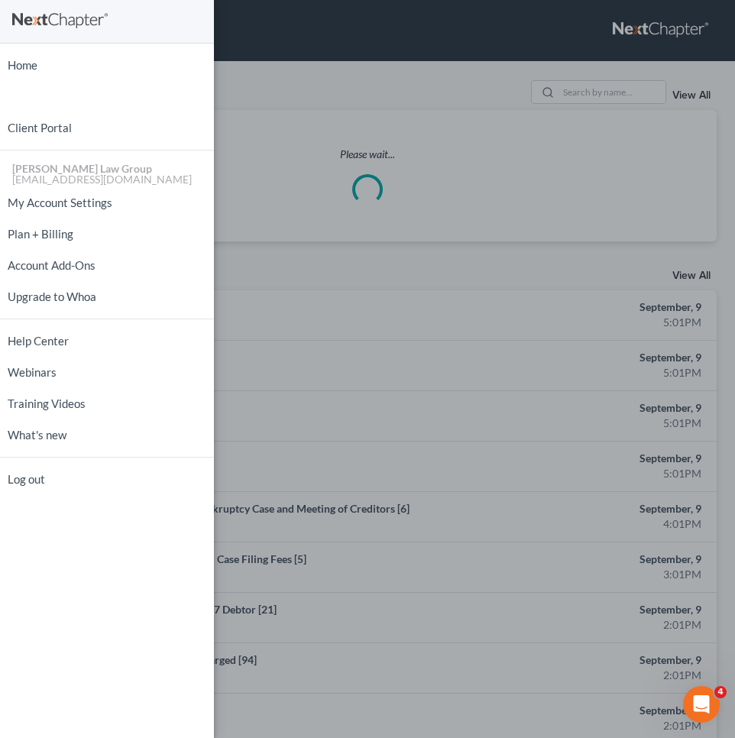
click at [607, 99] on div "Home New Case Client Portal [PERSON_NAME] Law Group [EMAIL_ADDRESS][DOMAIN_NAME…" at bounding box center [367, 369] width 735 height 738
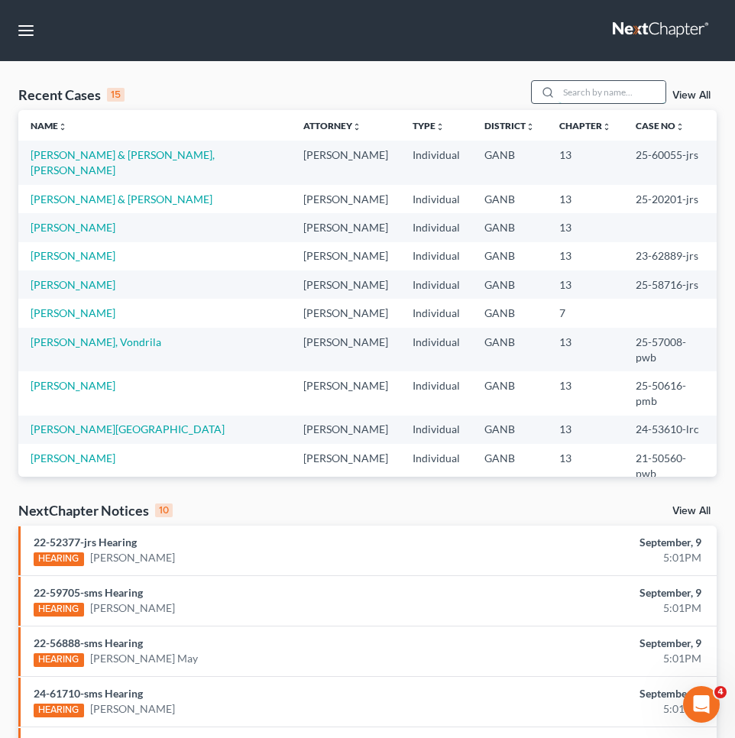
click at [605, 96] on input "search" at bounding box center [612, 92] width 107 height 22
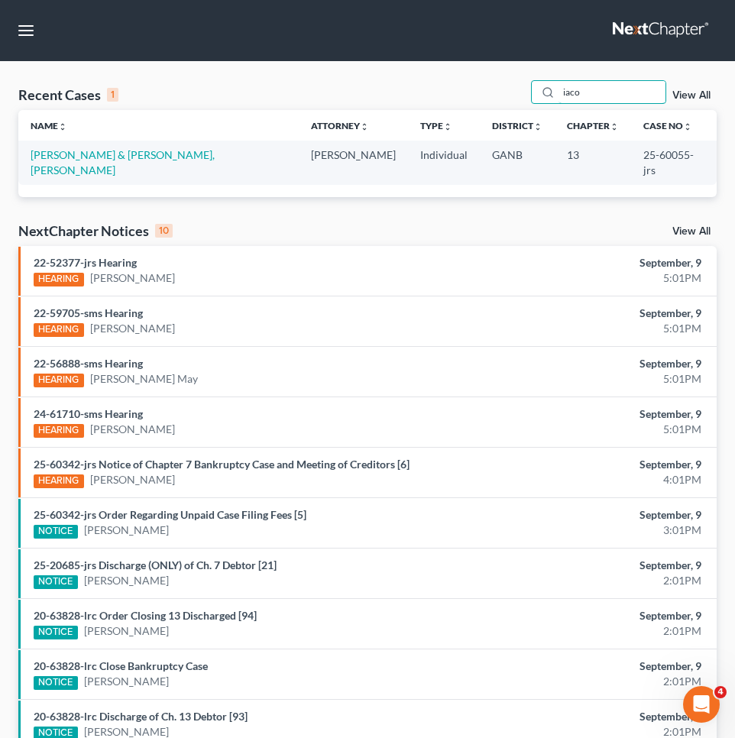
type input "iaco"
click at [688, 96] on link "View All" at bounding box center [691, 95] width 38 height 11
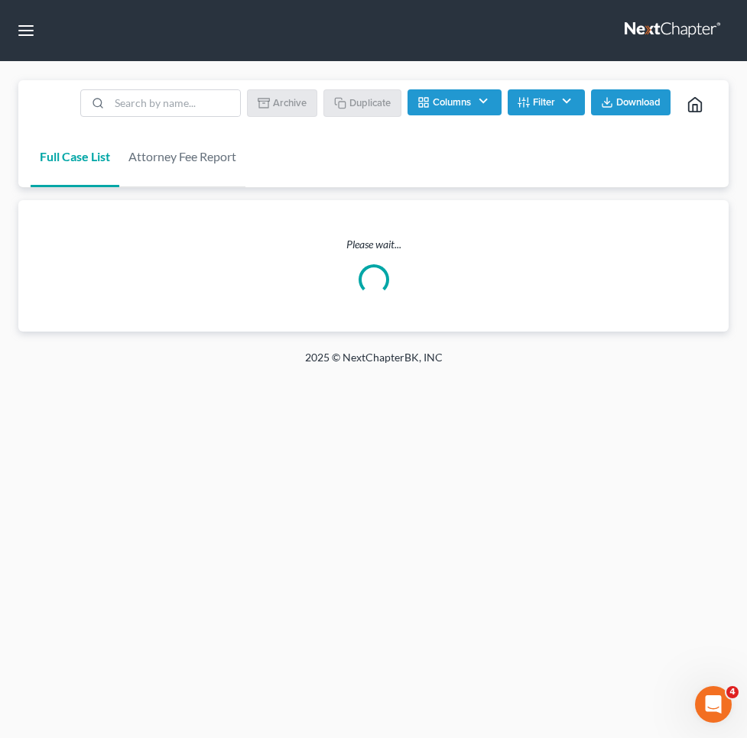
click at [536, 103] on button "Filter" at bounding box center [545, 102] width 77 height 26
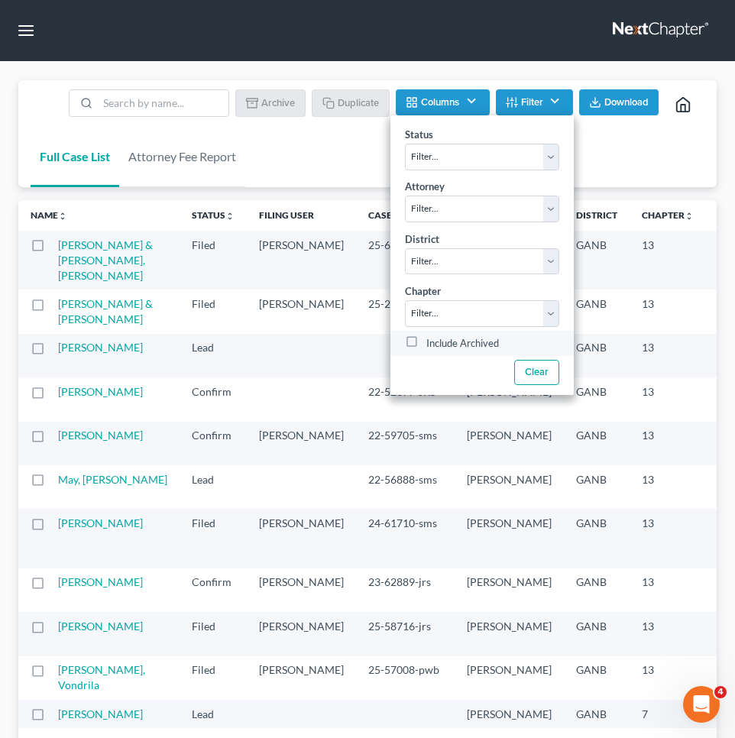
click at [426, 342] on label "Include Archived" at bounding box center [462, 343] width 73 height 18
click at [433, 342] on input "Include Archived" at bounding box center [438, 339] width 10 height 10
click at [535, 371] on button "Clear" at bounding box center [536, 372] width 45 height 25
click at [468, 336] on label "Include Archived" at bounding box center [462, 343] width 73 height 18
click at [442, 336] on input "Include Archived" at bounding box center [438, 339] width 10 height 10
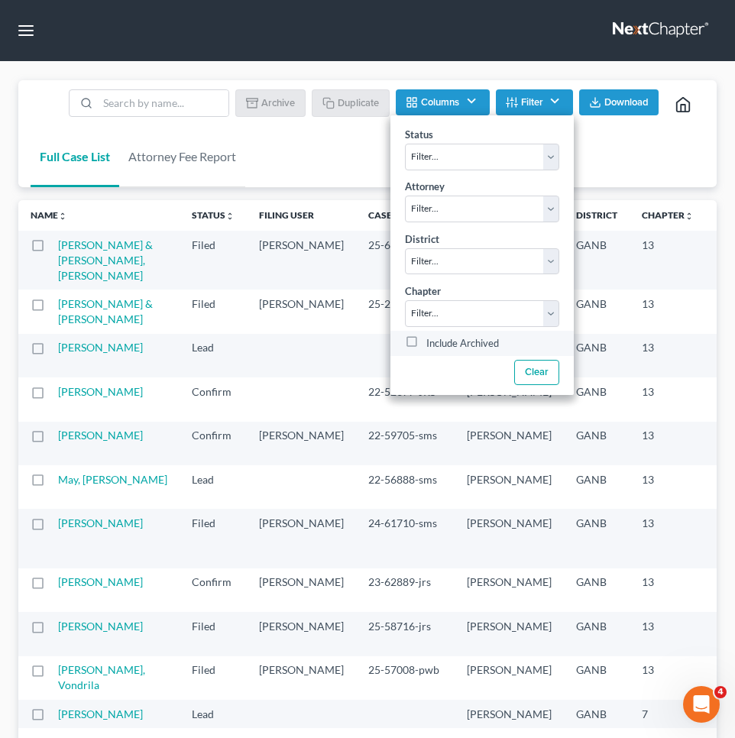
checkbox input "true"
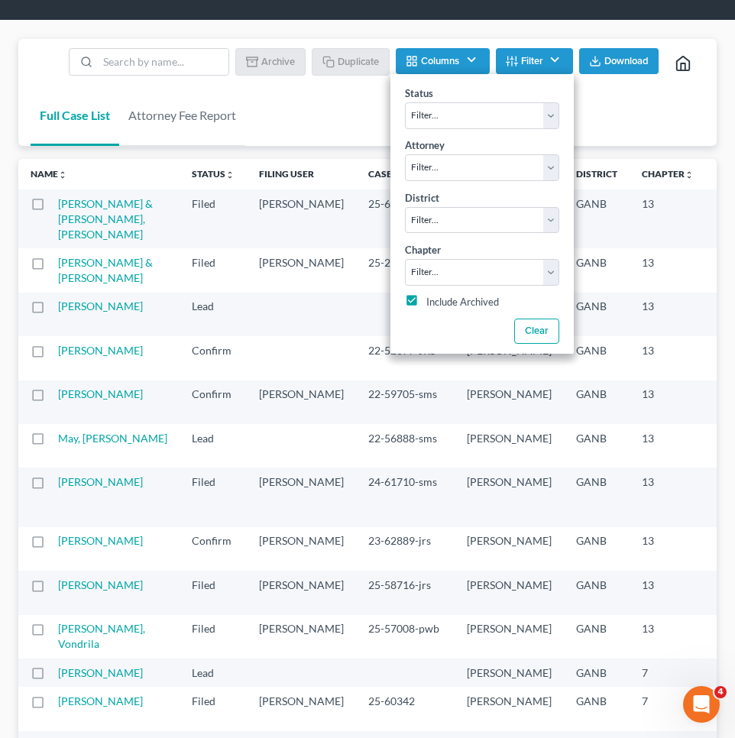
scroll to position [38, 0]
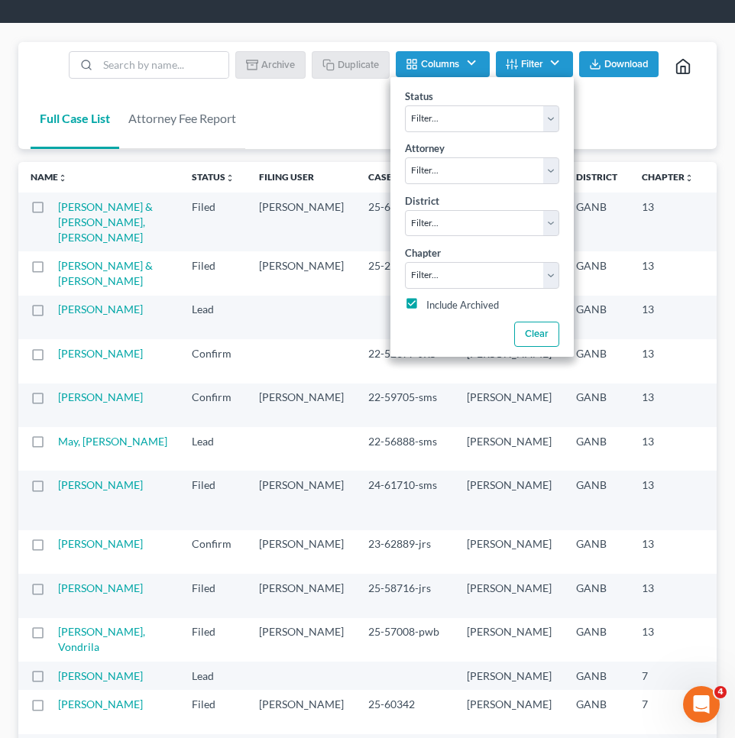
click at [343, 133] on div "Full Case List Attorney Fee Report Batch Download Archive Un-archive Duplicate …" at bounding box center [367, 96] width 698 height 108
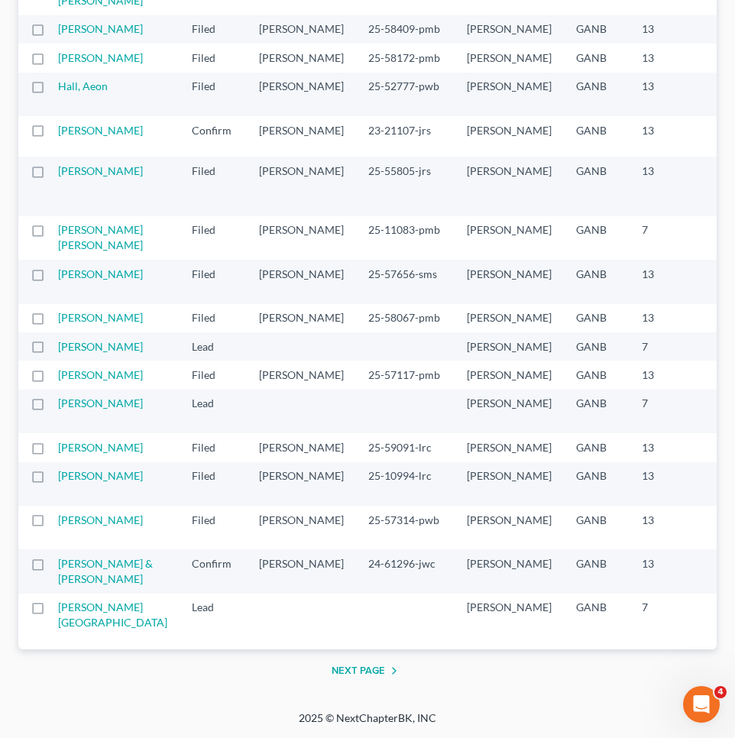
scroll to position [3128, 0]
click at [374, 668] on button "Next Page" at bounding box center [368, 671] width 72 height 18
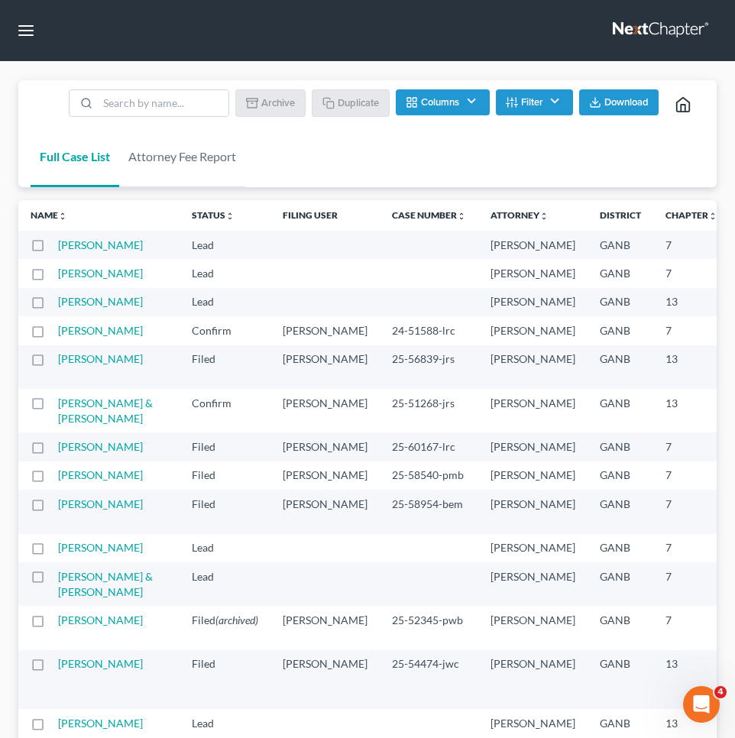
scroll to position [0, 0]
click at [552, 103] on button "Filter" at bounding box center [534, 102] width 77 height 26
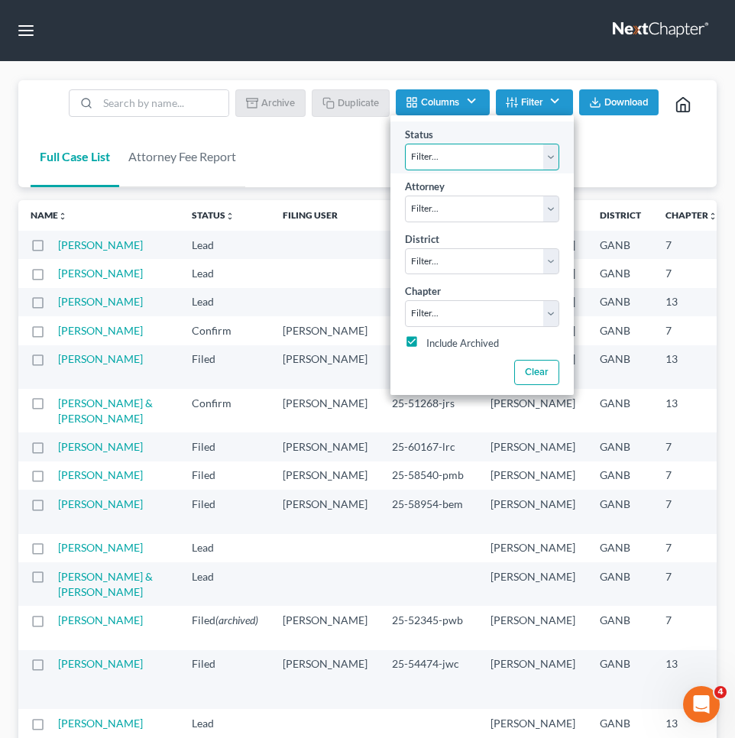
select select "1"
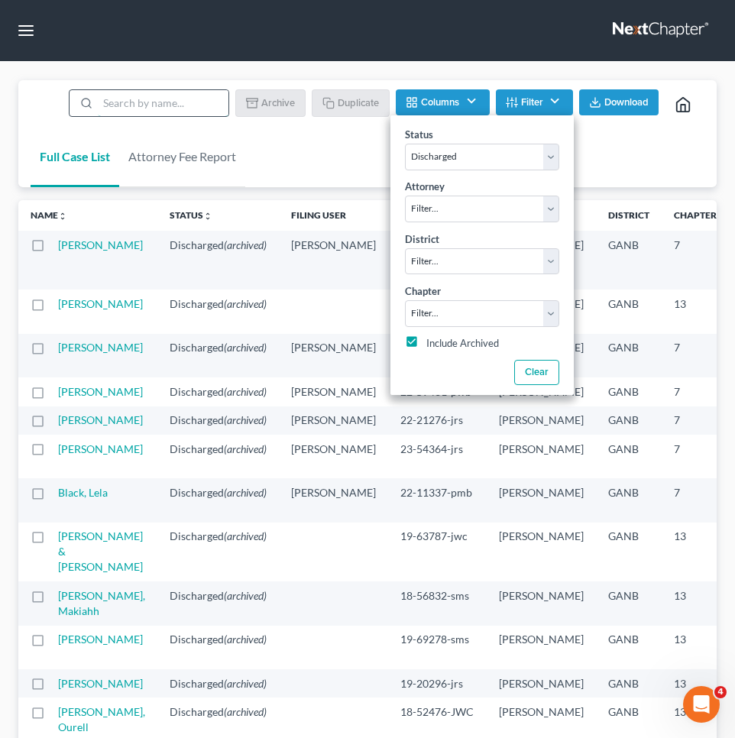
click at [203, 103] on input "search" at bounding box center [163, 103] width 131 height 26
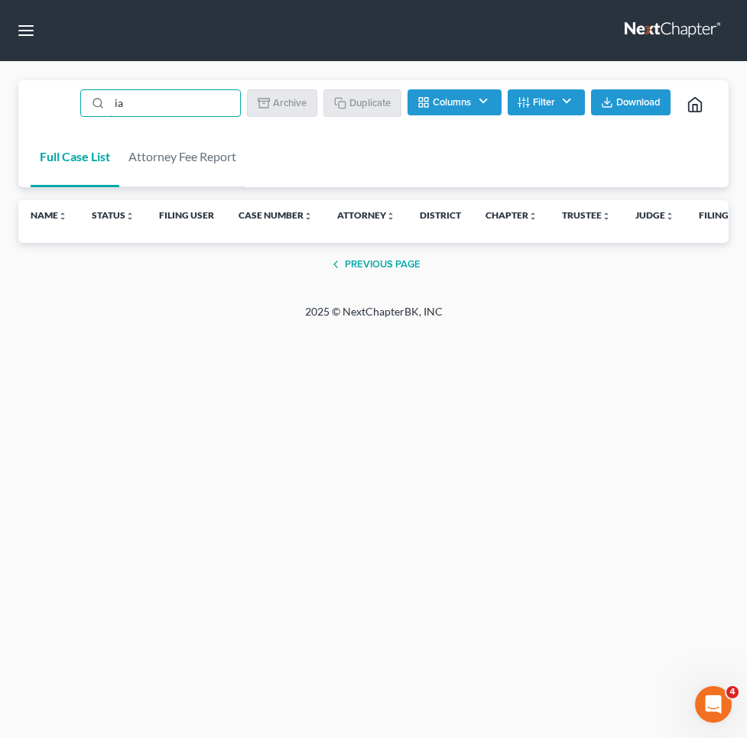
type input "ia"
click at [478, 102] on button "Columns" at bounding box center [453, 102] width 93 height 26
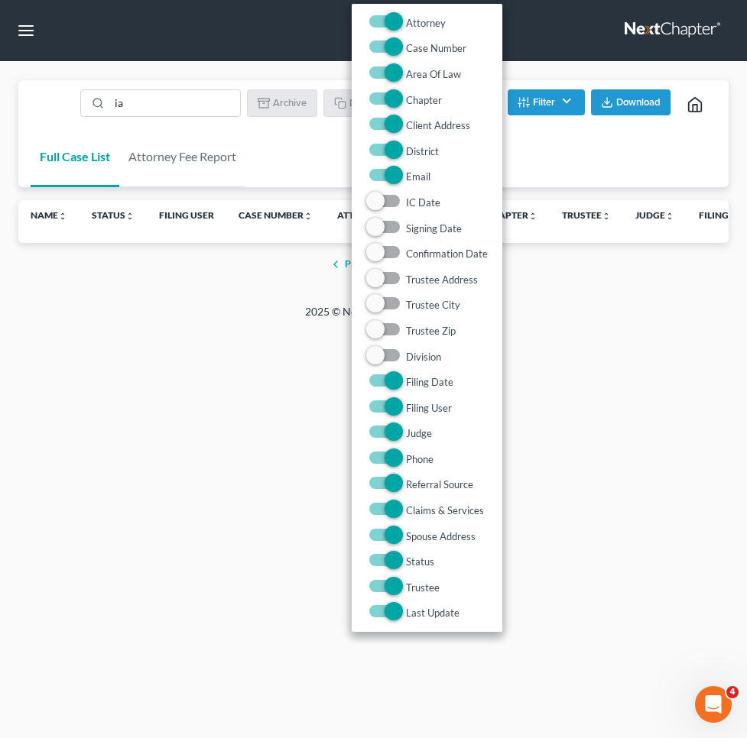
click at [559, 104] on button "Filter" at bounding box center [545, 102] width 77 height 26
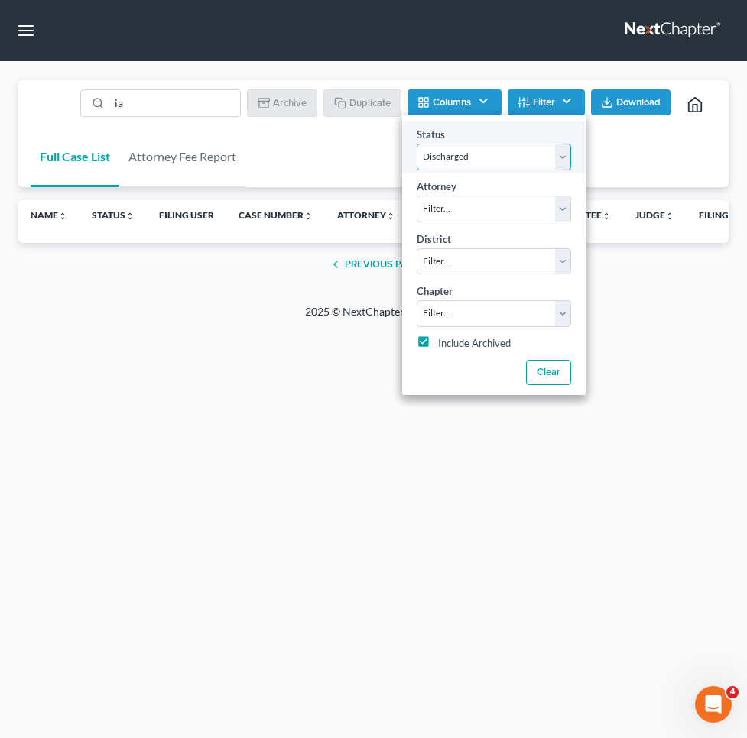
select select "2"
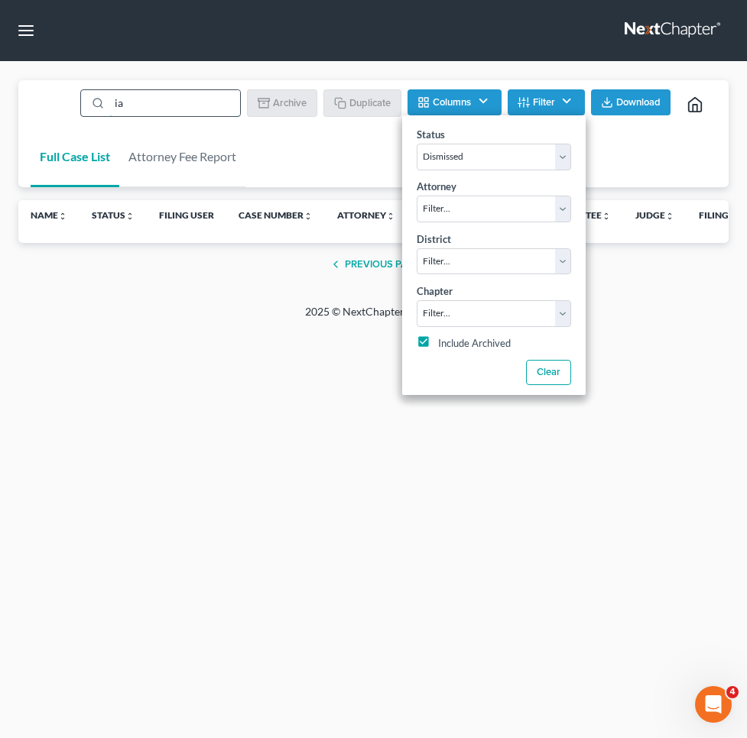
click at [215, 109] on input "ia" at bounding box center [174, 103] width 131 height 26
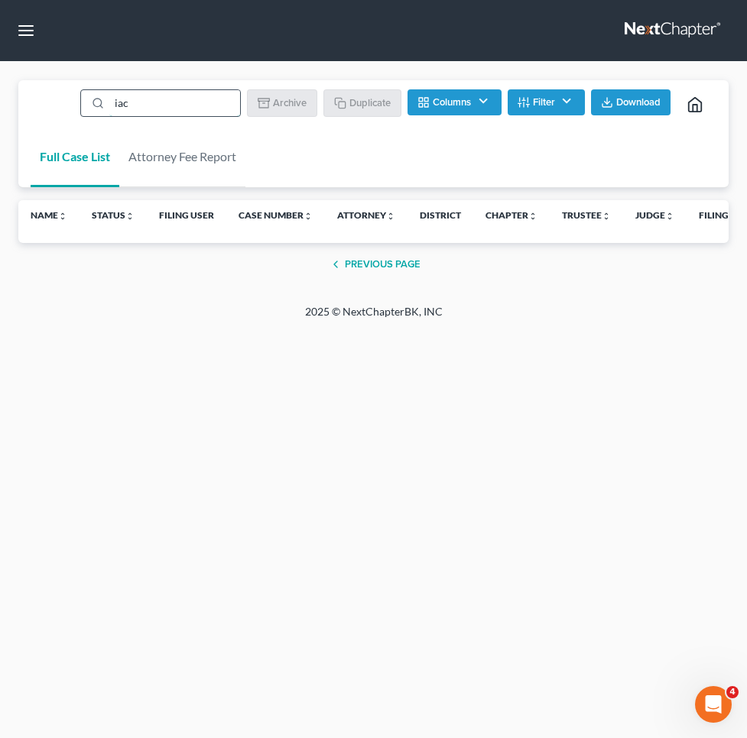
drag, startPoint x: 215, startPoint y: 109, endPoint x: 88, endPoint y: 103, distance: 127.7
click at [88, 103] on div "iac" at bounding box center [160, 103] width 160 height 28
type input "[PERSON_NAME]"
drag, startPoint x: 88, startPoint y: 103, endPoint x: 544, endPoint y: 99, distance: 456.2
click at [544, 99] on button "Filter" at bounding box center [545, 102] width 77 height 26
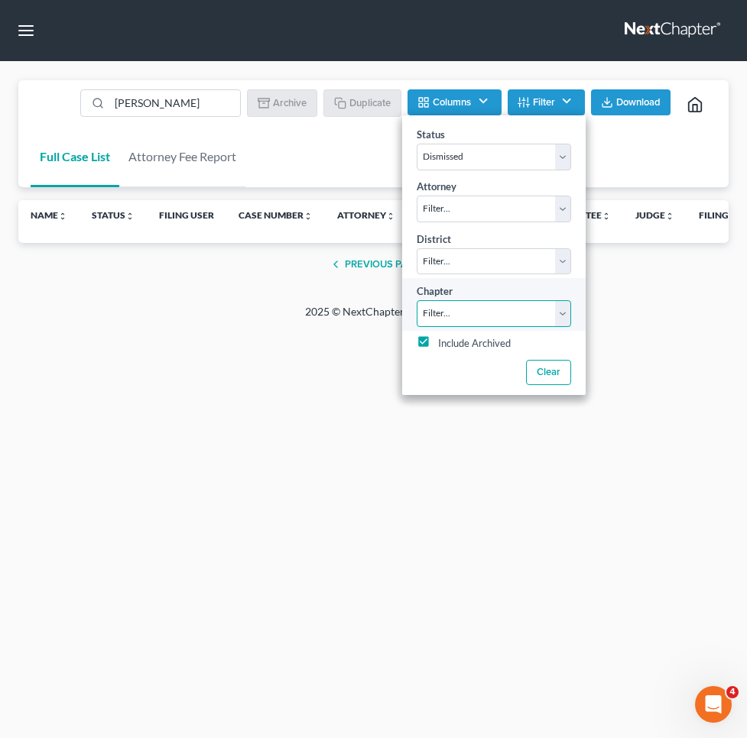
select select "2"
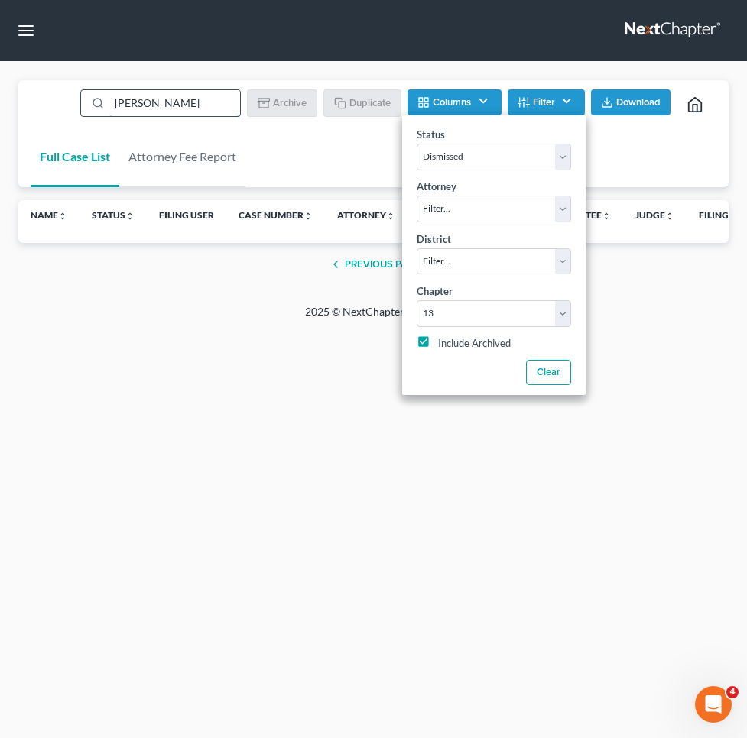
click at [202, 107] on input "[PERSON_NAME]" at bounding box center [174, 103] width 131 height 26
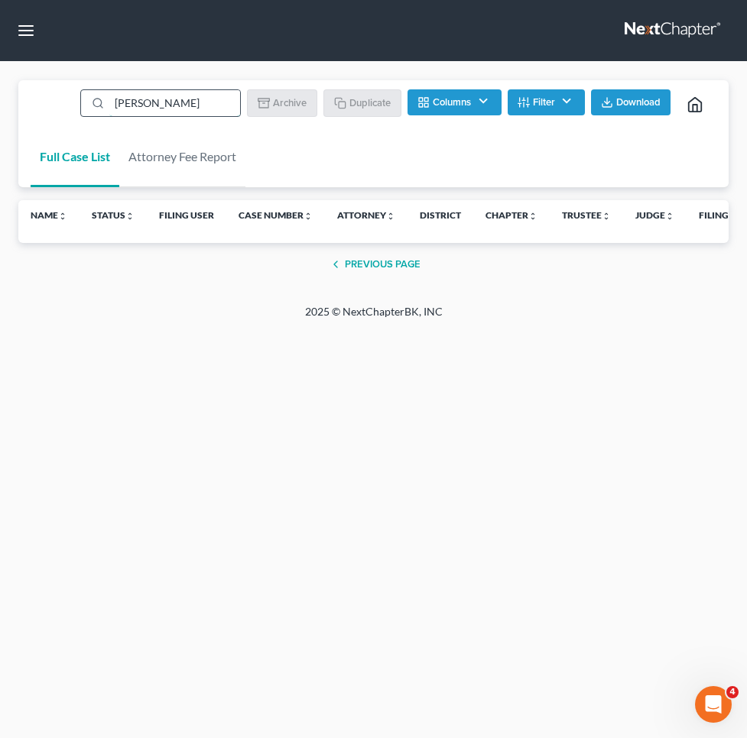
click at [202, 107] on input "[PERSON_NAME]" at bounding box center [174, 103] width 131 height 26
type input "iacopel"
click at [538, 110] on button "Filter" at bounding box center [545, 102] width 77 height 26
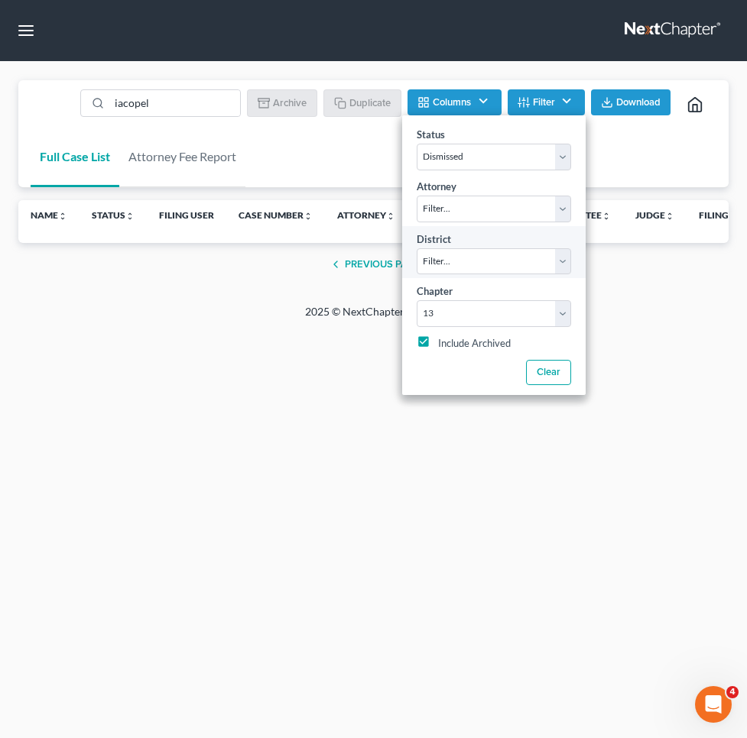
click at [538, 244] on div "District Filter... Filter... [US_STATE] - [GEOGRAPHIC_DATA] [US_STATE] - [GEOGR…" at bounding box center [493, 252] width 183 height 52
click at [215, 102] on input "iacopel" at bounding box center [174, 103] width 131 height 26
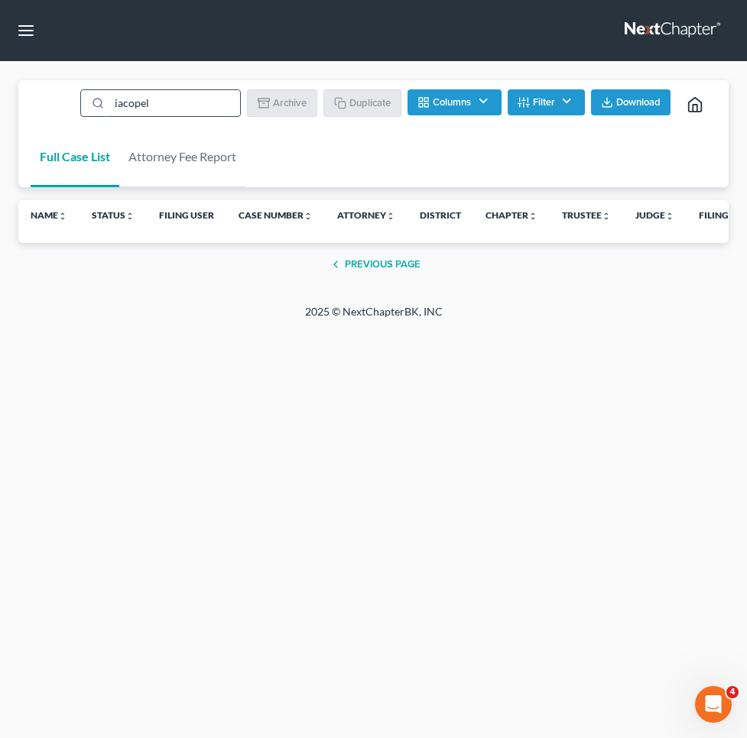
click at [215, 102] on input "iacopel" at bounding box center [174, 103] width 131 height 26
click at [551, 88] on ul "iacopel Batch Download Archive Un-archive Duplicate Columns Attorney Case Numbe…" at bounding box center [396, 104] width 639 height 37
click at [546, 107] on button "Filter" at bounding box center [545, 102] width 77 height 26
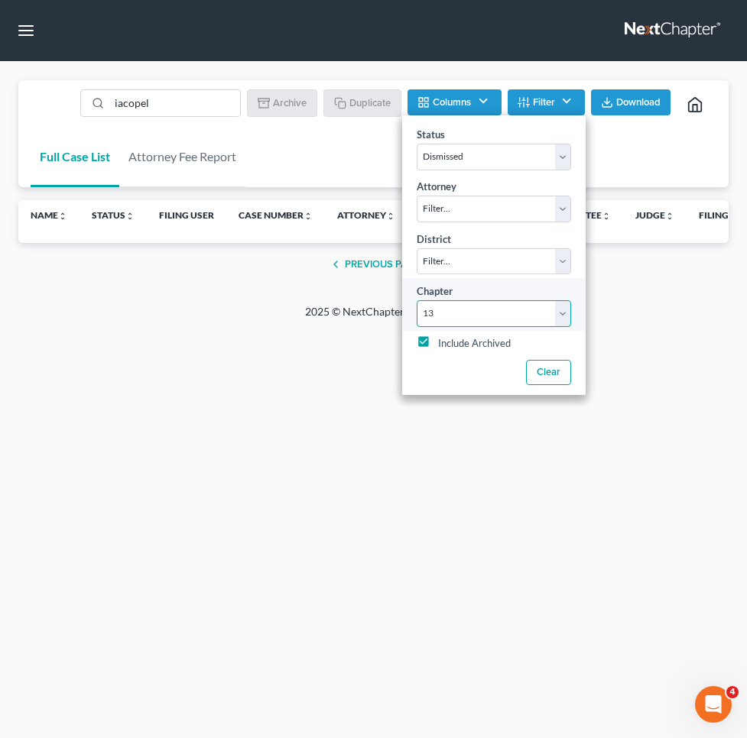
select select
click at [31, 28] on button "button" at bounding box center [26, 31] width 28 height 28
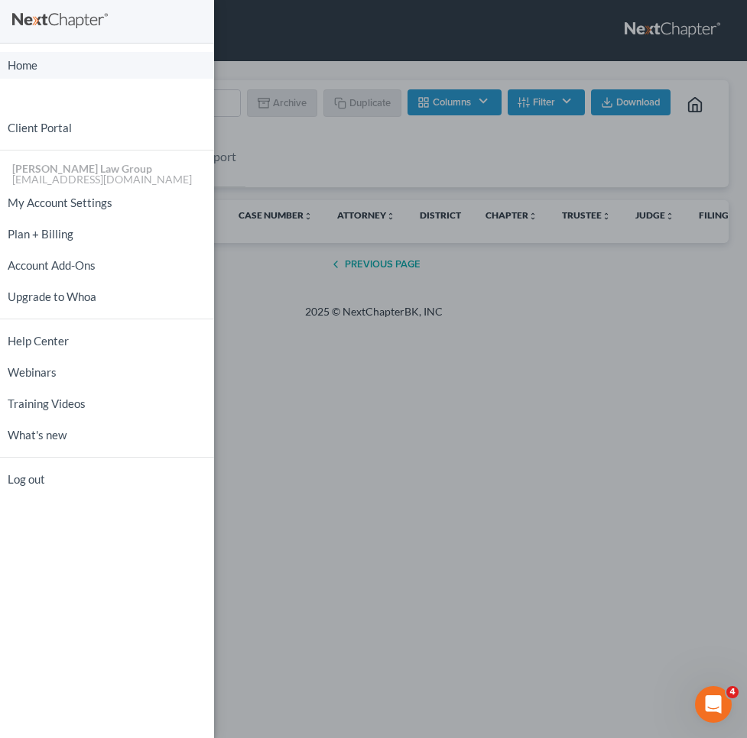
click at [34, 66] on link "Home" at bounding box center [107, 65] width 214 height 27
